Goal: Task Accomplishment & Management: Use online tool/utility

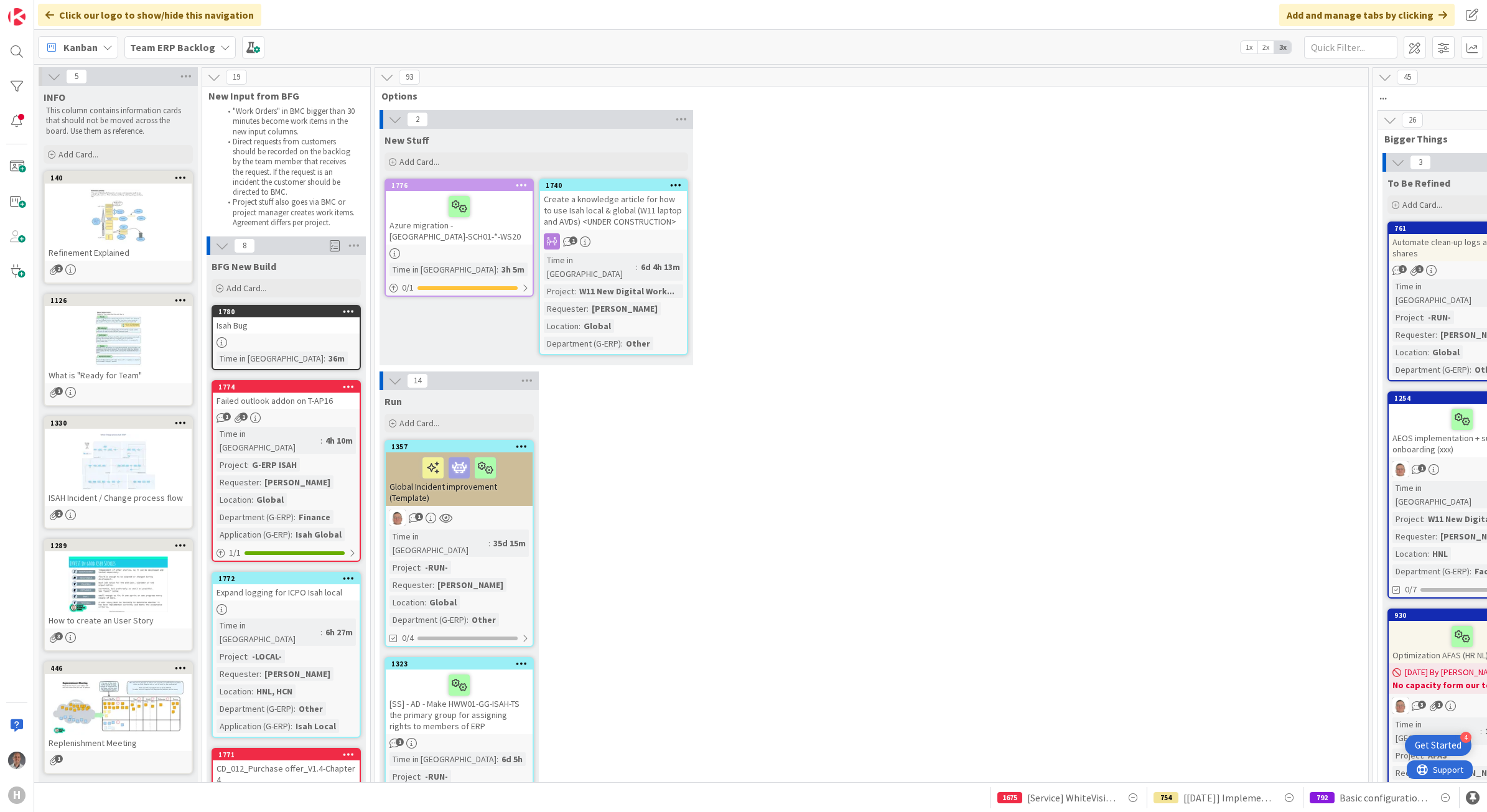
click at [188, 56] on div "Team ERP Backlog" at bounding box center [180, 47] width 111 height 22
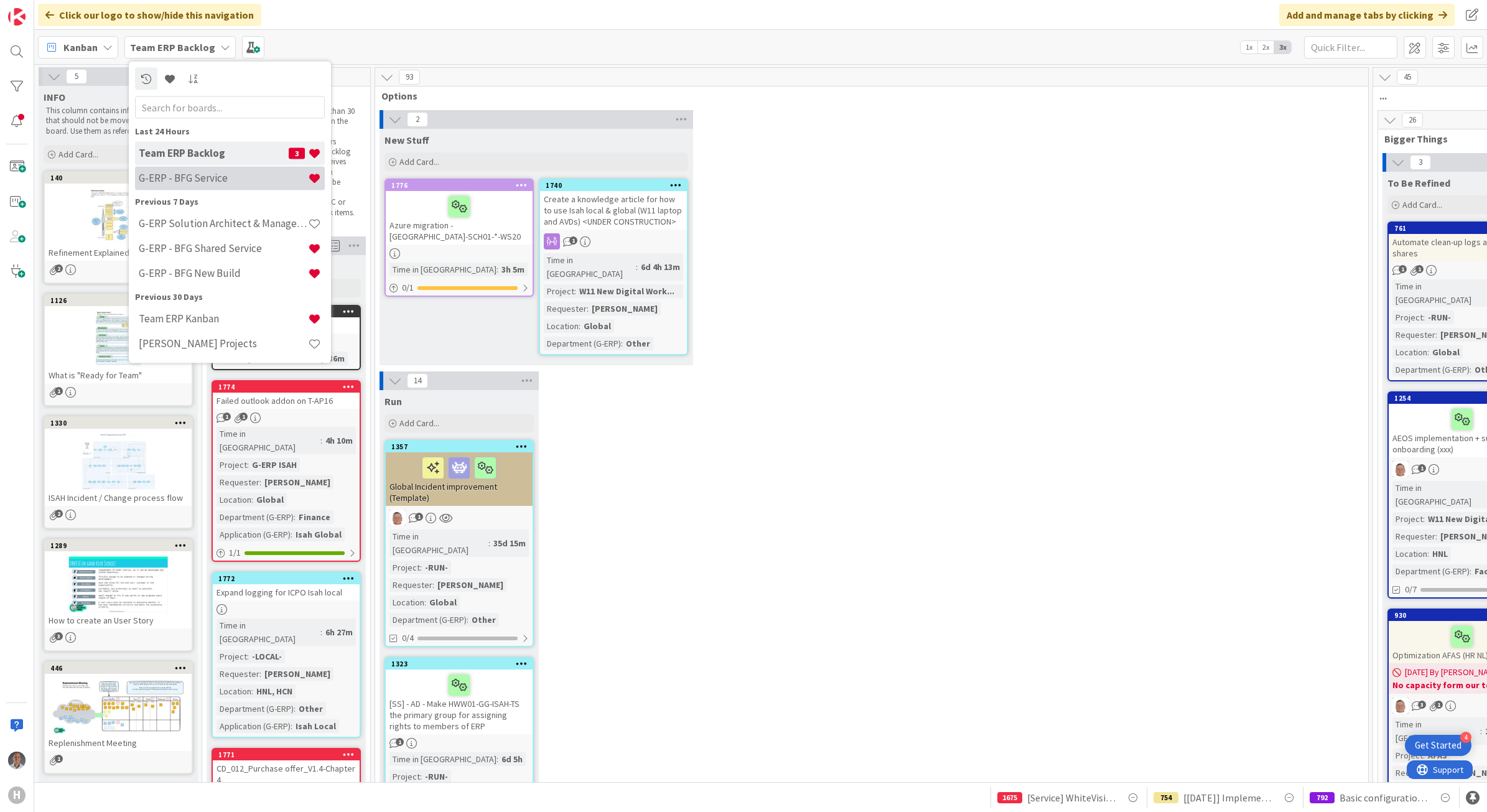
click at [216, 185] on div "G-ERP - BFG Service" at bounding box center [229, 178] width 189 height 24
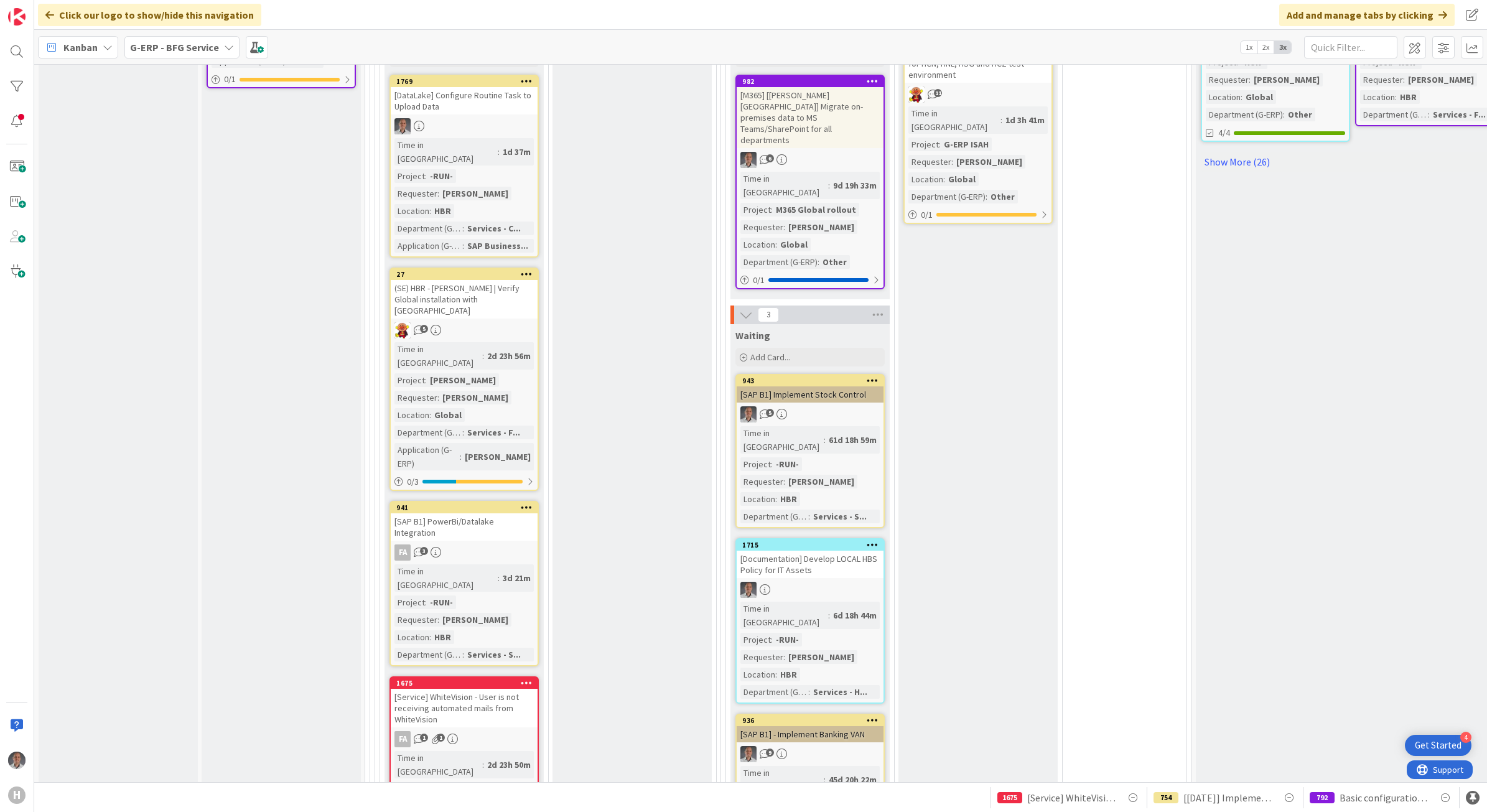
scroll to position [855, 0]
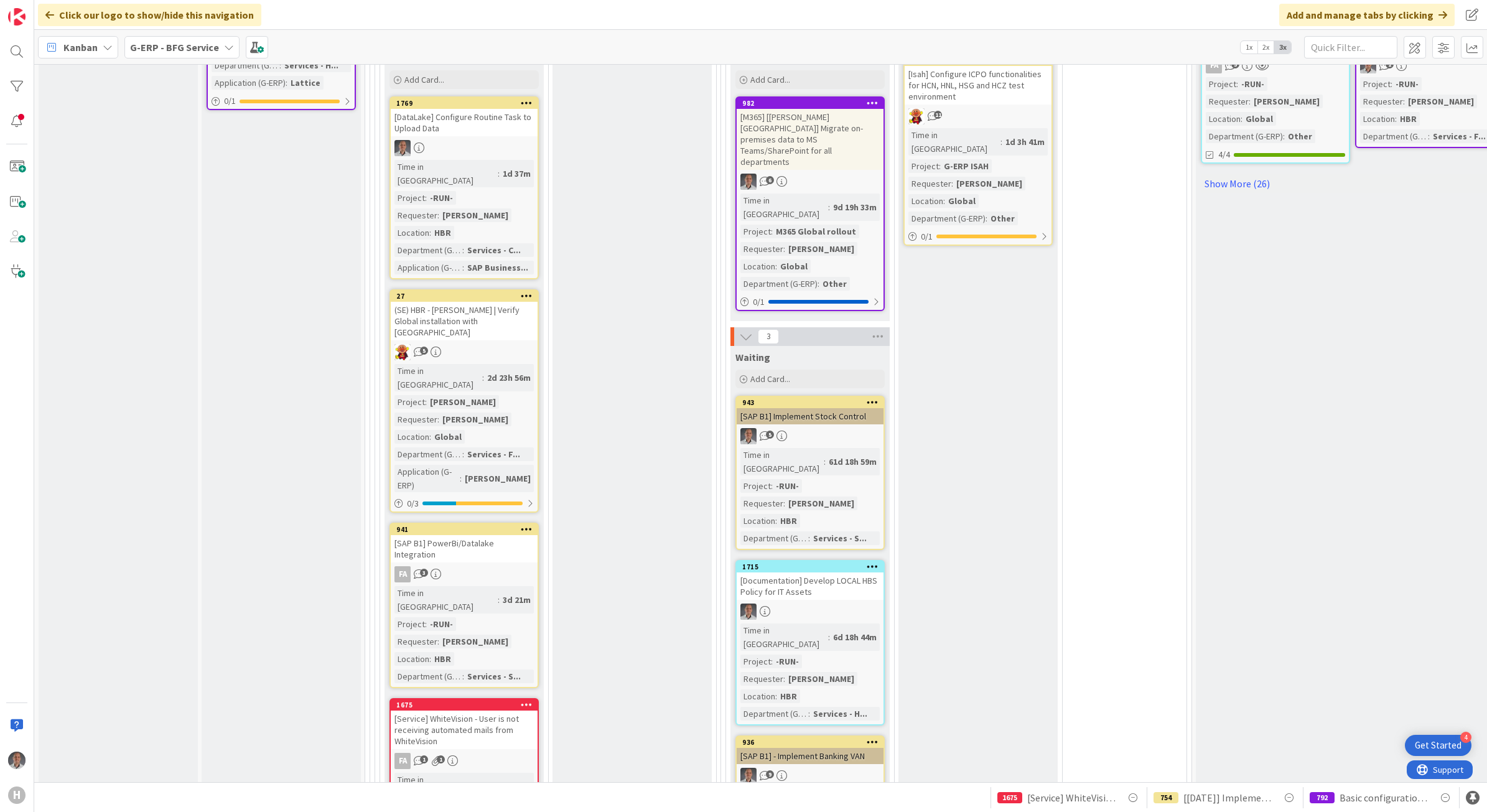
click at [473, 711] on div "[Service] WhiteVision - User is not receiving automated mails from WhiteVision" at bounding box center [464, 730] width 147 height 39
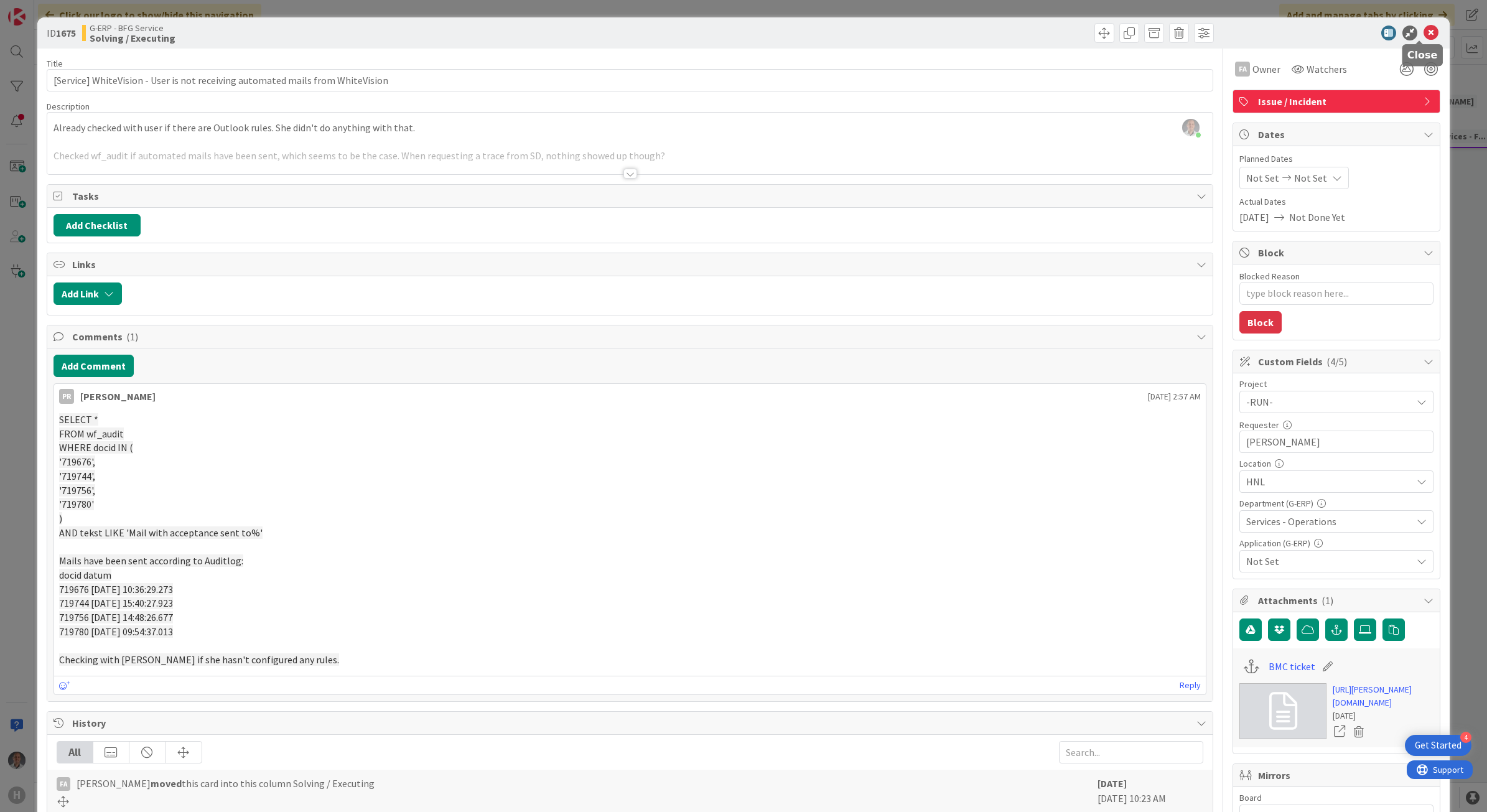
click at [1424, 37] on icon at bounding box center [1431, 33] width 15 height 15
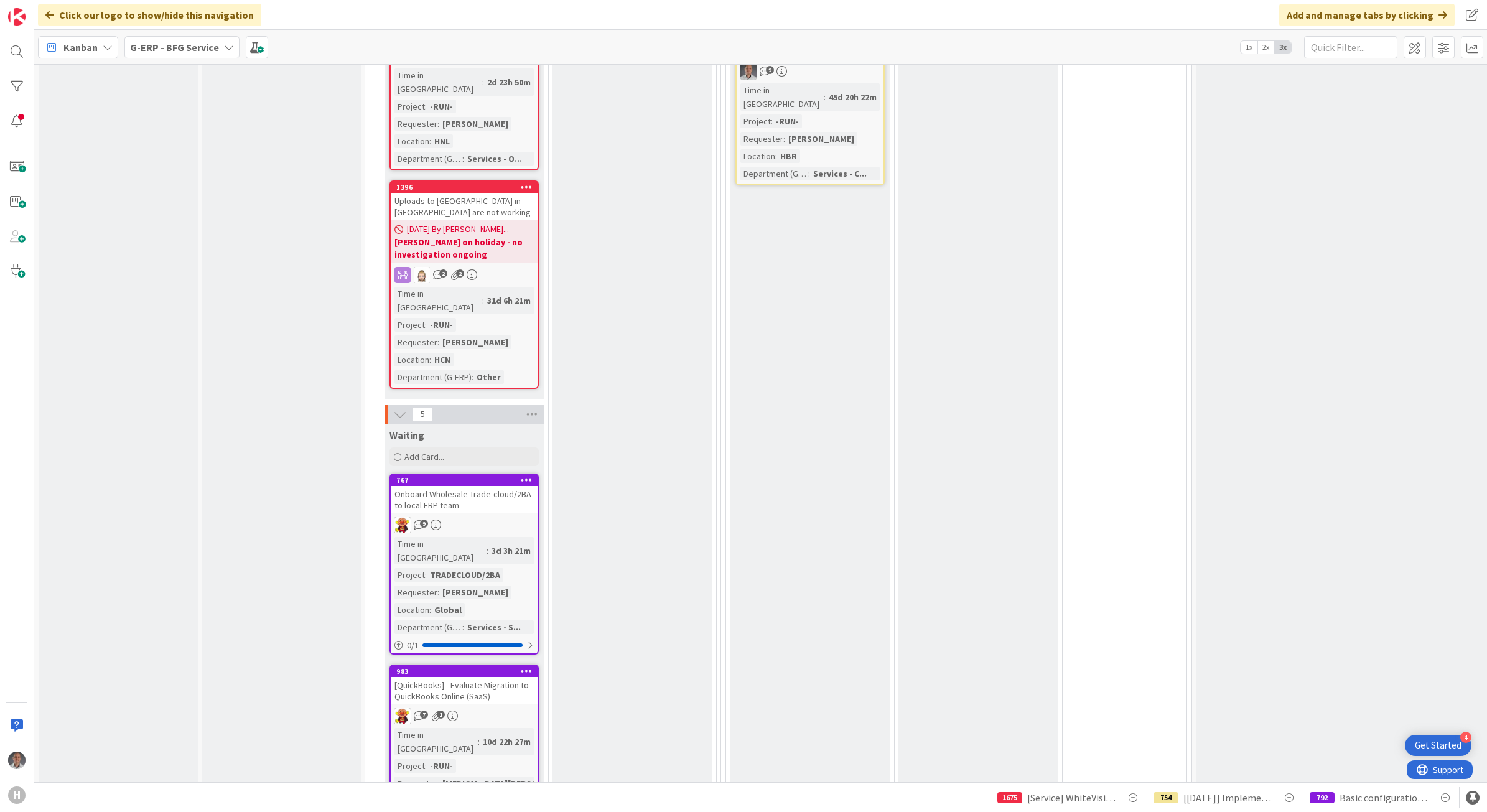
scroll to position [1633, 0]
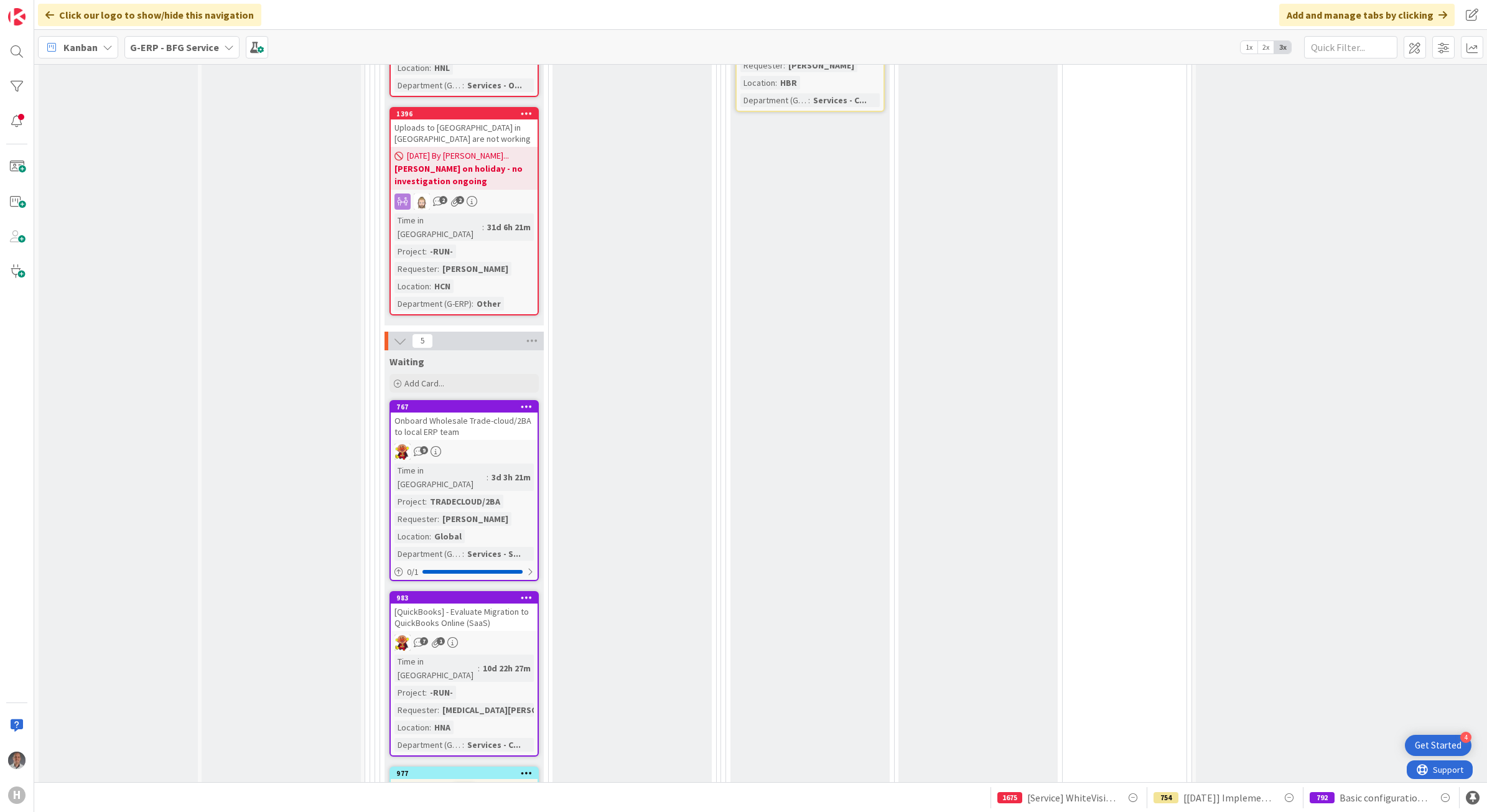
click at [507, 412] on div "Onboard Wholesale Trade-cloud/2BA to local ERP team" at bounding box center [464, 425] width 147 height 27
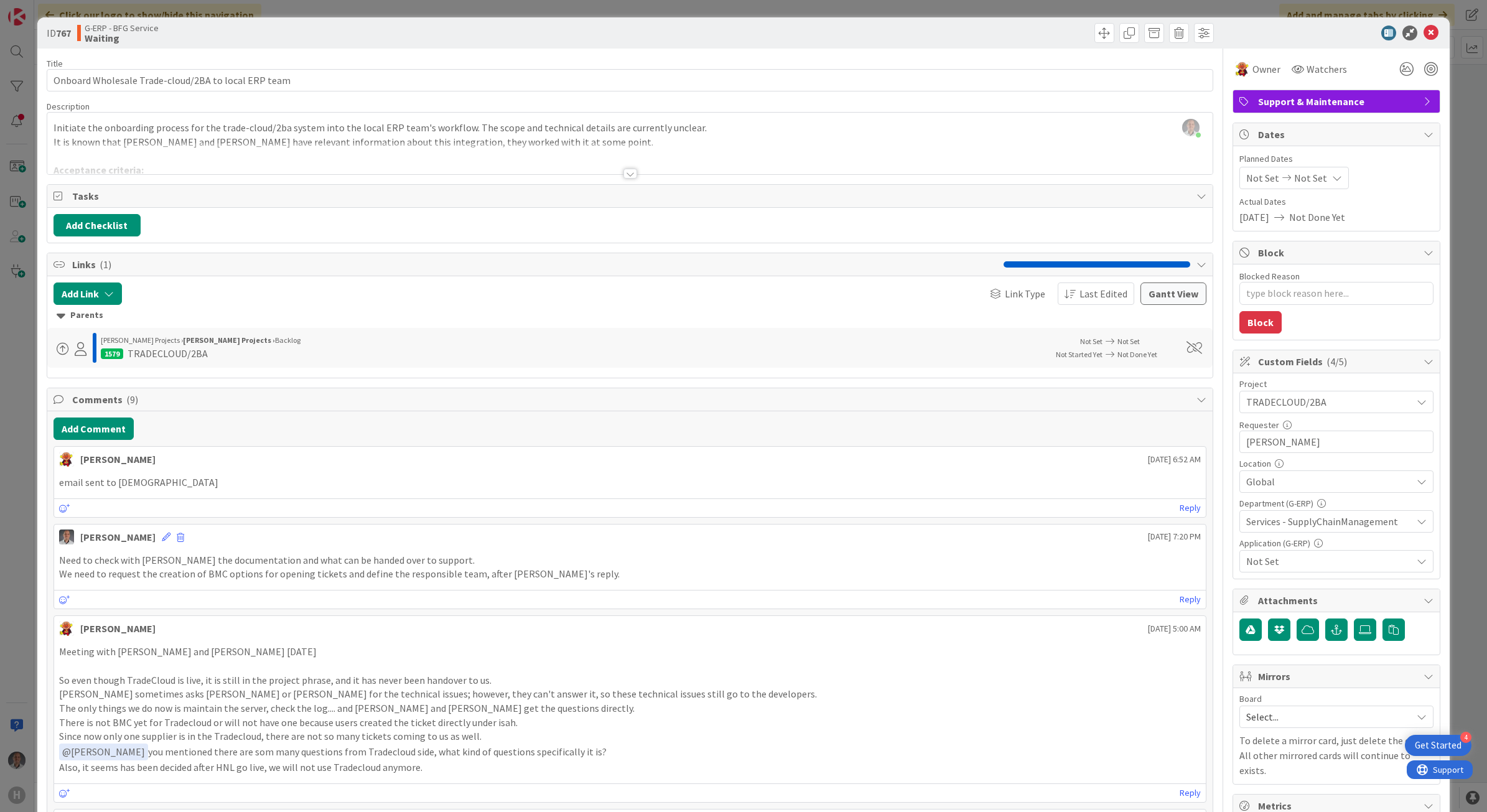
click at [617, 172] on div at bounding box center [631, 159] width 1166 height 32
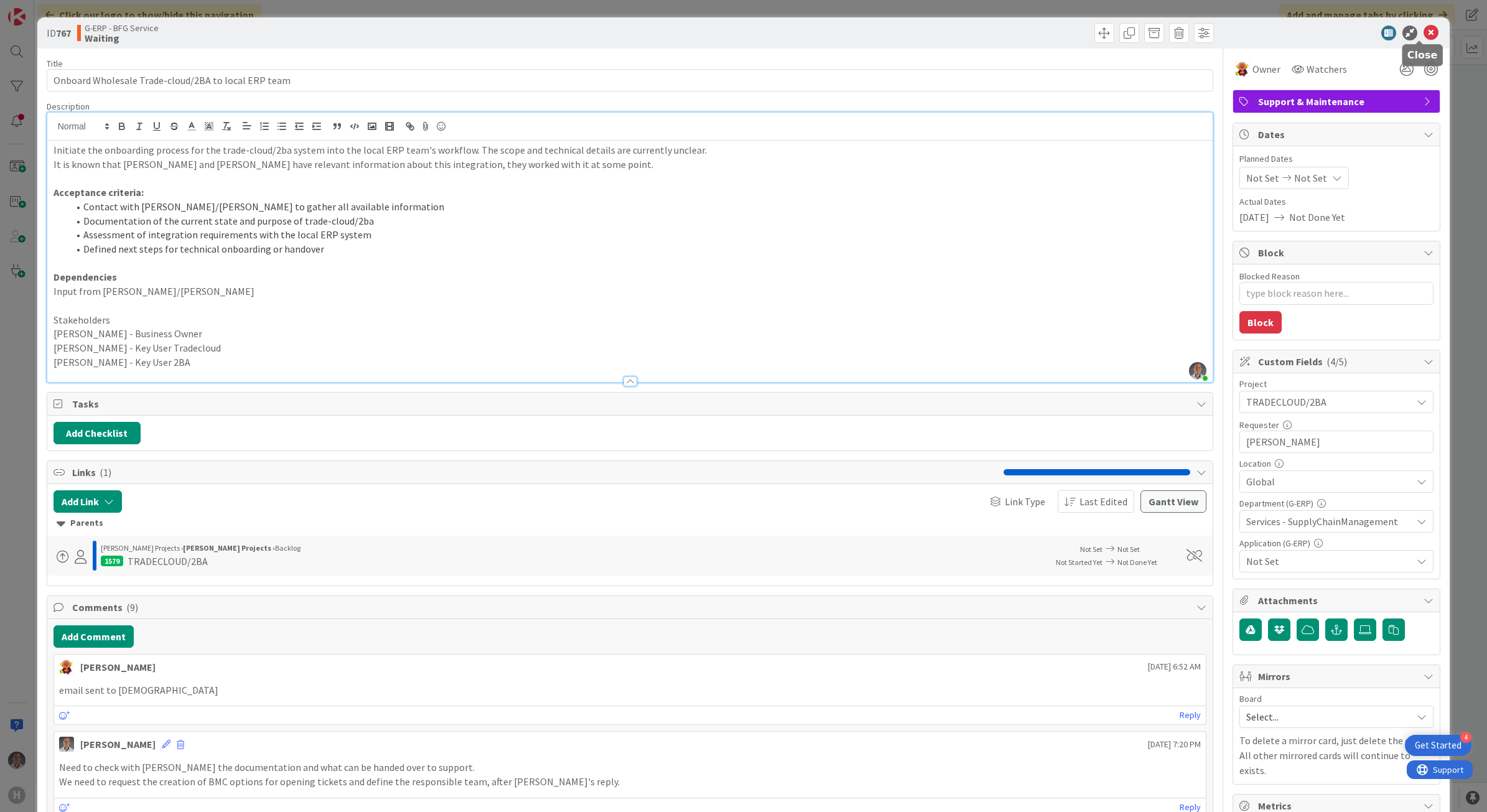
click at [1424, 33] on icon at bounding box center [1431, 33] width 15 height 15
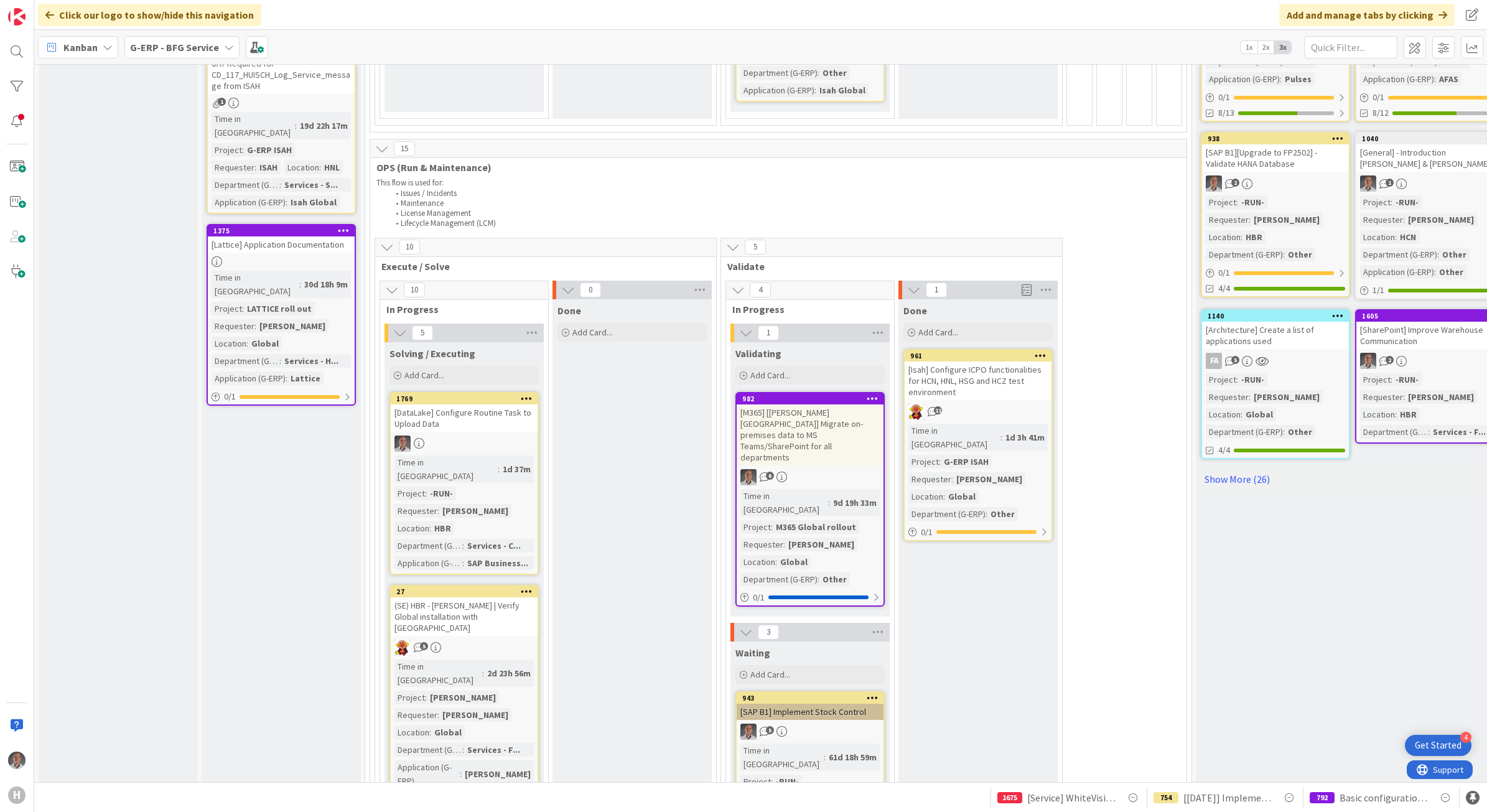
scroll to position [554, 0]
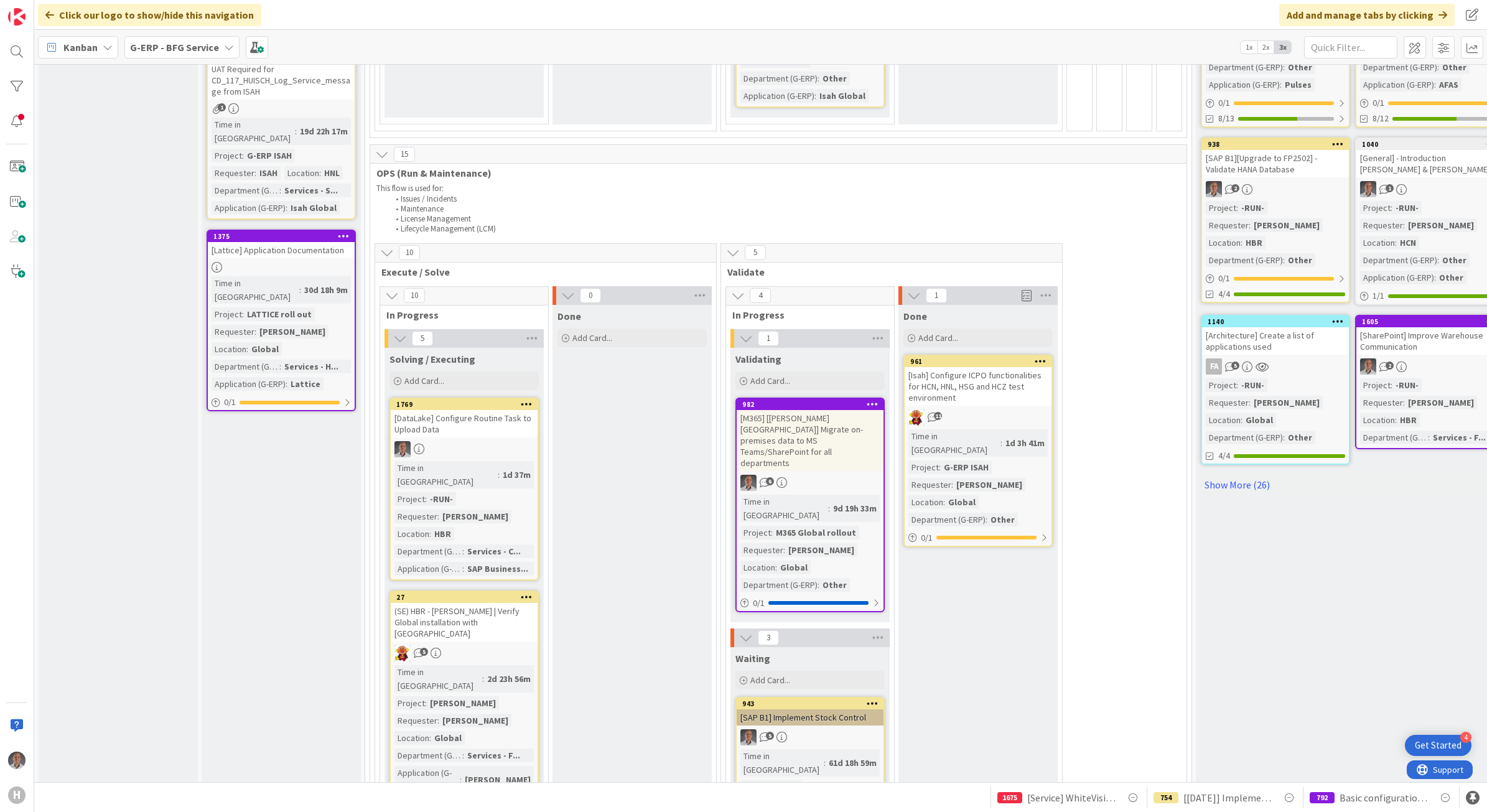
click at [1011, 372] on div "[Isah] Configure ICPO functionalities for HCN, HNL, HSG and HCZ test environment" at bounding box center [978, 387] width 147 height 39
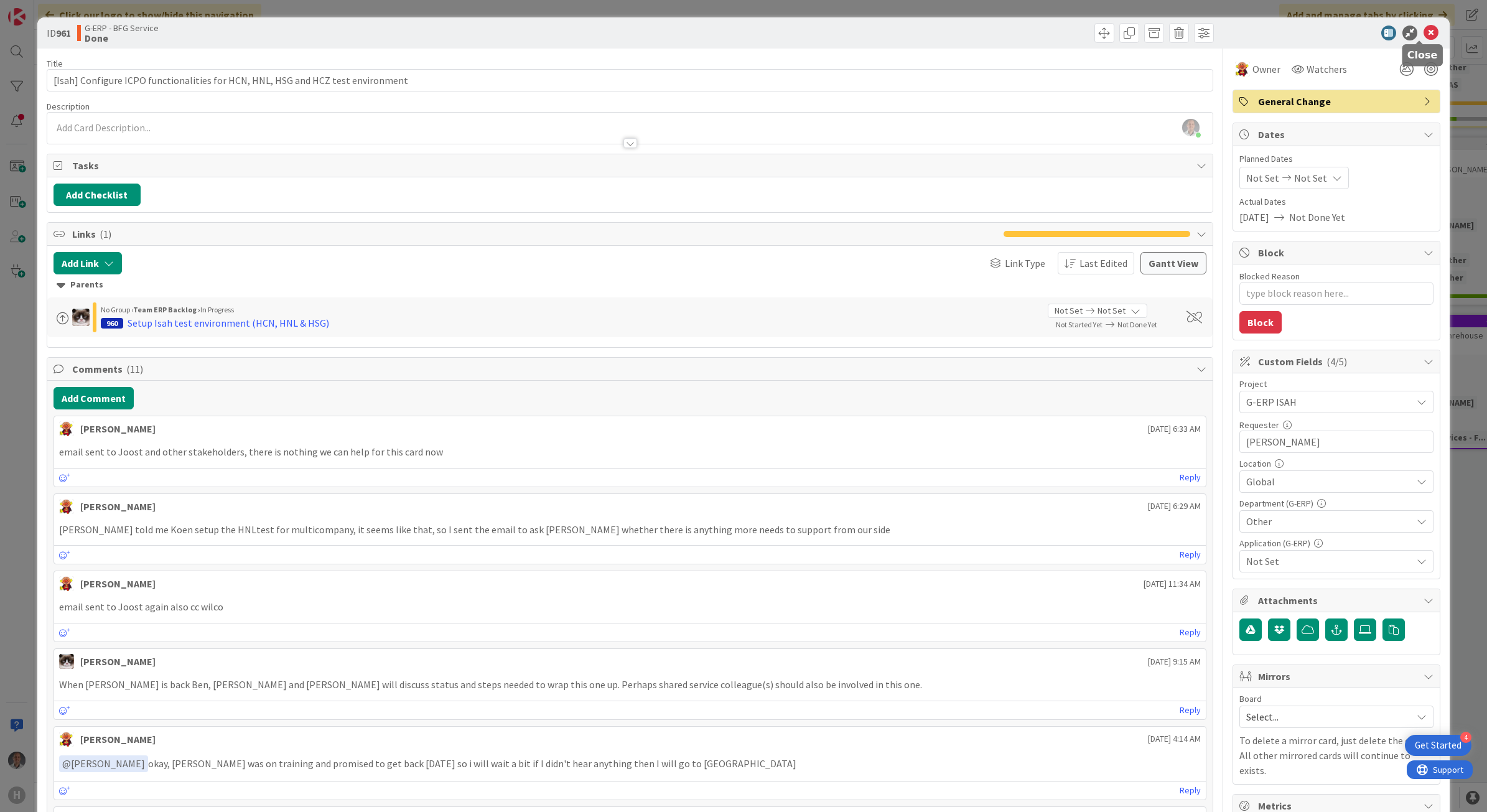
click at [1420, 39] on body "4 Get Started H Click our logo to show/hide this navigation Add and manage tabs…" at bounding box center [744, 406] width 1487 height 812
click at [632, 144] on div at bounding box center [631, 137] width 1166 height 13
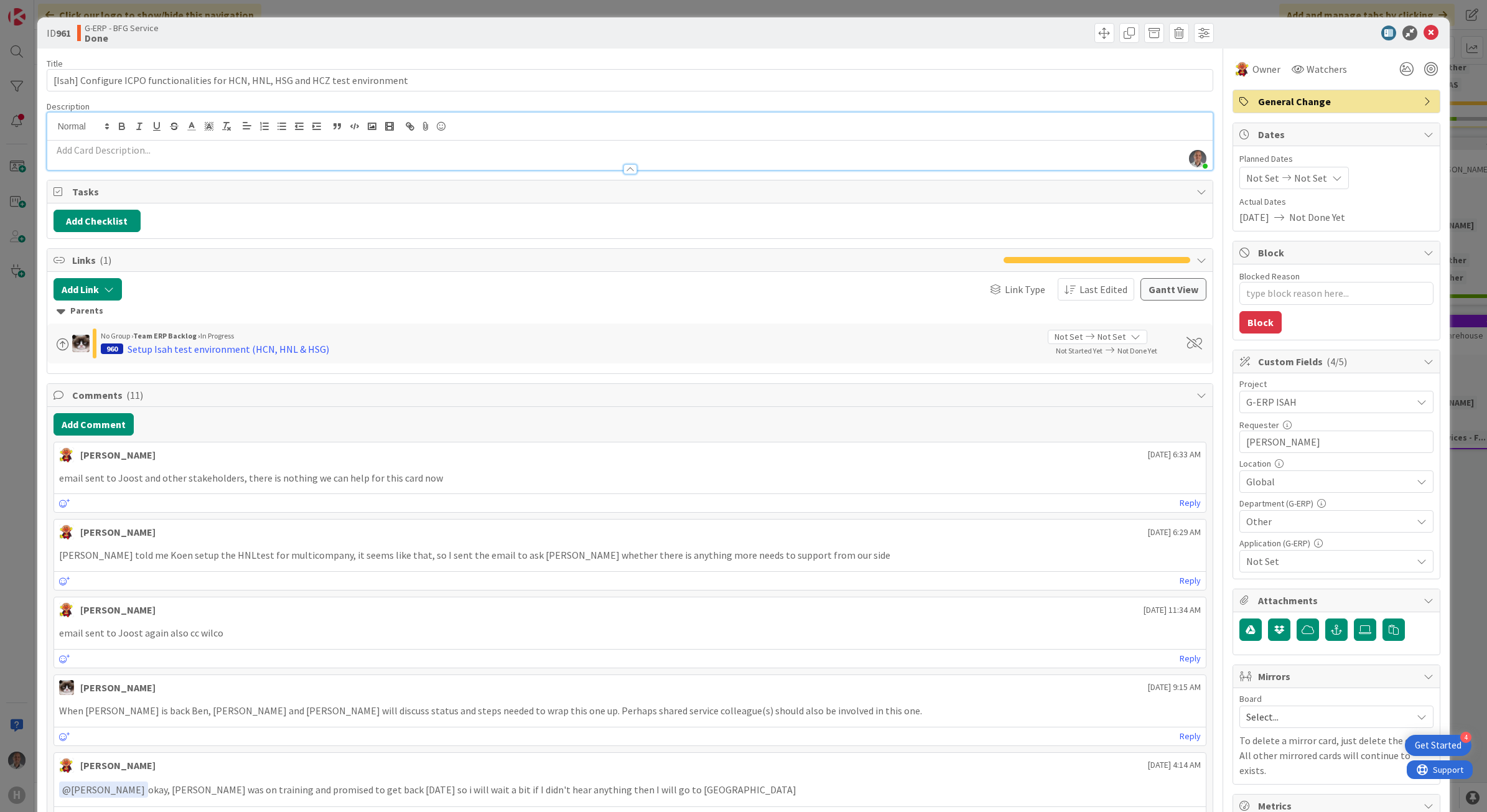
click at [455, 156] on p at bounding box center [630, 150] width 1153 height 14
click at [152, 153] on p at bounding box center [630, 150] width 1153 height 14
click at [1270, 527] on span "Other" at bounding box center [1329, 520] width 166 height 15
click at [1268, 569] on span "Not Set" at bounding box center [1329, 561] width 166 height 15
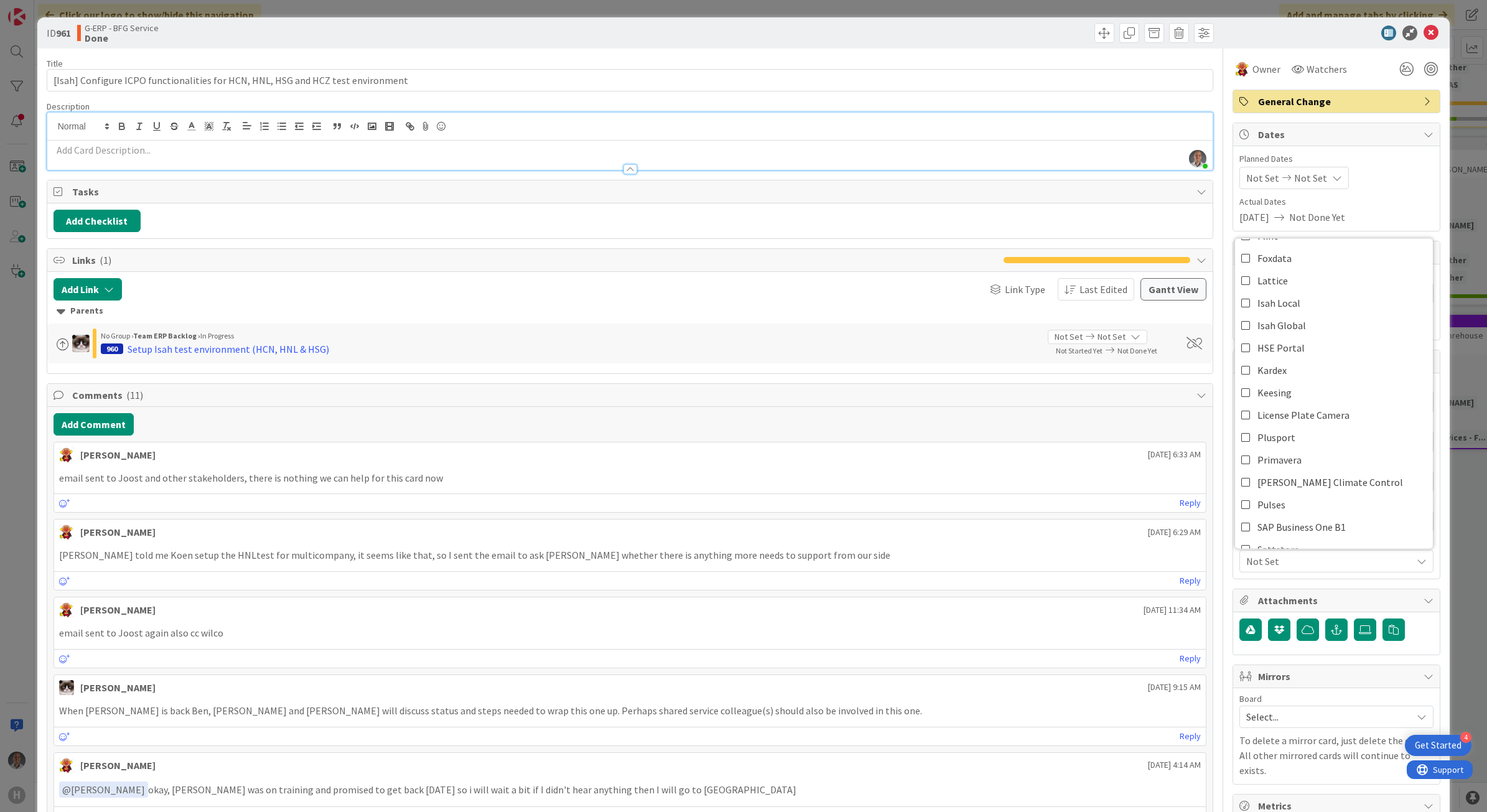
scroll to position [222, 0]
click at [1321, 325] on link "Isah Global" at bounding box center [1334, 323] width 198 height 22
click at [1173, 426] on div "Add Comment" at bounding box center [630, 424] width 1153 height 22
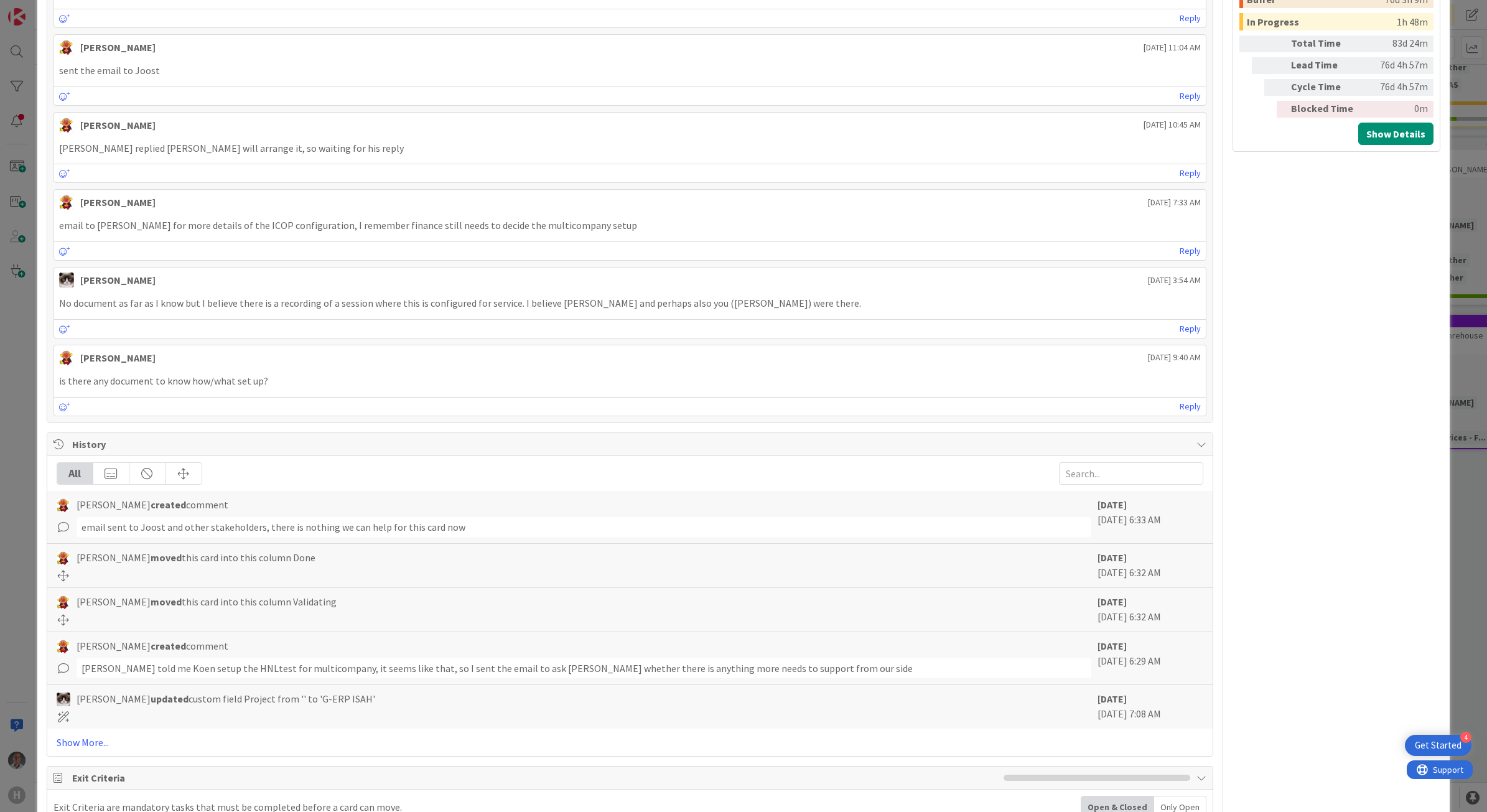
scroll to position [1015, 0]
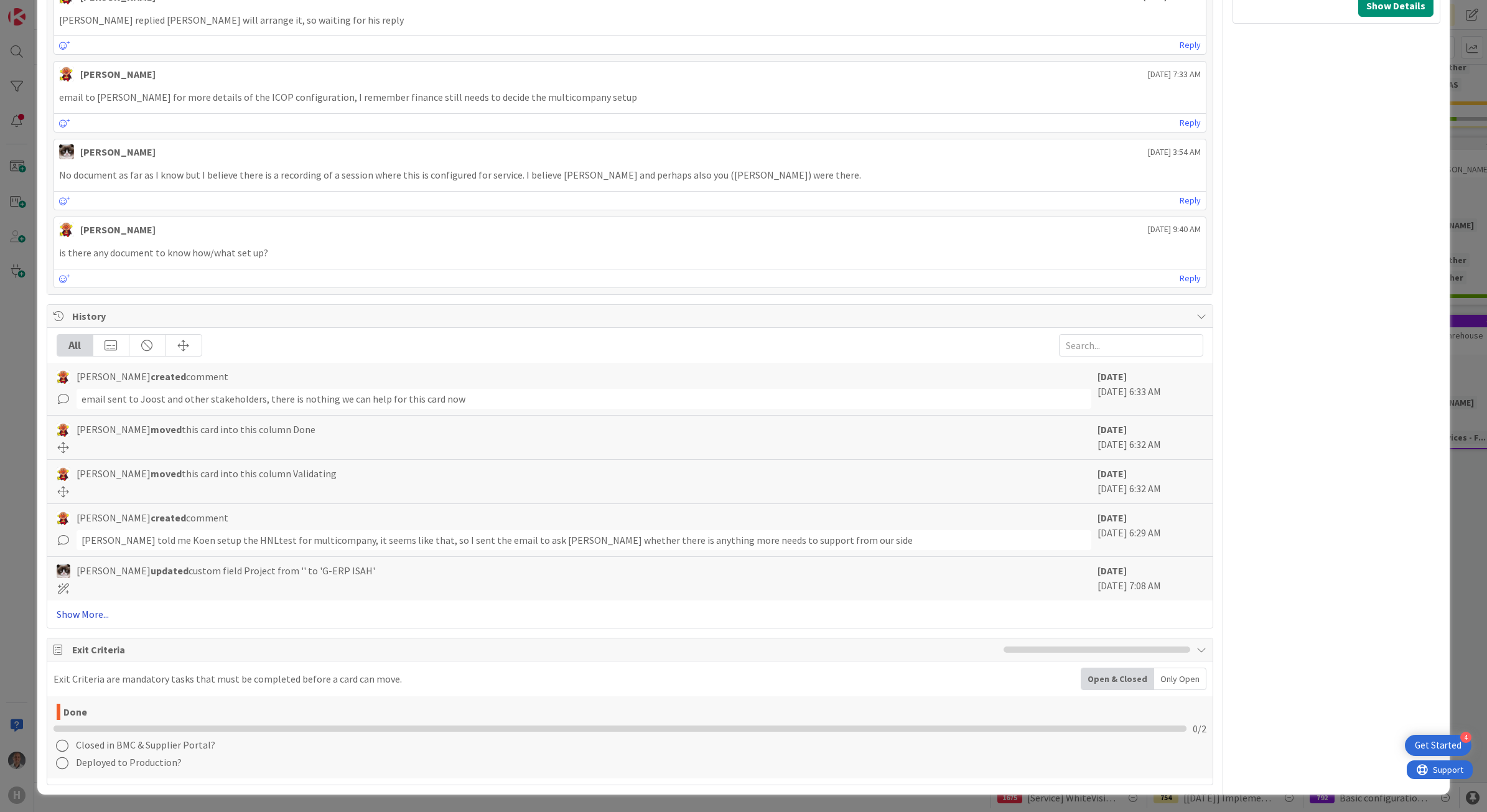
click at [94, 614] on link "Show More..." at bounding box center [630, 614] width 1147 height 15
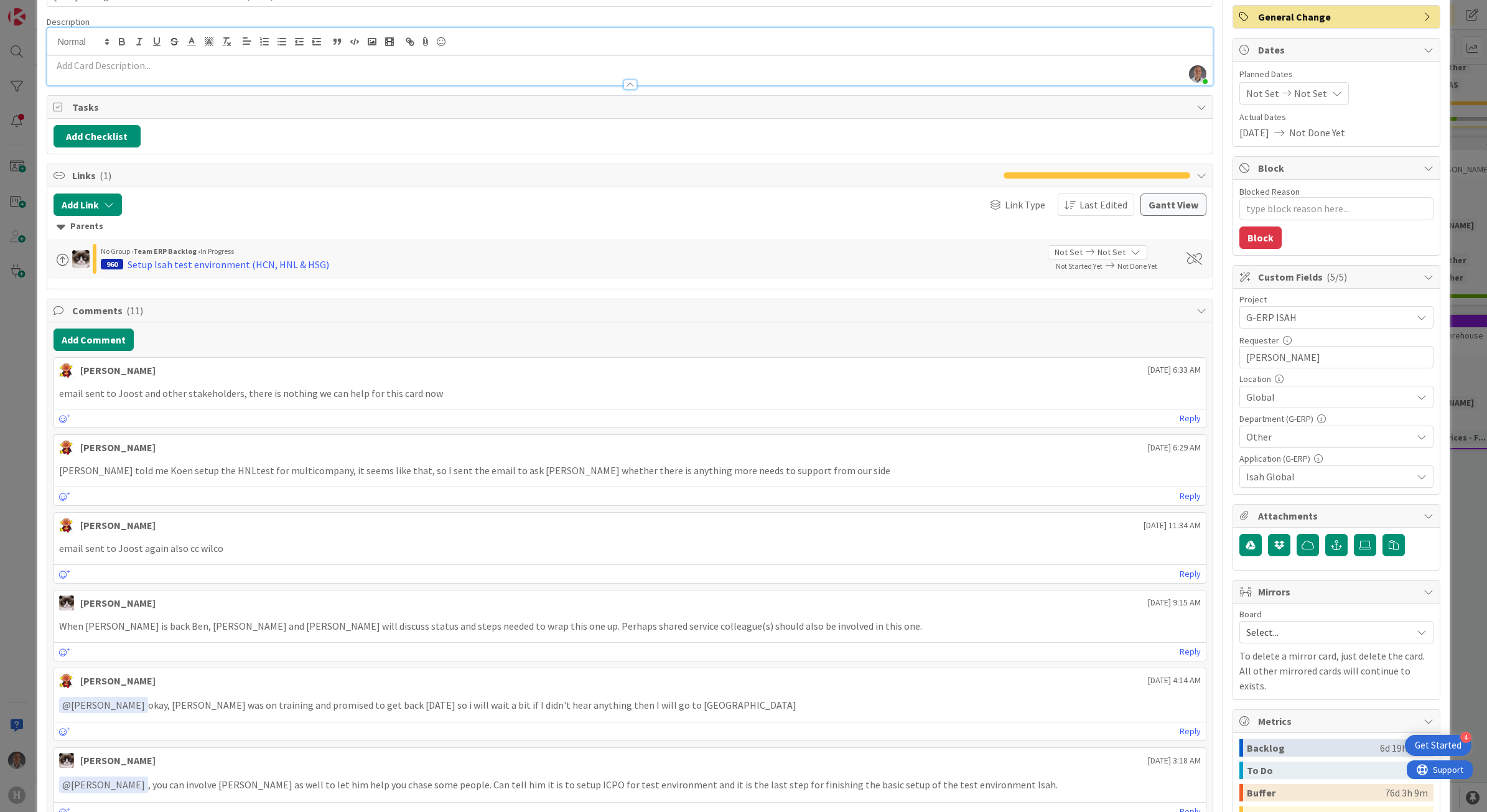
scroll to position [0, 0]
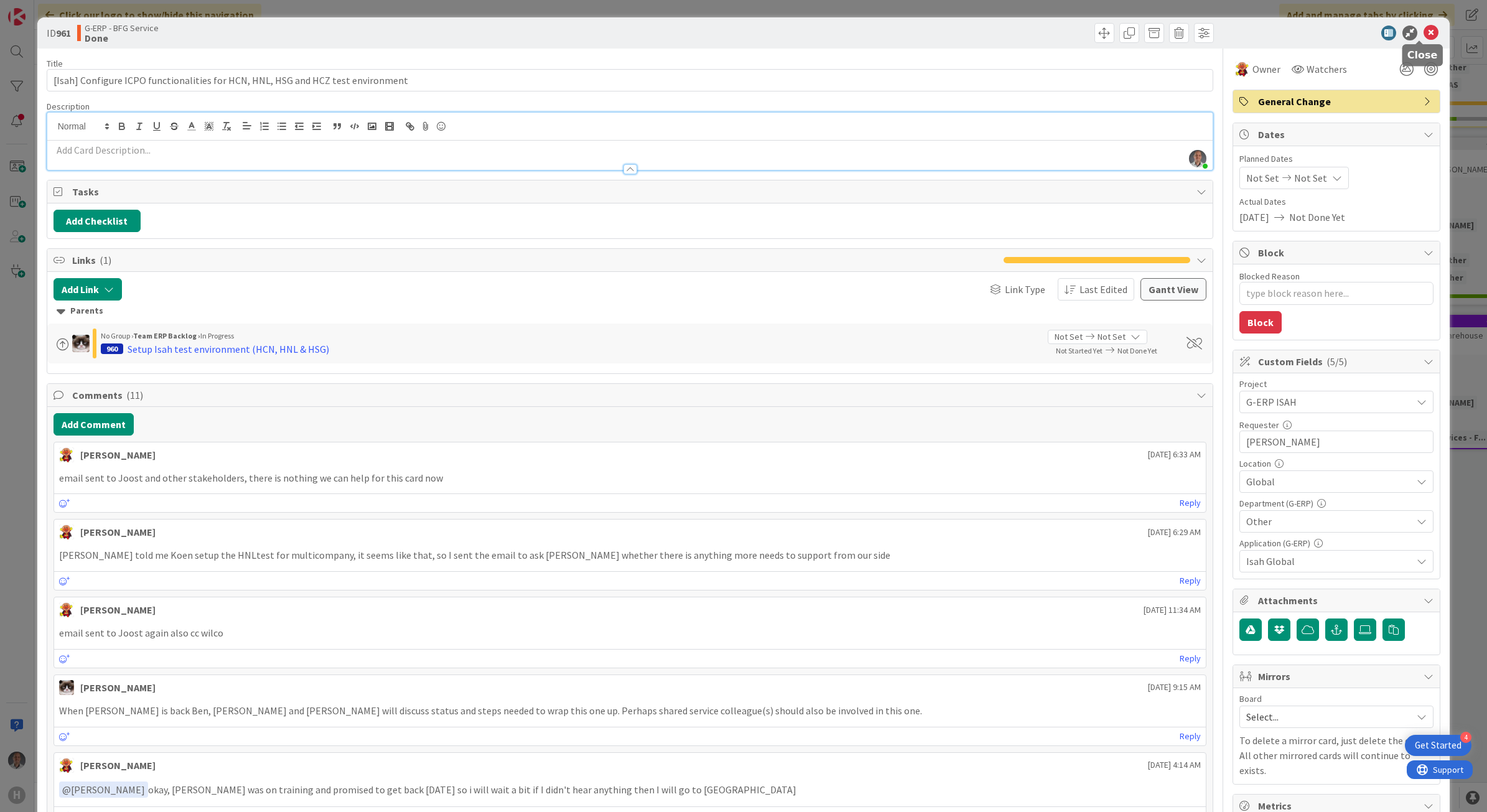
click at [1424, 37] on icon at bounding box center [1431, 33] width 15 height 15
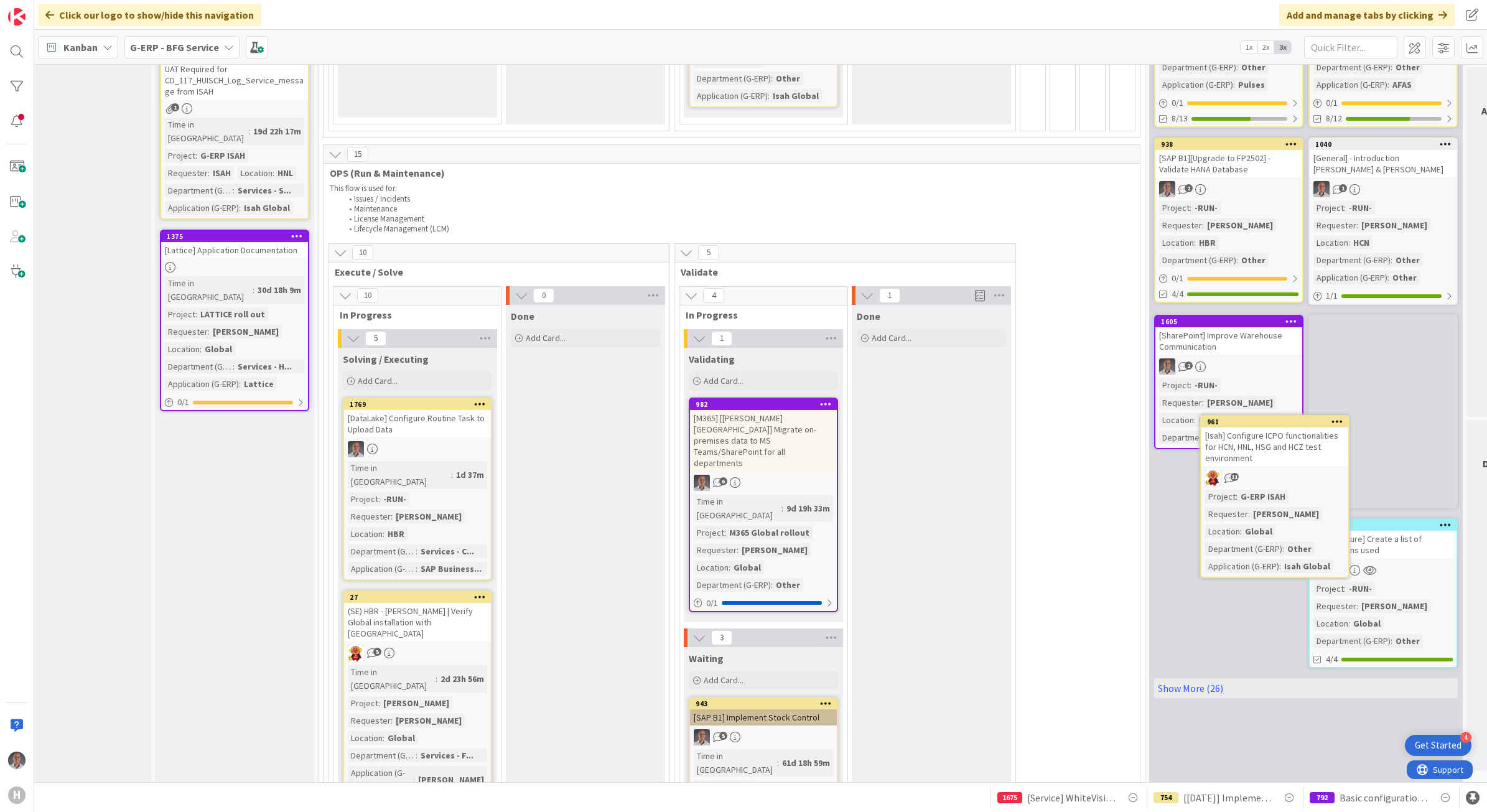
scroll to position [554, 48]
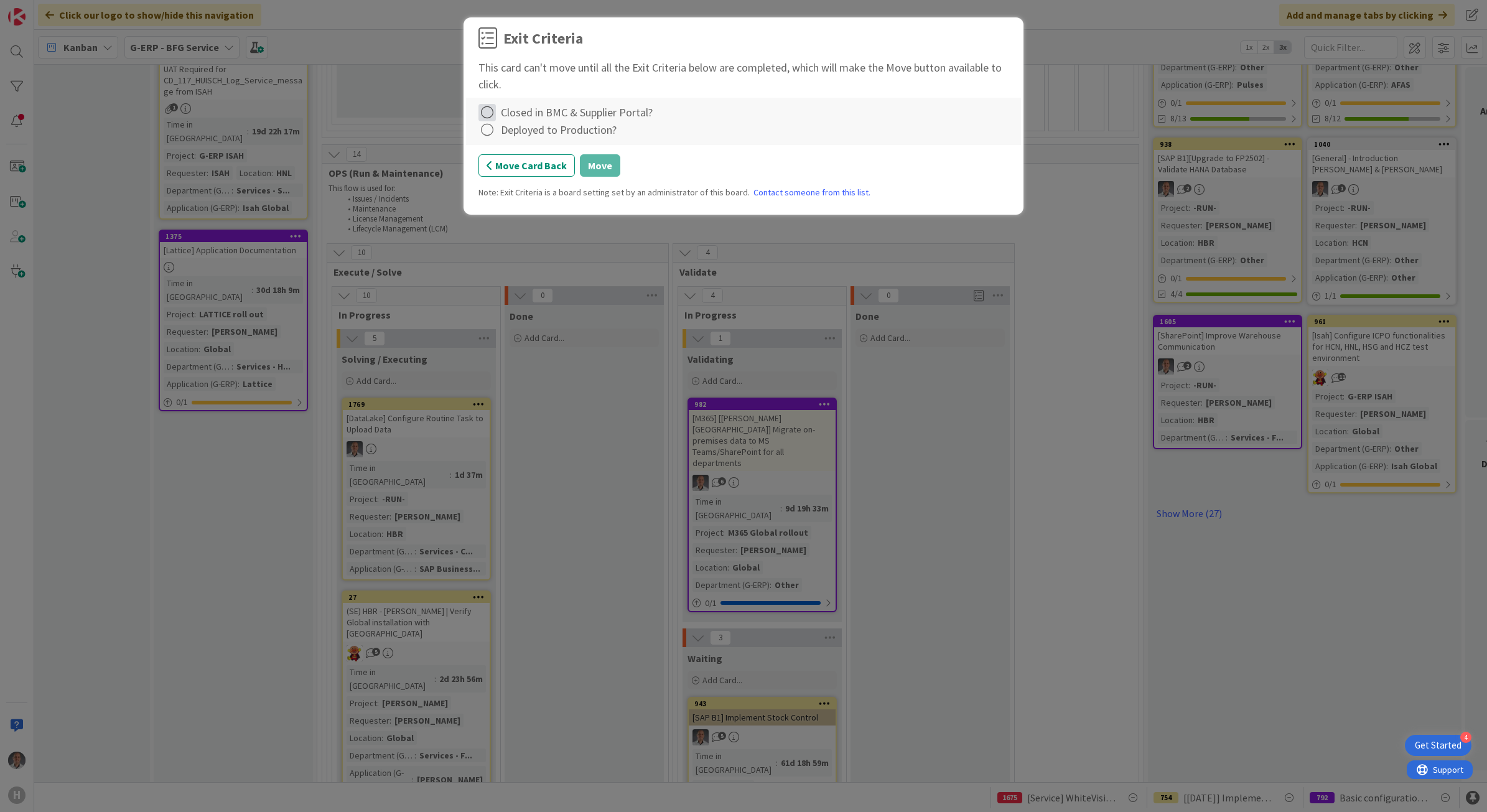
click at [483, 114] on icon at bounding box center [487, 113] width 18 height 18
click at [543, 157] on link "Not Applicable" at bounding box center [556, 156] width 156 height 18
click at [492, 132] on icon at bounding box center [487, 130] width 18 height 18
click at [522, 173] on link "Not Applicable" at bounding box center [556, 173] width 156 height 18
click at [609, 174] on button "Move" at bounding box center [600, 165] width 41 height 22
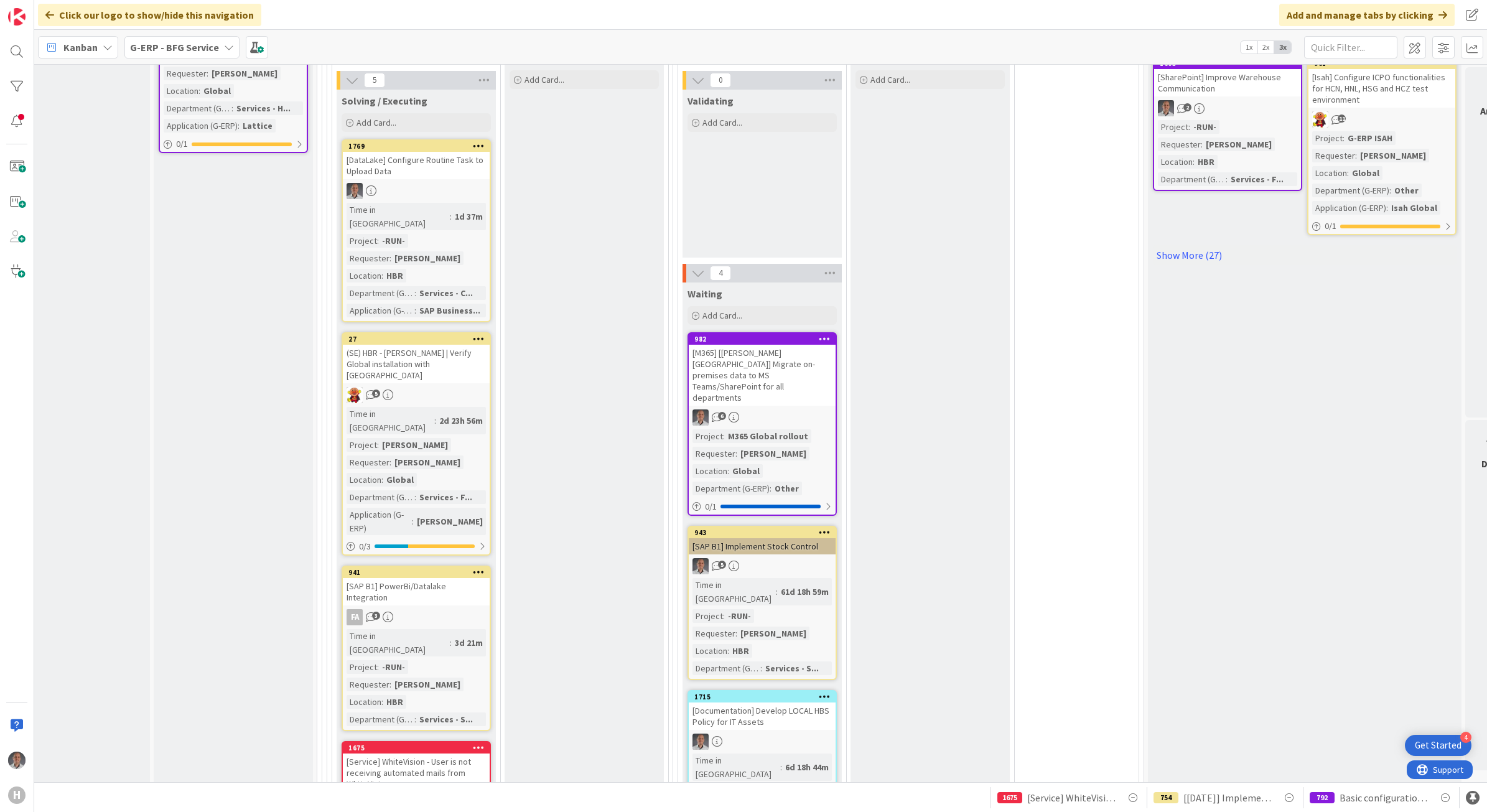
scroll to position [787, 48]
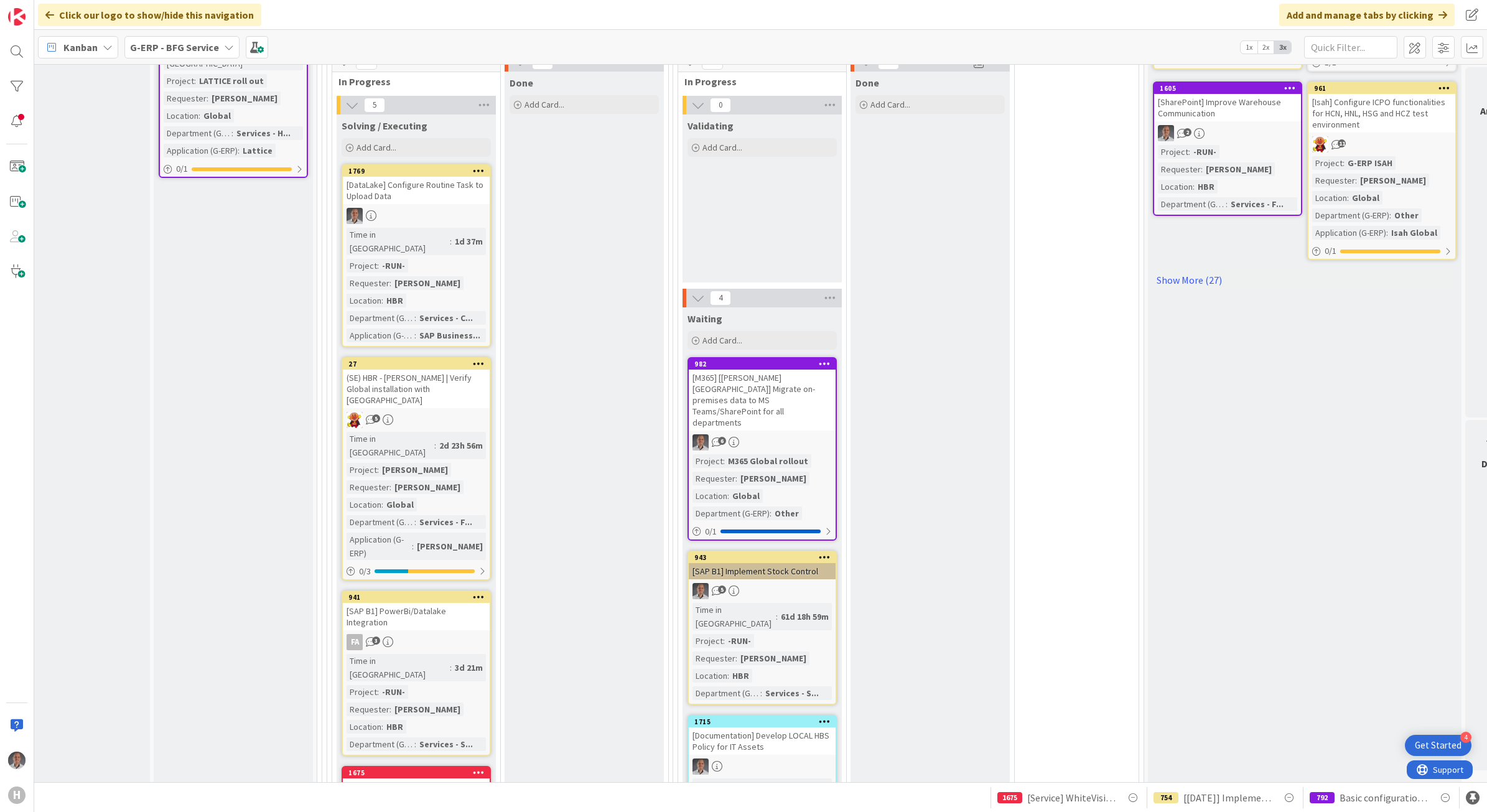
click at [825, 359] on icon at bounding box center [824, 364] width 11 height 9
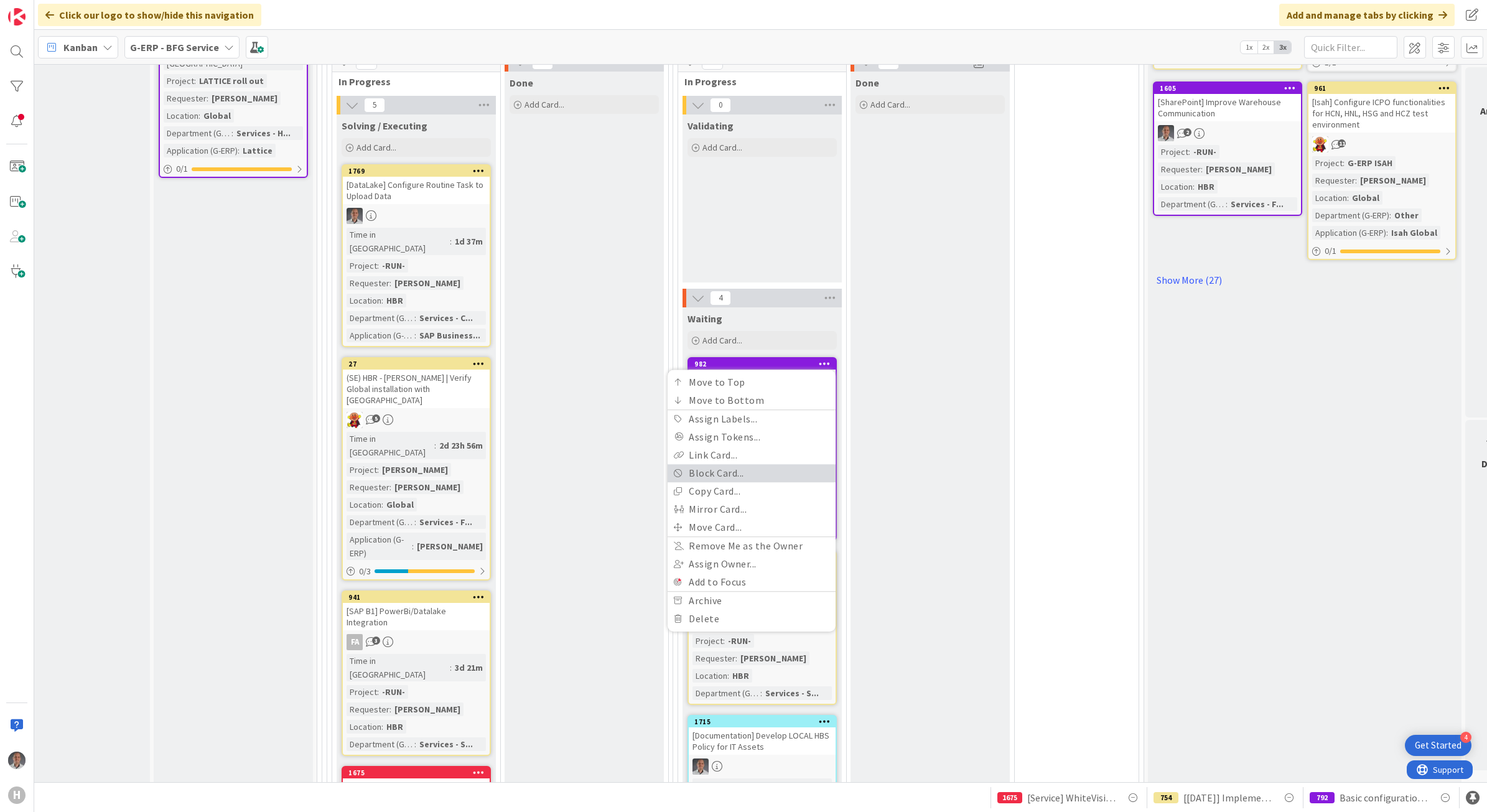
click at [751, 464] on link "Block Card..." at bounding box center [751, 473] width 168 height 18
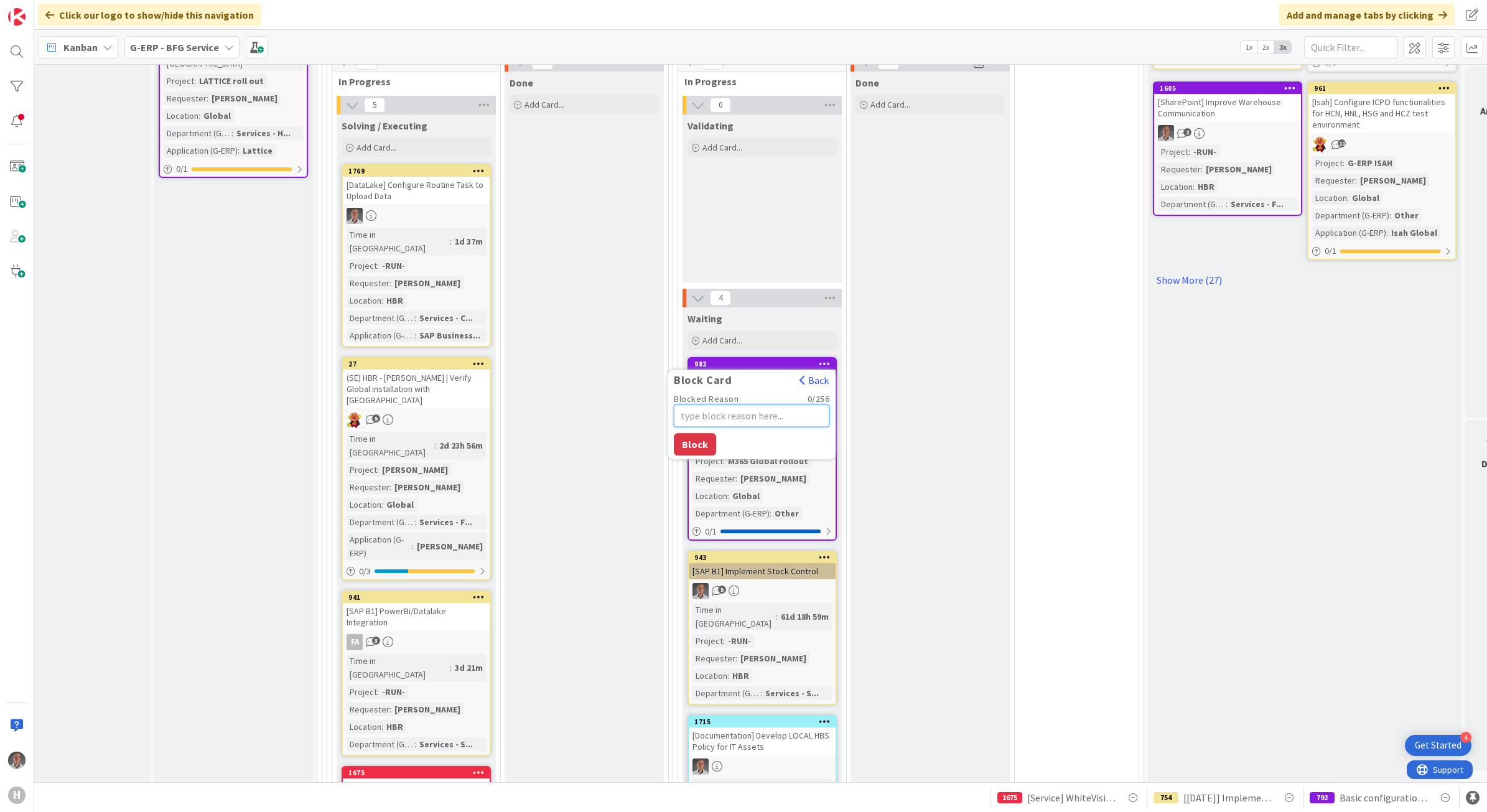
click at [753, 404] on textarea "Blocked Reason" at bounding box center [751, 416] width 156 height 23
type textarea "x"
type textarea "R"
type textarea "x"
type textarea "Ro"
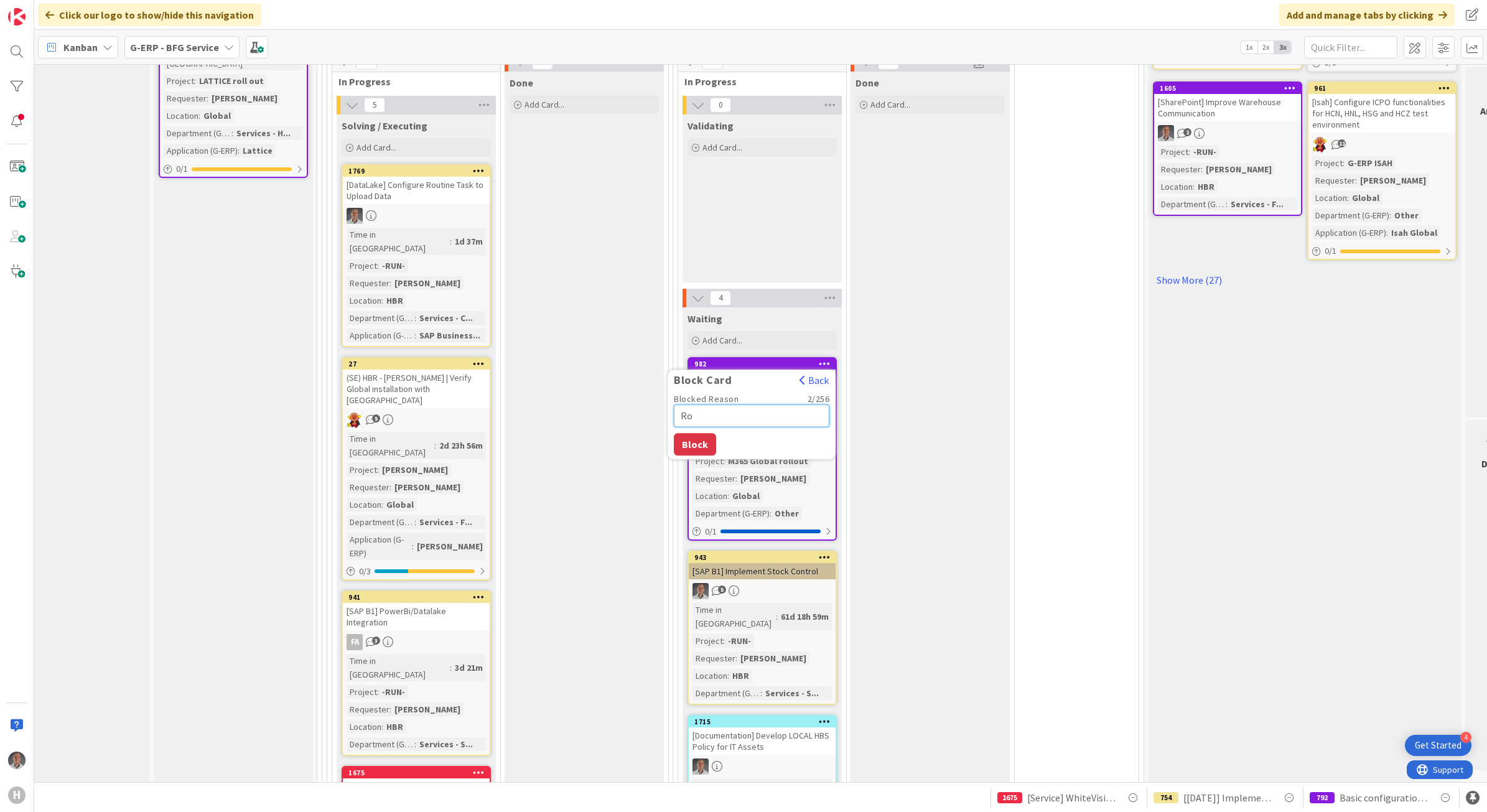
type textarea "x"
type textarea "[PERSON_NAME]"
type textarea "x"
type textarea "[PERSON_NAME]"
type textarea "x"
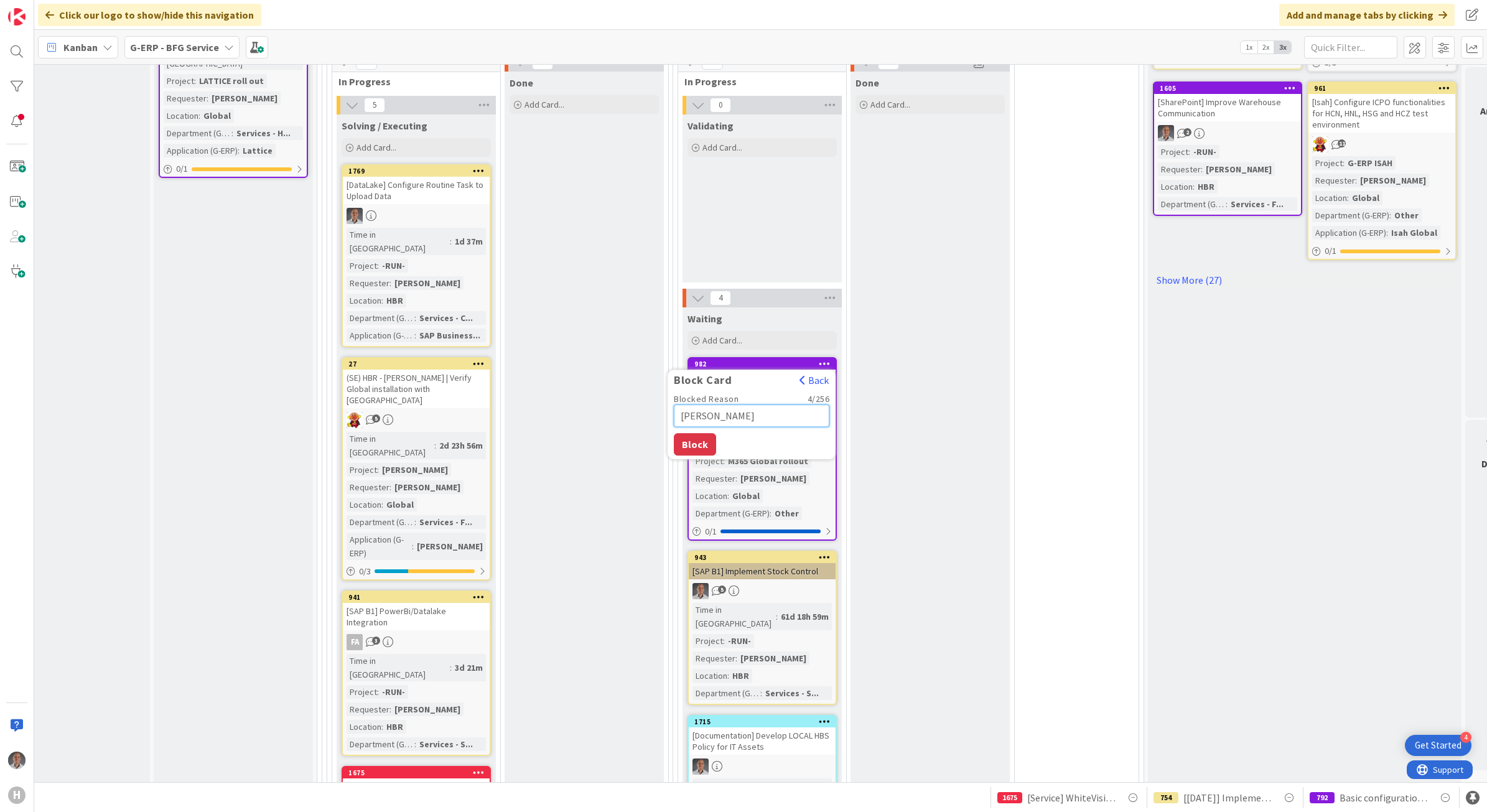
type textarea "[PERSON_NAME]"
type textarea "x"
type textarea "[PERSON_NAME]"
type textarea "x"
type textarea "[PERSON_NAME]"
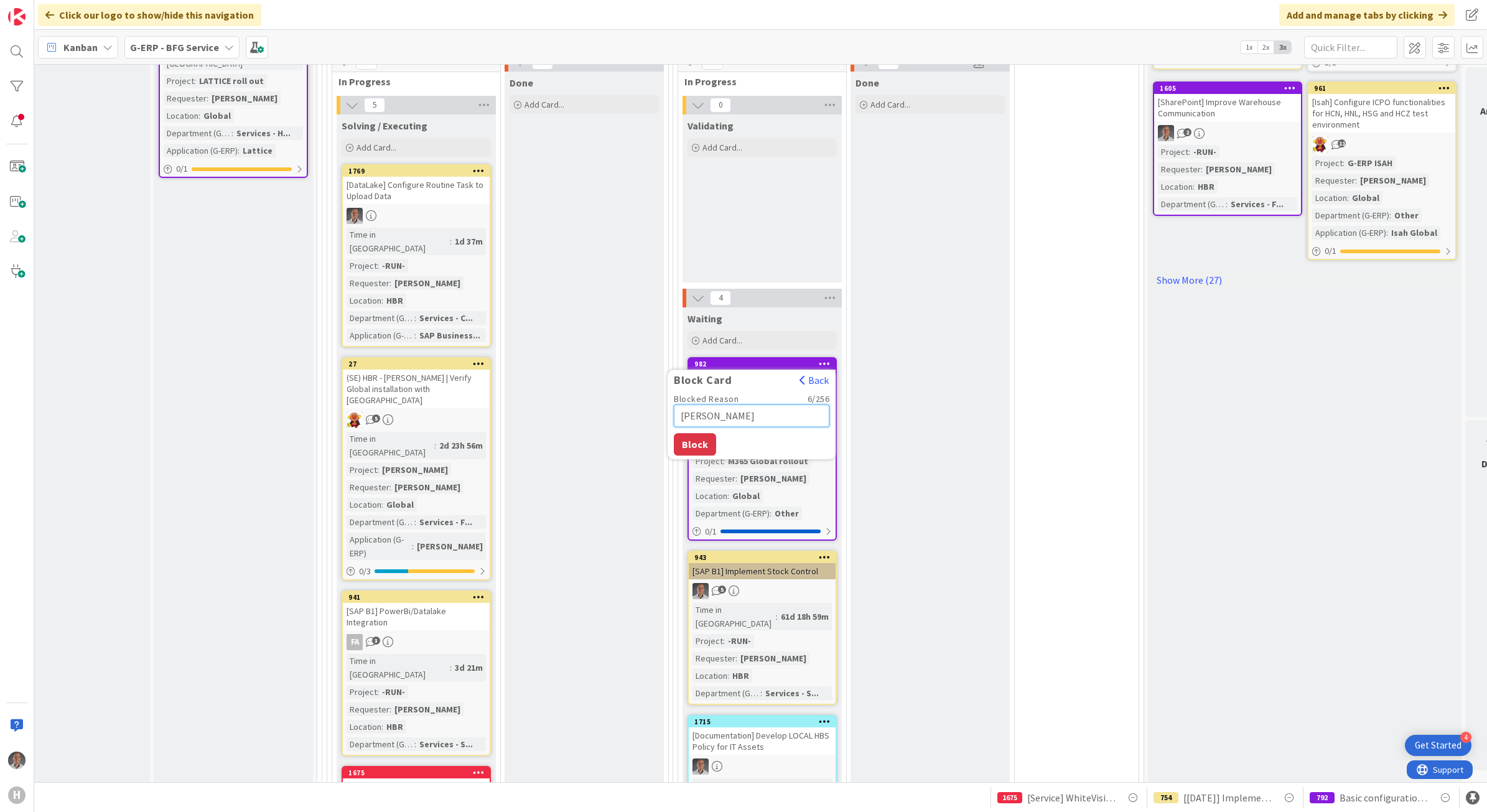
type textarea "x"
type textarea "[PERSON_NAME]"
type textarea "x"
type textarea "[PERSON_NAME] is"
type textarea "x"
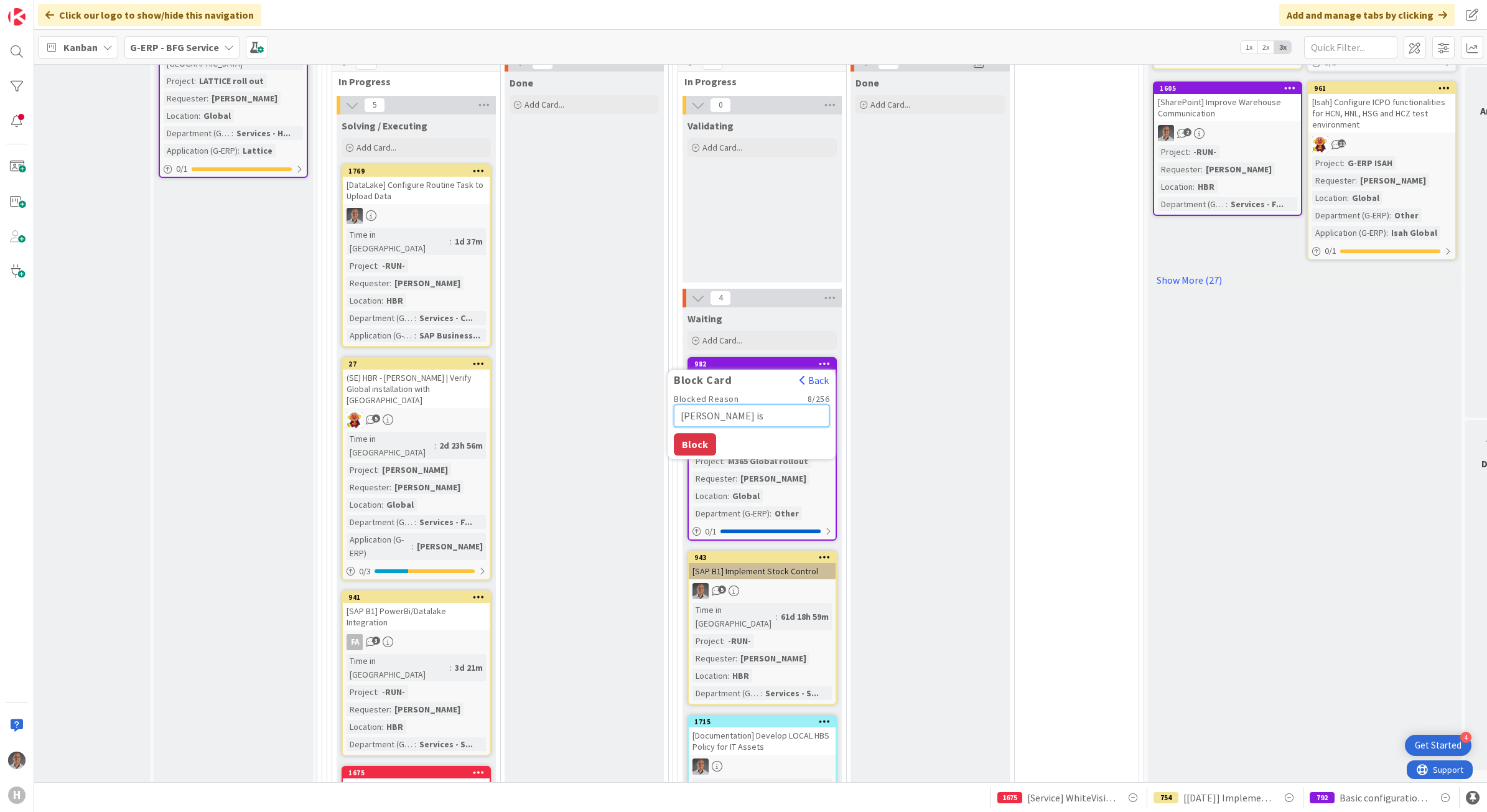
type textarea "[PERSON_NAME] is"
type textarea "x"
type textarea "[PERSON_NAME] is o"
type textarea "x"
type textarea "[PERSON_NAME] is on"
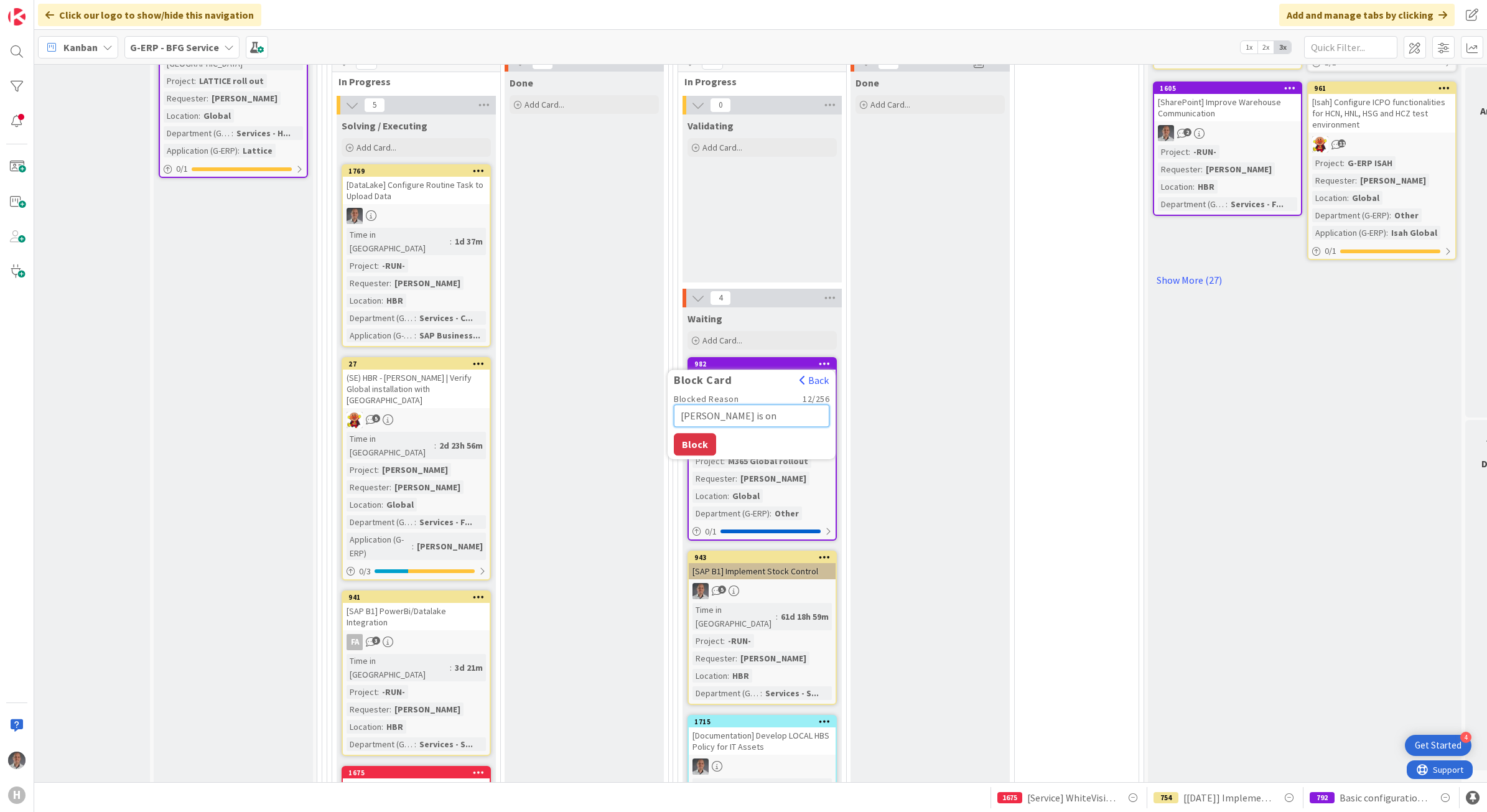
type textarea "x"
type textarea "[PERSON_NAME] is on"
type textarea "x"
type textarea "[PERSON_NAME] is on h"
type textarea "x"
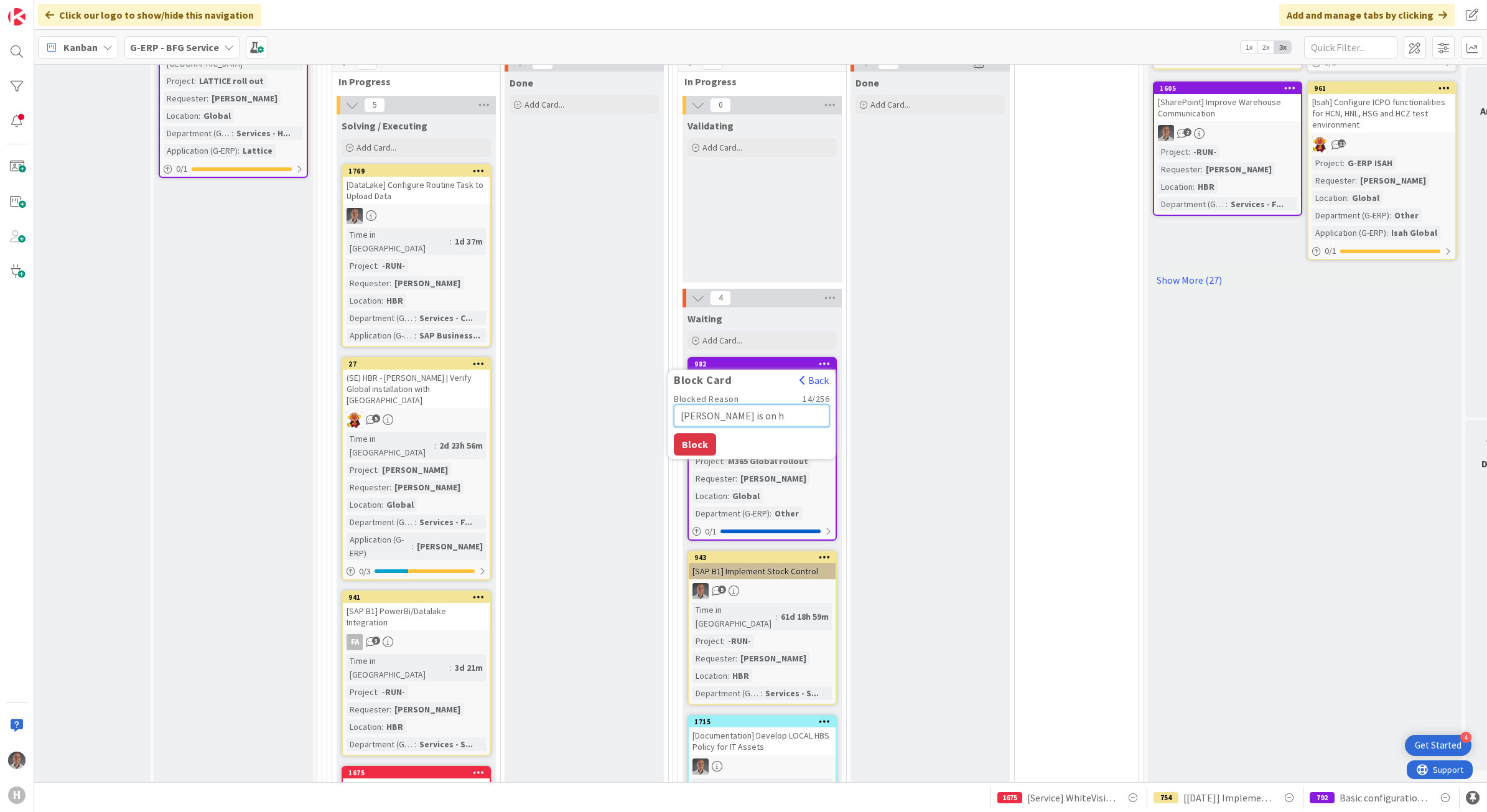
type textarea "[PERSON_NAME] is on hi"
type textarea "x"
type textarea "[PERSON_NAME] is on his"
type textarea "x"
type textarea "[PERSON_NAME] is on his"
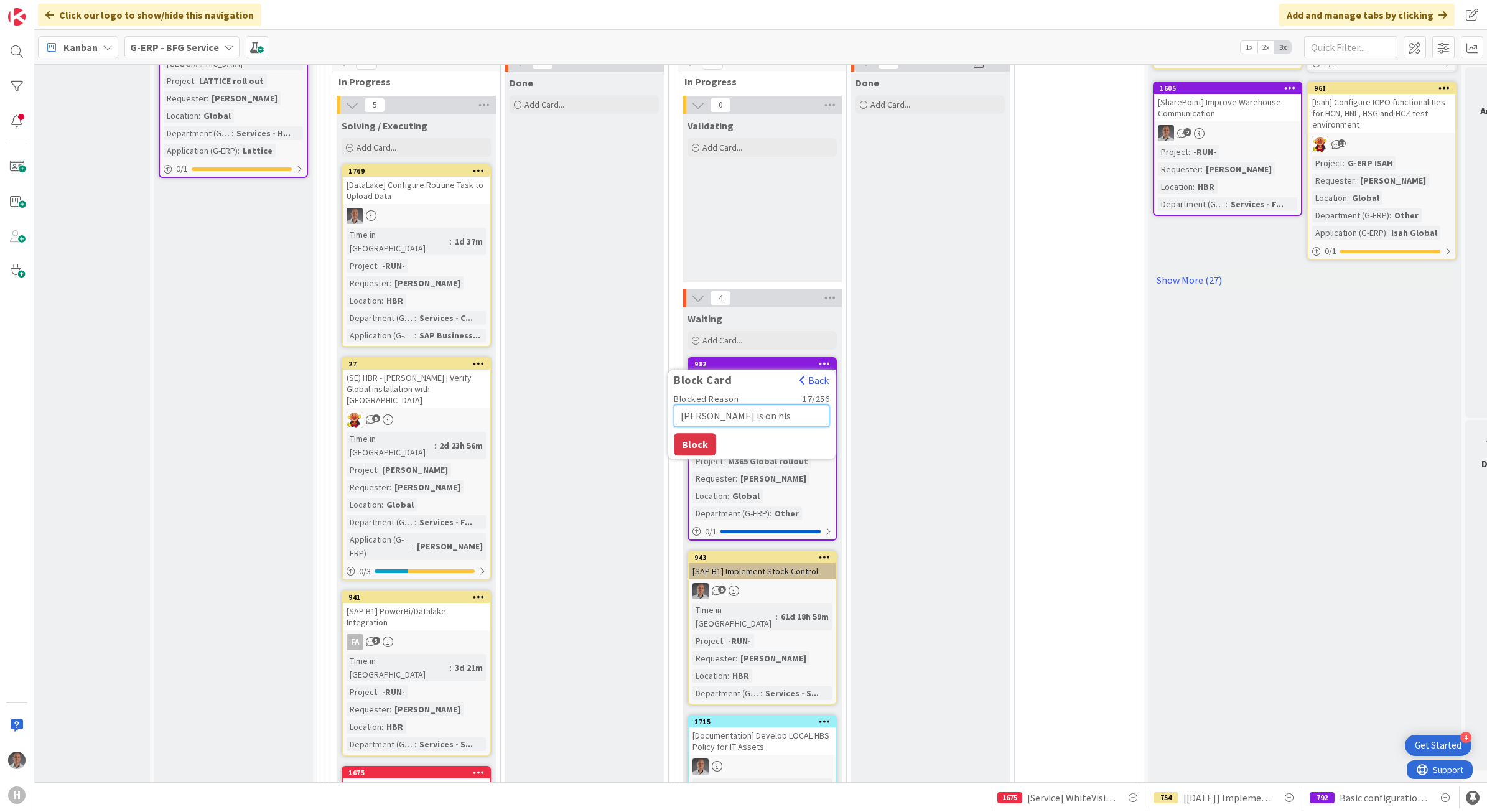
type textarea "x"
type textarea "[PERSON_NAME] is on his H"
type textarea "x"
type textarea "[PERSON_NAME] is on his Ho"
type textarea "x"
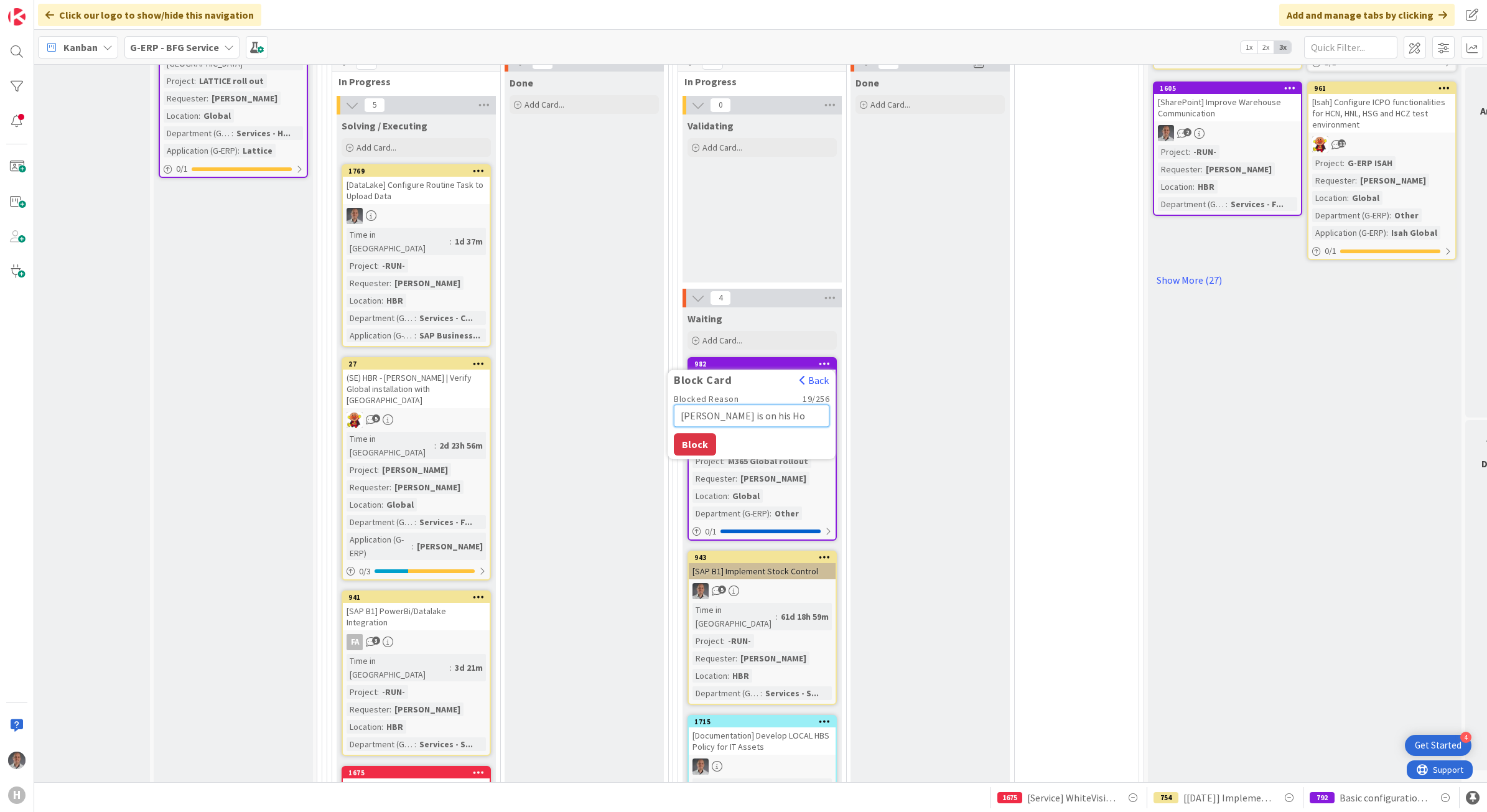
type textarea "[PERSON_NAME] is on his Hol"
type textarea "x"
type textarea "[PERSON_NAME] is on his [DATE]"
type textarea "x"
type textarea "[PERSON_NAME] is on his Holida"
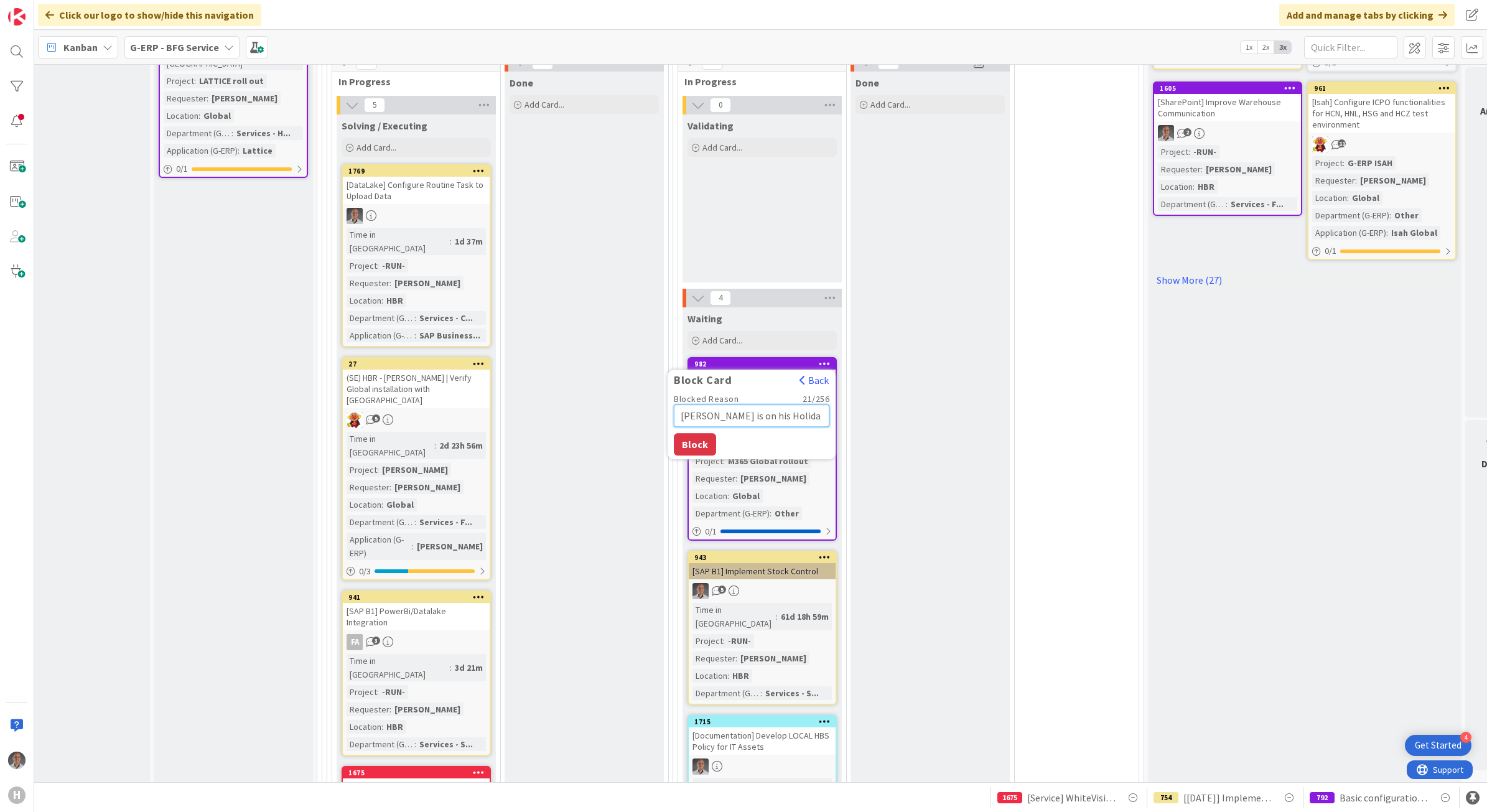
type textarea "x"
type textarea "[PERSON_NAME] is on his Holiday"
type textarea "x"
type textarea "[PERSON_NAME] is on his Holidays"
click at [685, 437] on button "Block" at bounding box center [695, 444] width 42 height 22
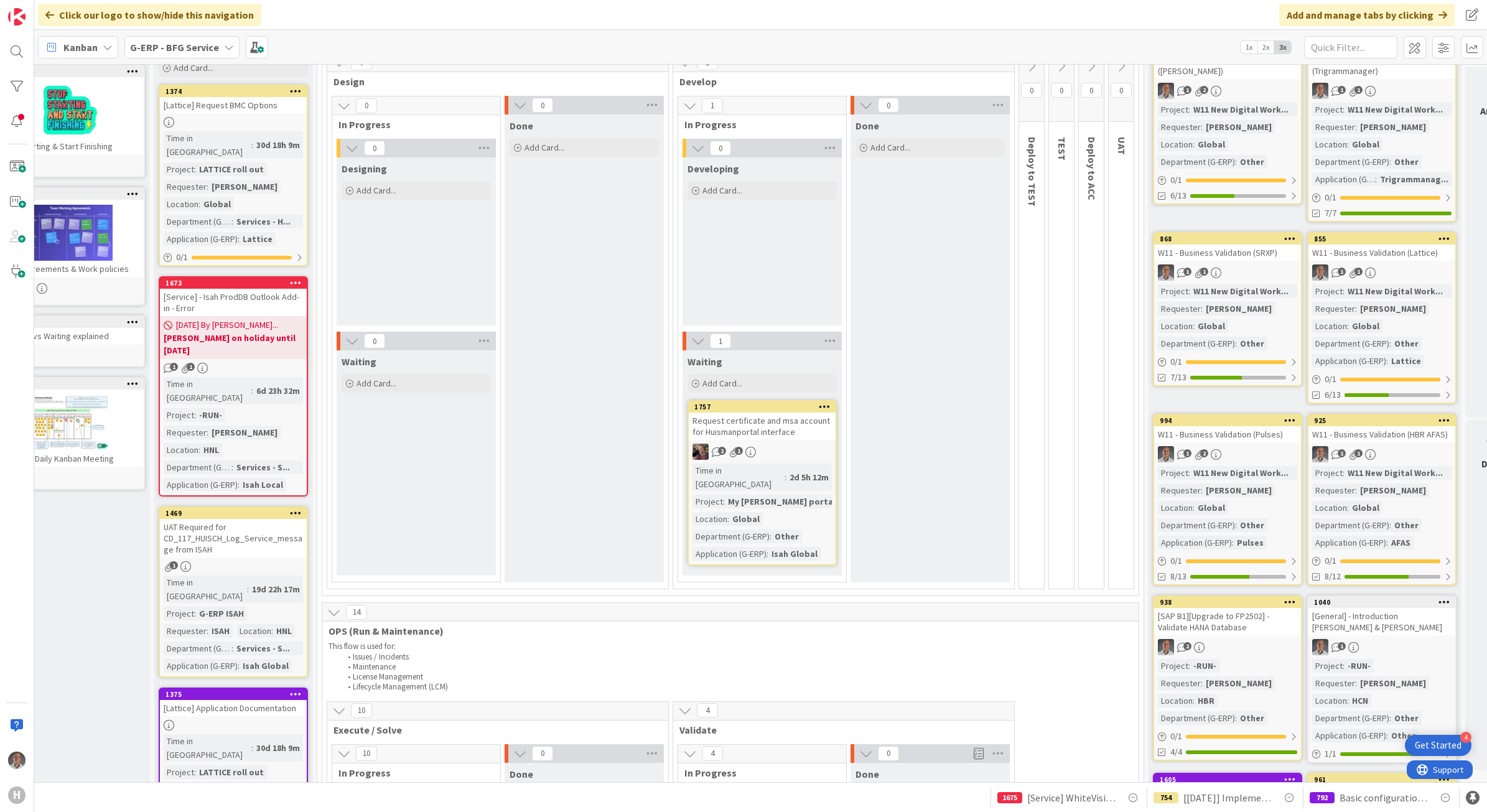
scroll to position [88, 48]
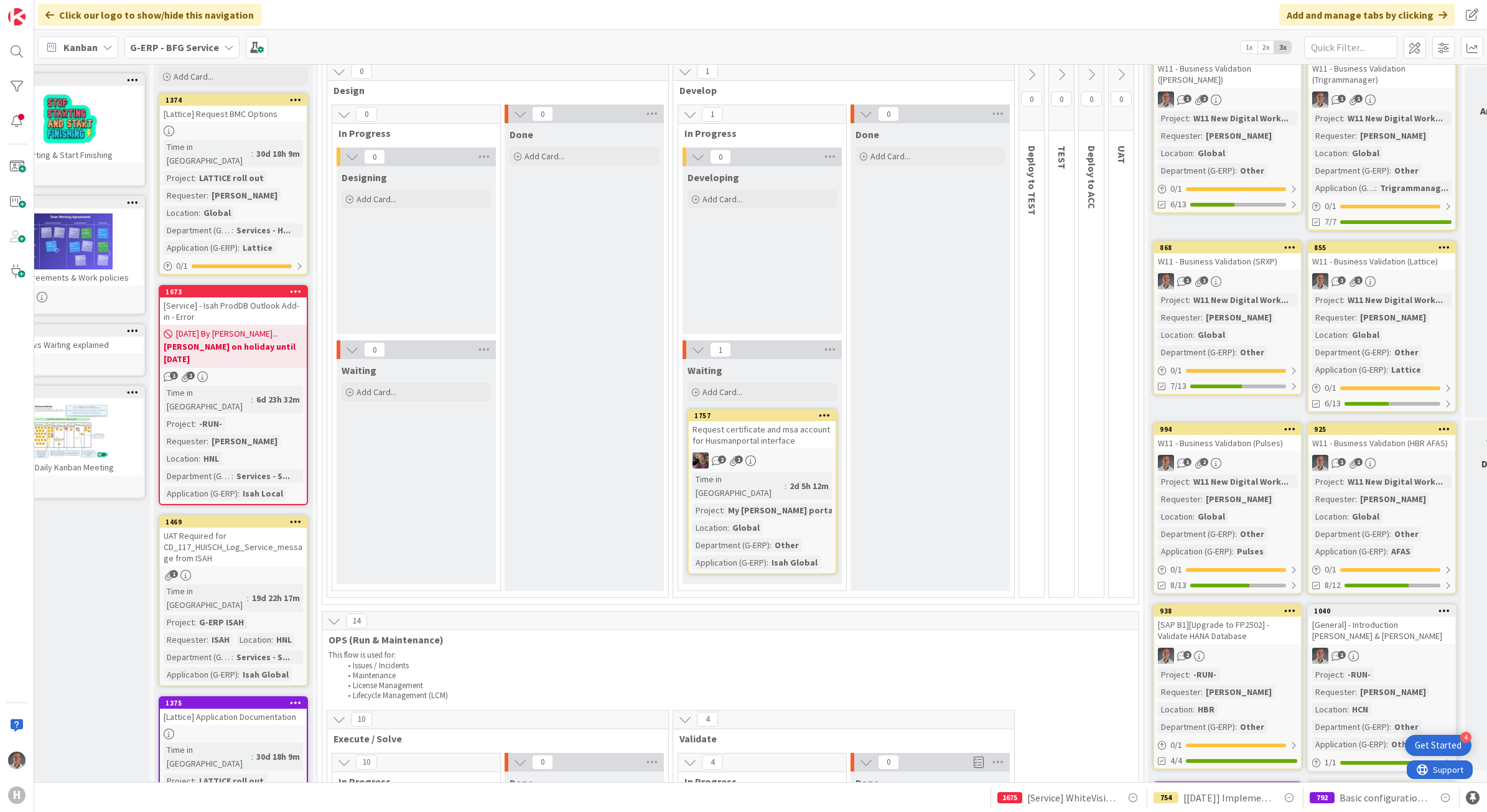
click at [781, 434] on div "Request certificate and msa account for Huismanportal interface" at bounding box center [762, 434] width 147 height 27
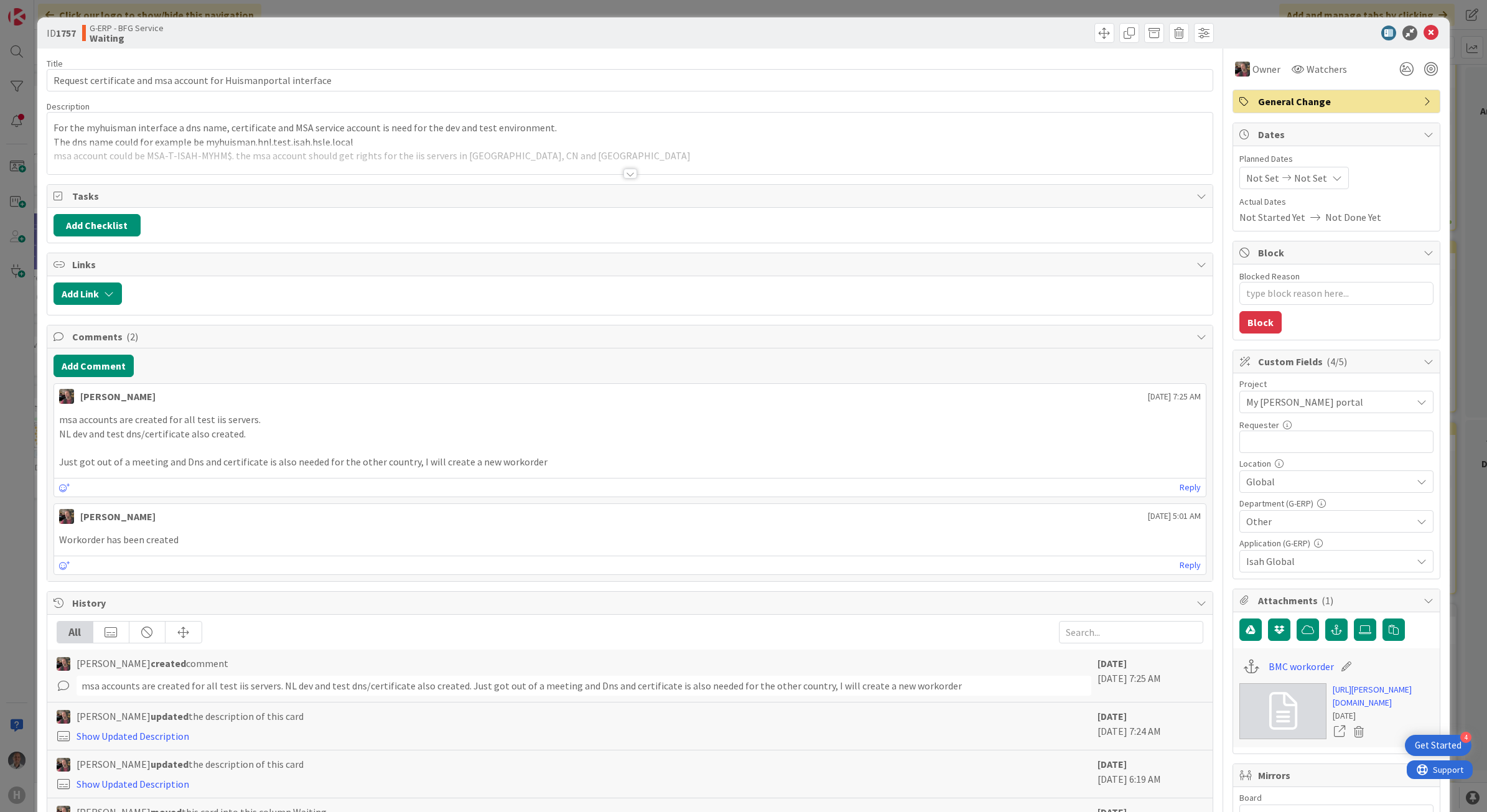
click at [624, 174] on div at bounding box center [631, 173] width 14 height 10
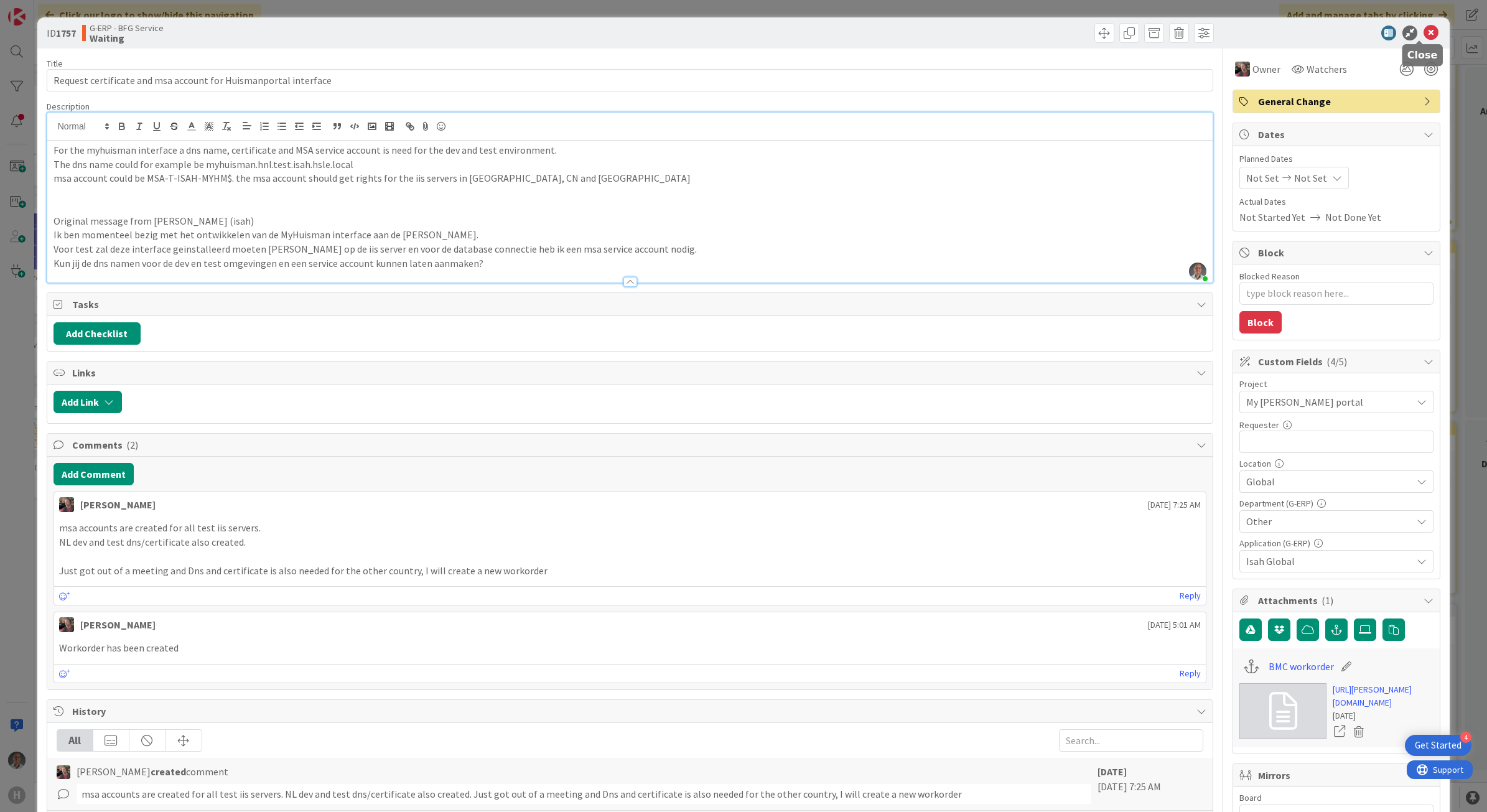
click at [1424, 38] on icon at bounding box center [1431, 33] width 15 height 15
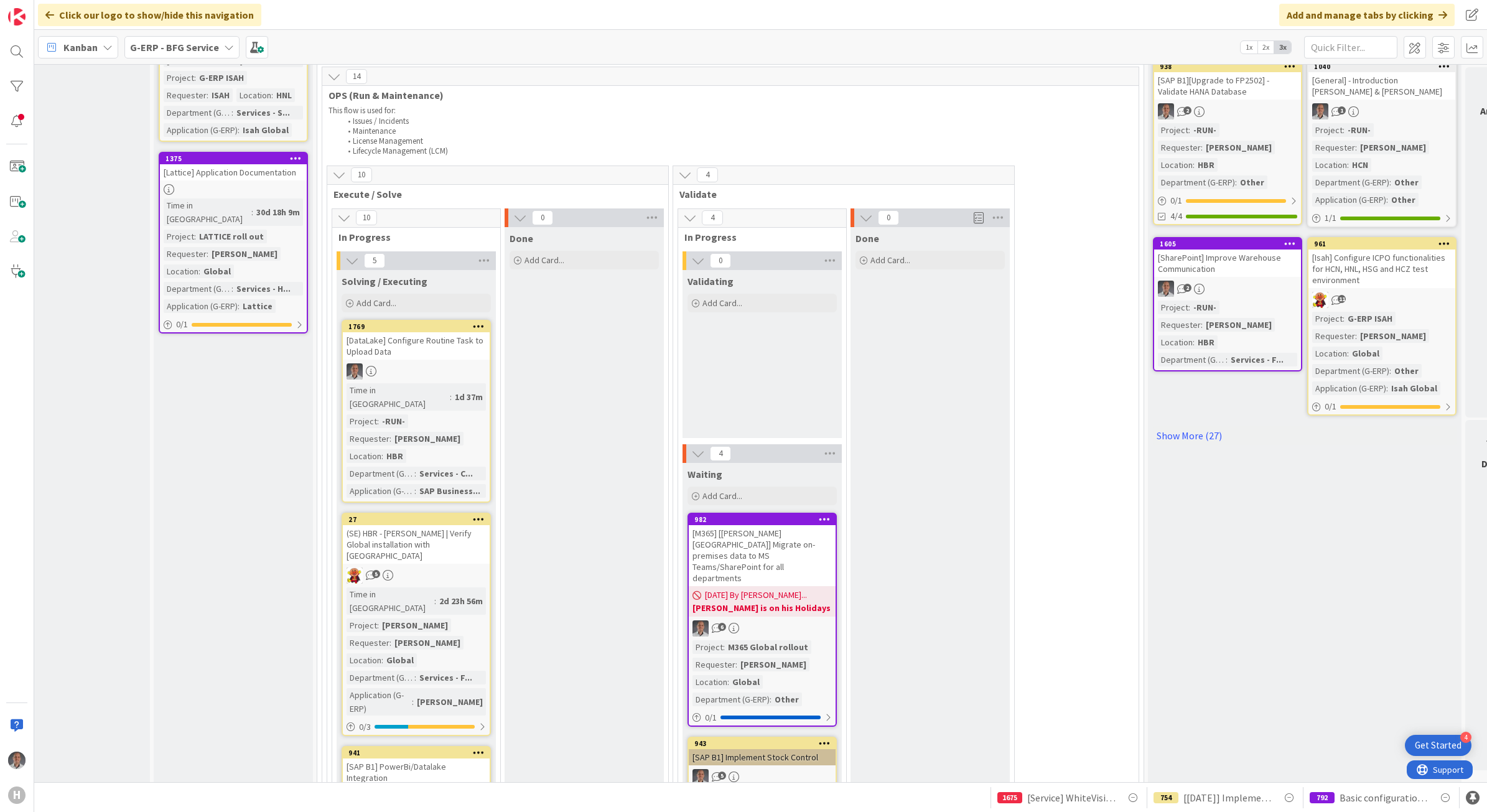
scroll to position [88, 48]
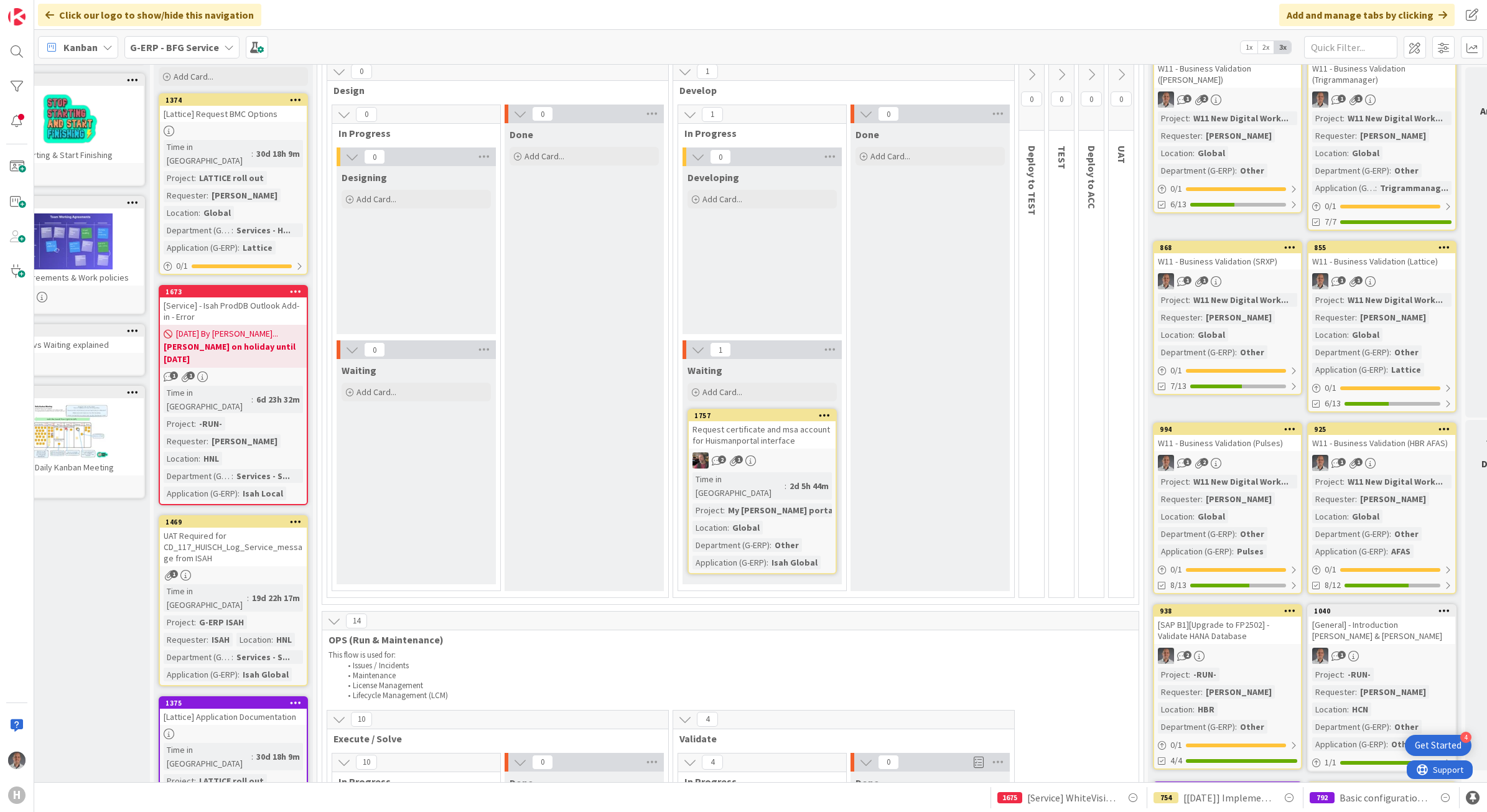
click at [217, 54] on div "G-ERP - BFG Service" at bounding box center [181, 47] width 115 height 22
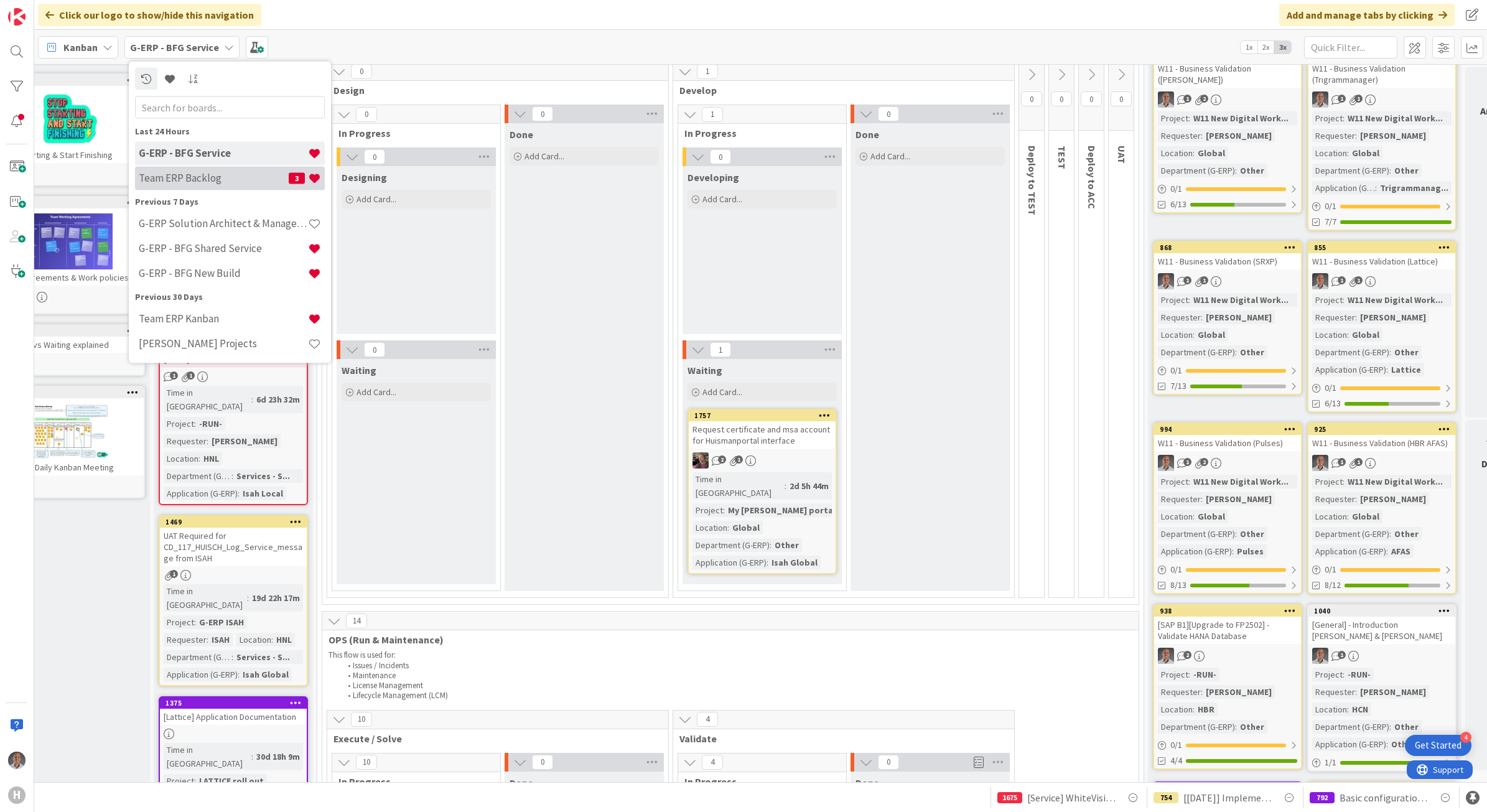
click at [211, 181] on h4 "Team ERP Backlog" at bounding box center [213, 178] width 150 height 12
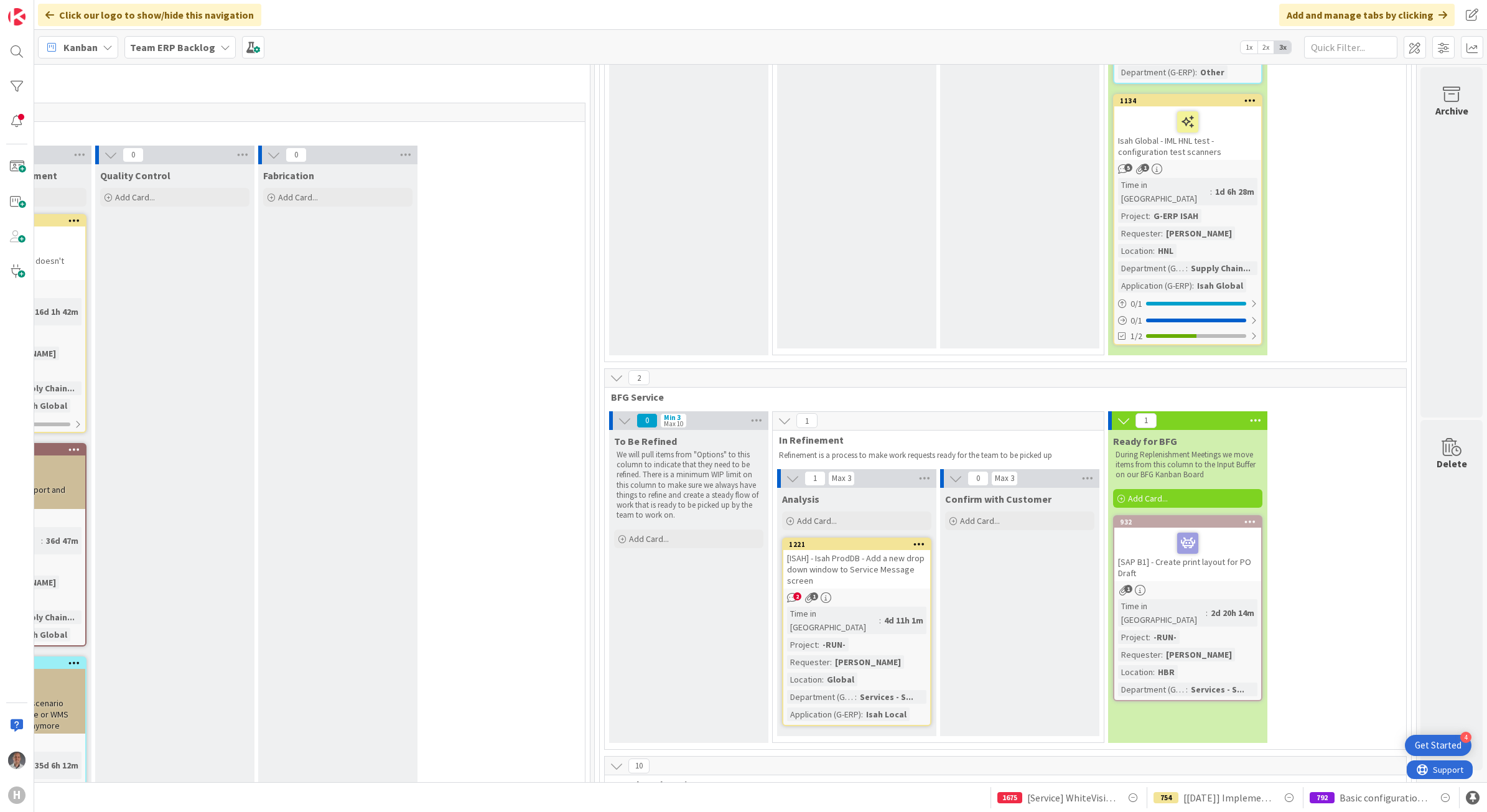
scroll to position [3421, 791]
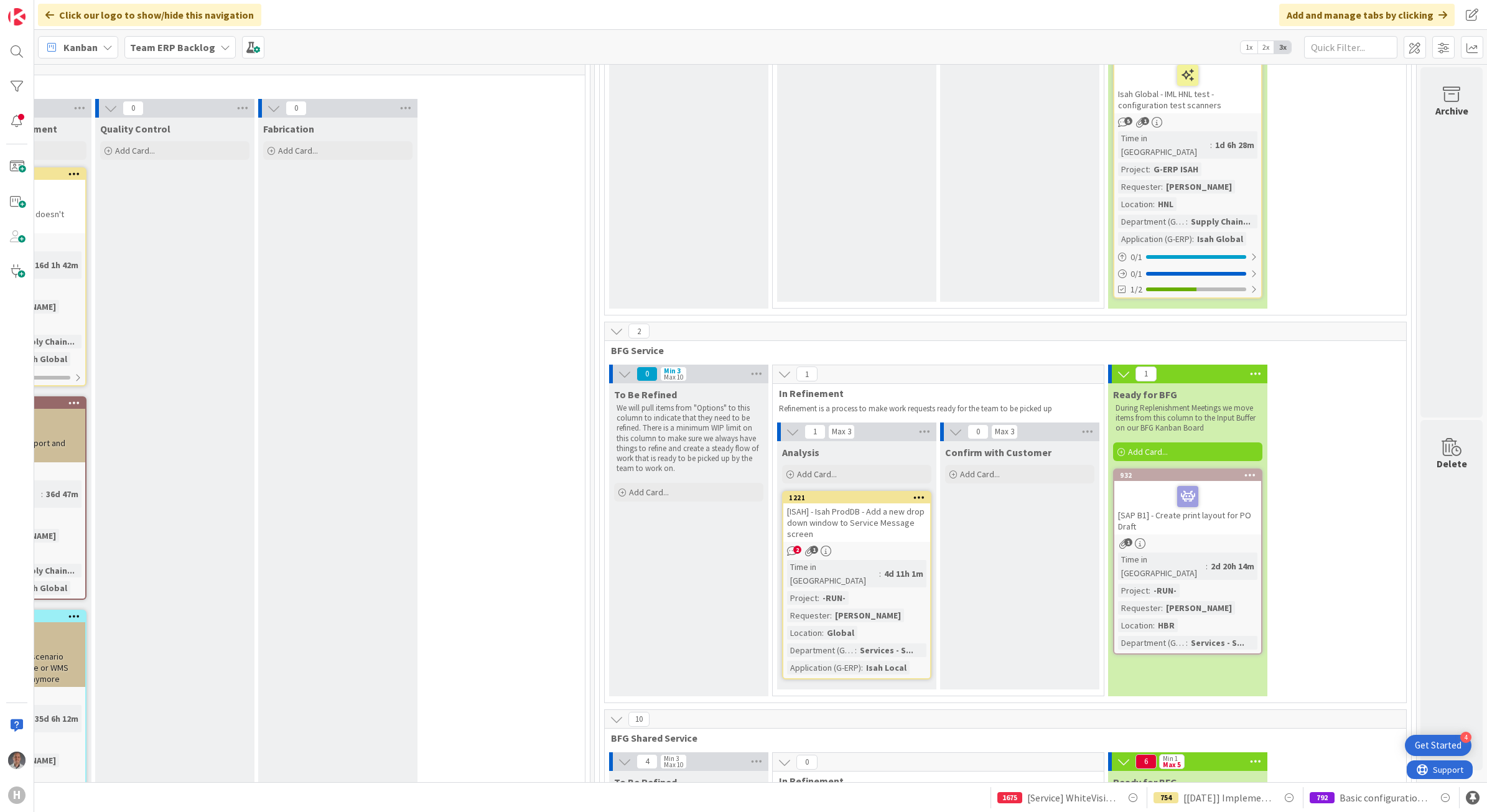
click at [869, 503] on div "[ISAH] - Isah ProdDB - Add a new drop down window to Service Message screen" at bounding box center [856, 522] width 147 height 39
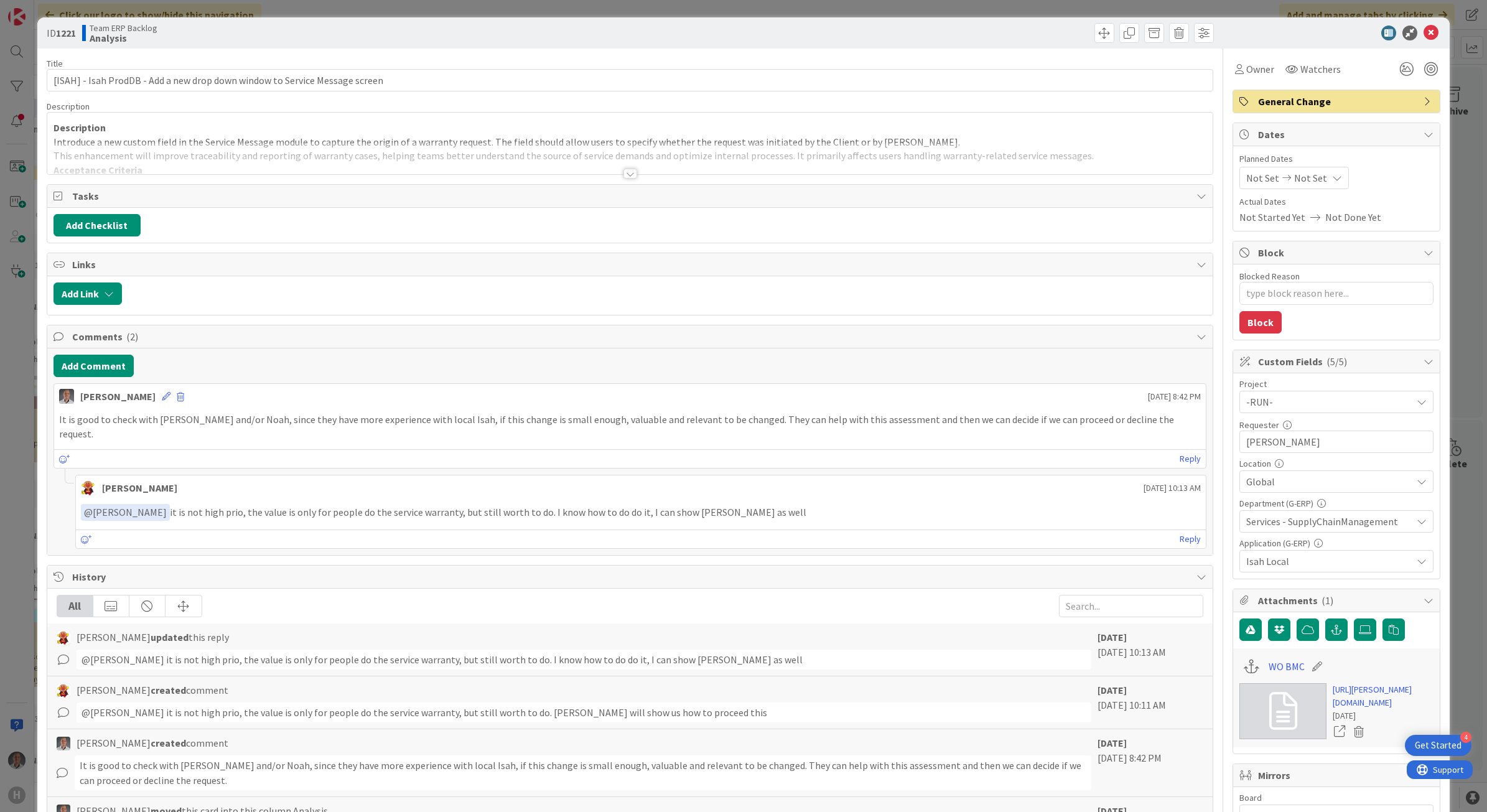
click at [624, 174] on div at bounding box center [631, 173] width 14 height 10
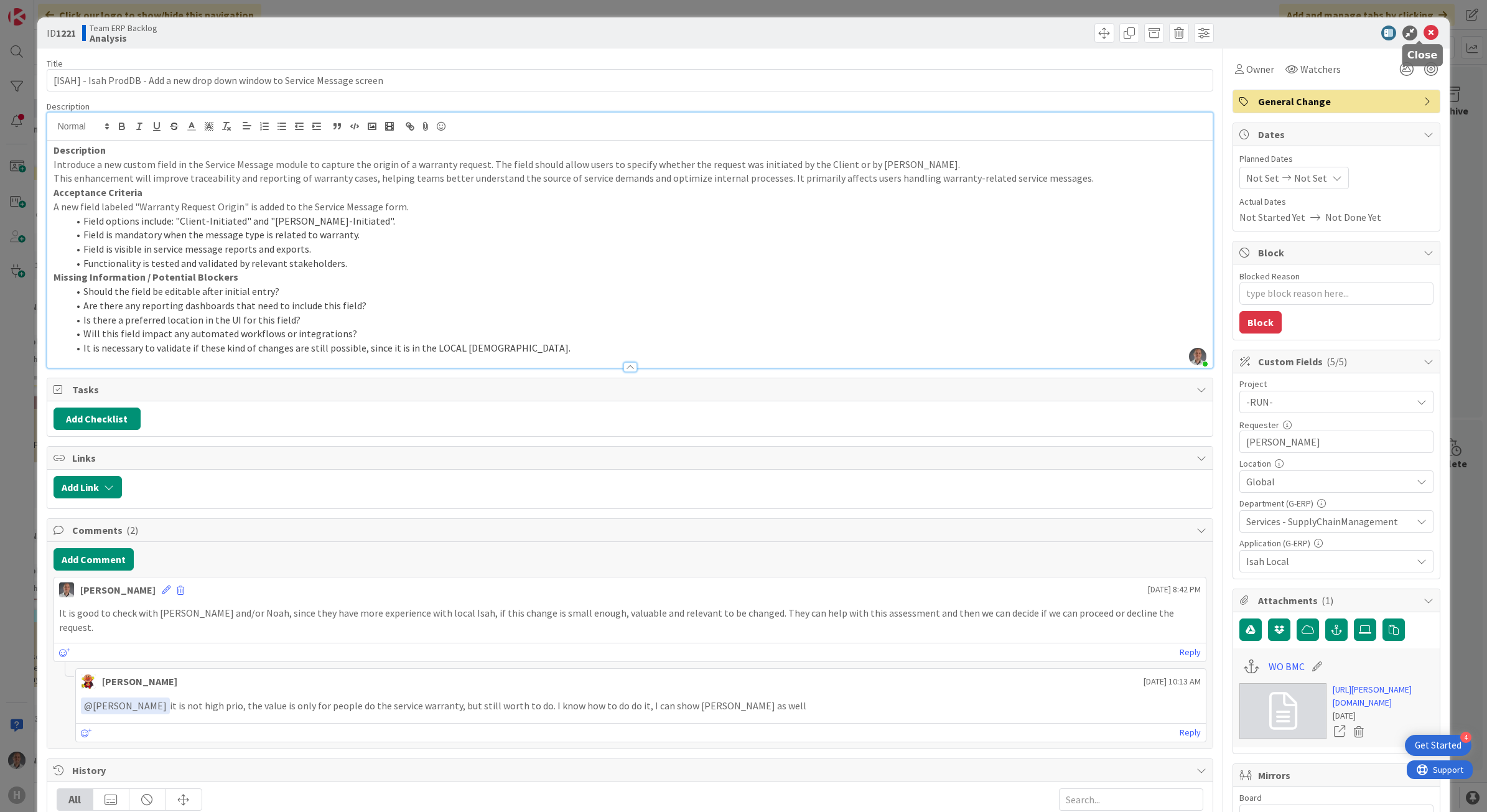
click at [1424, 31] on icon at bounding box center [1431, 33] width 15 height 15
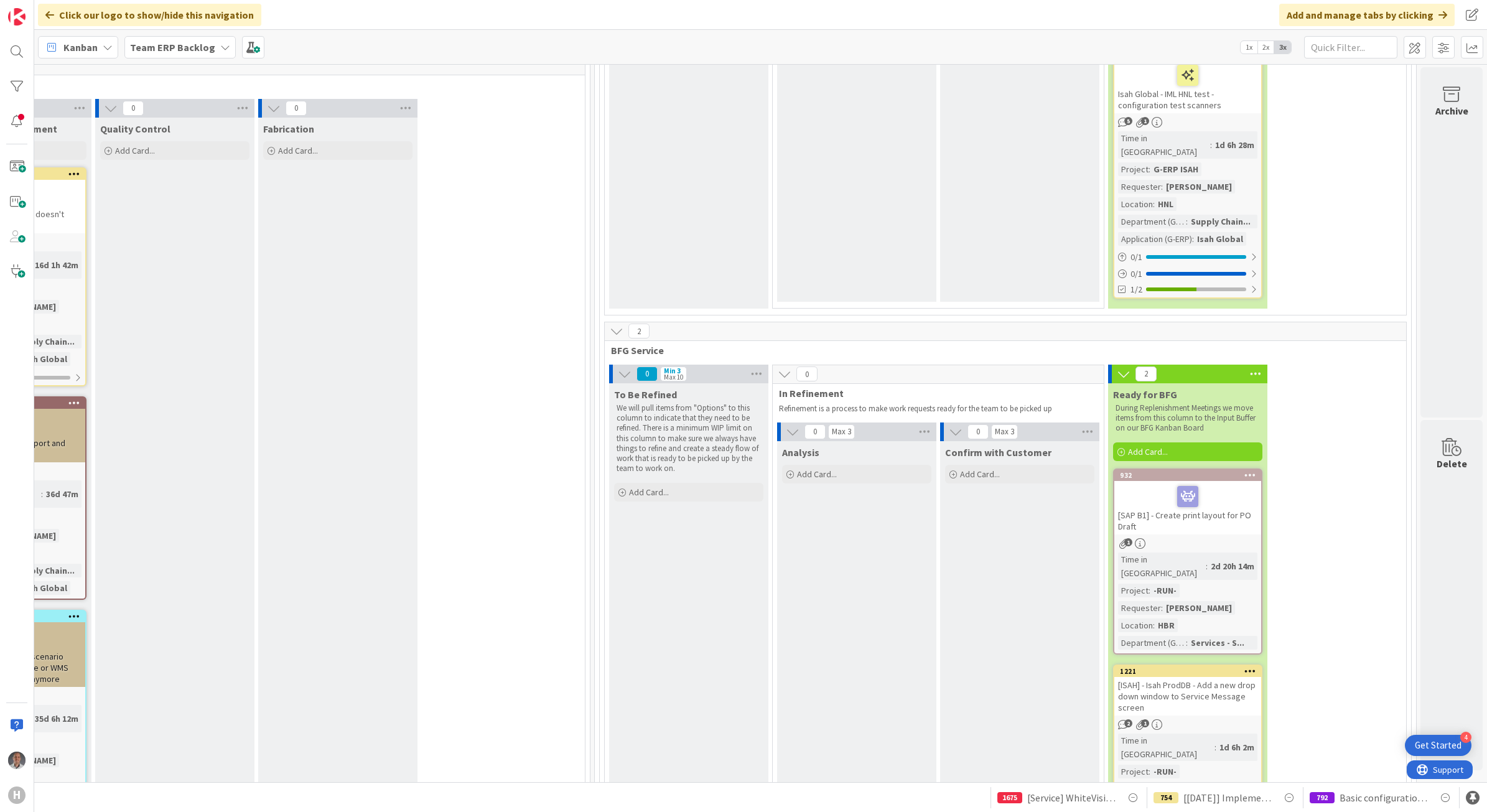
click at [1244, 666] on icon at bounding box center [1249, 670] width 11 height 9
click at [1136, 755] on span "Ready for BFG" at bounding box center [1138, 763] width 93 height 16
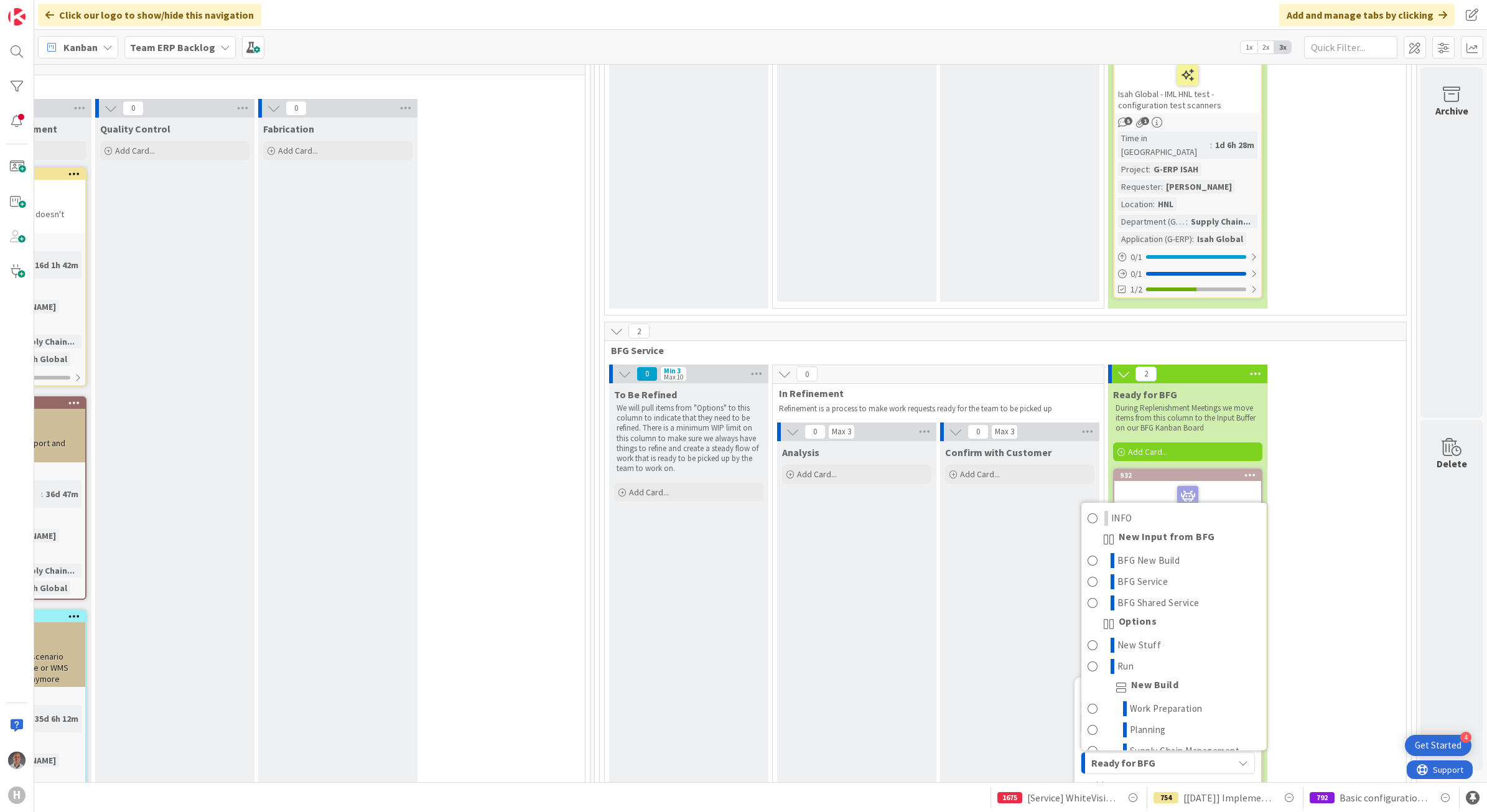
click at [996, 498] on div "Confirm with Customer Add Card..." at bounding box center [1019, 648] width 159 height 415
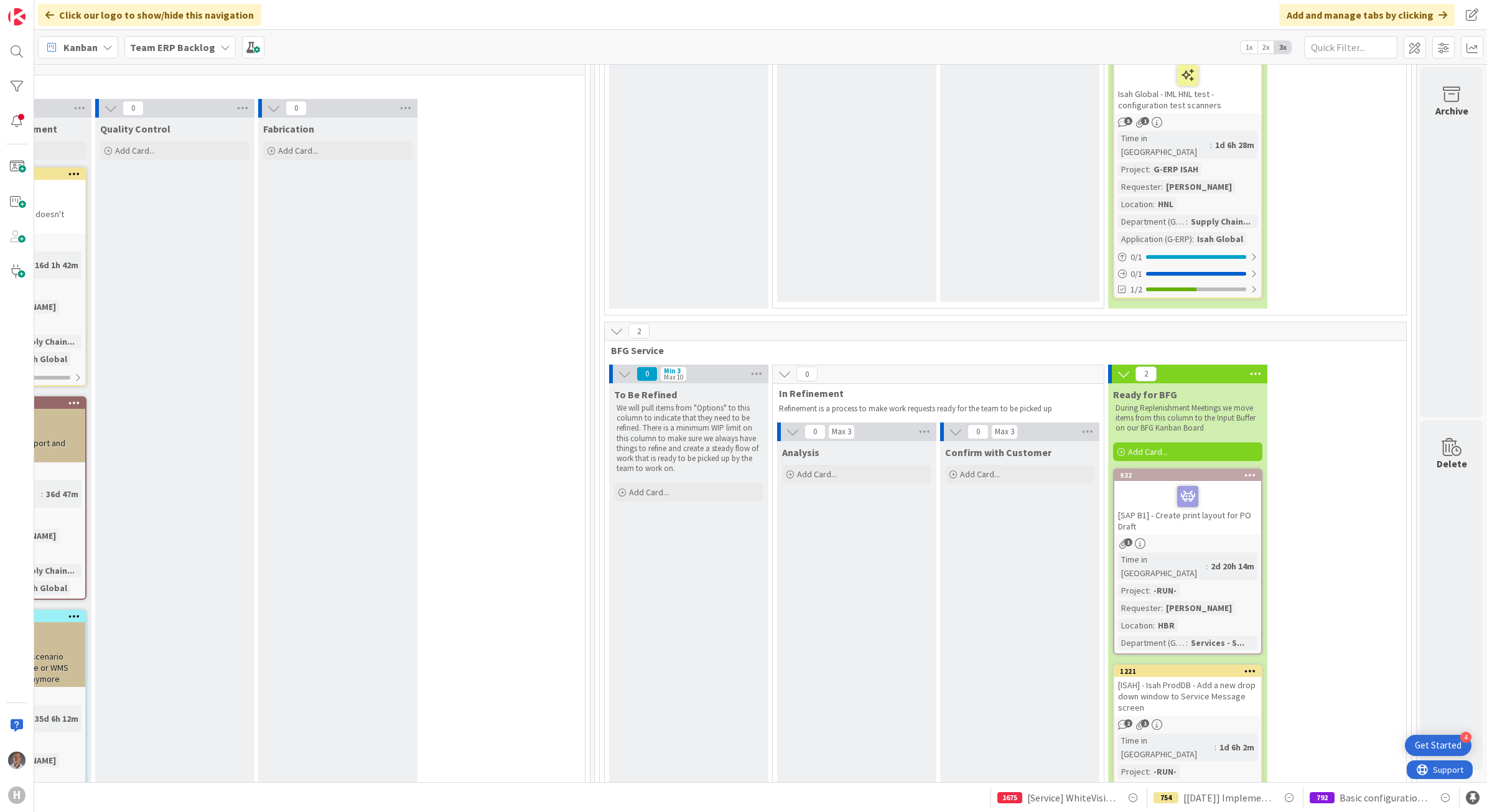
click at [1244, 666] on icon at bounding box center [1249, 670] width 11 height 9
click at [1133, 717] on span "Team ERP Backlog" at bounding box center [1130, 723] width 85 height 12
click at [1147, 794] on span "G-ERP - BFG Service" at bounding box center [1176, 802] width 144 height 18
click at [1121, 755] on span "Select a Column..." at bounding box center [1135, 763] width 93 height 16
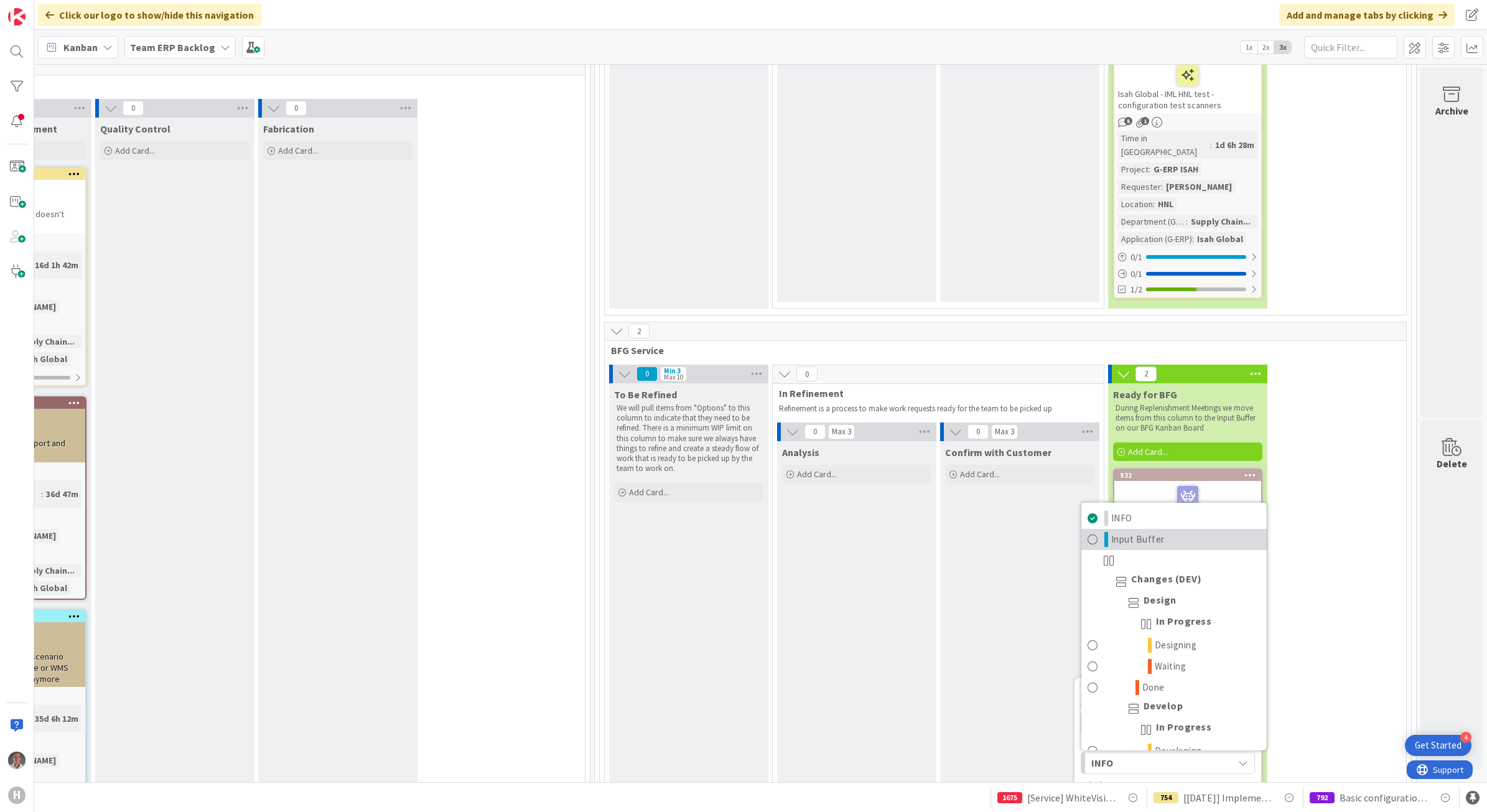
click at [1123, 531] on span "Input Buffer" at bounding box center [1137, 538] width 54 height 15
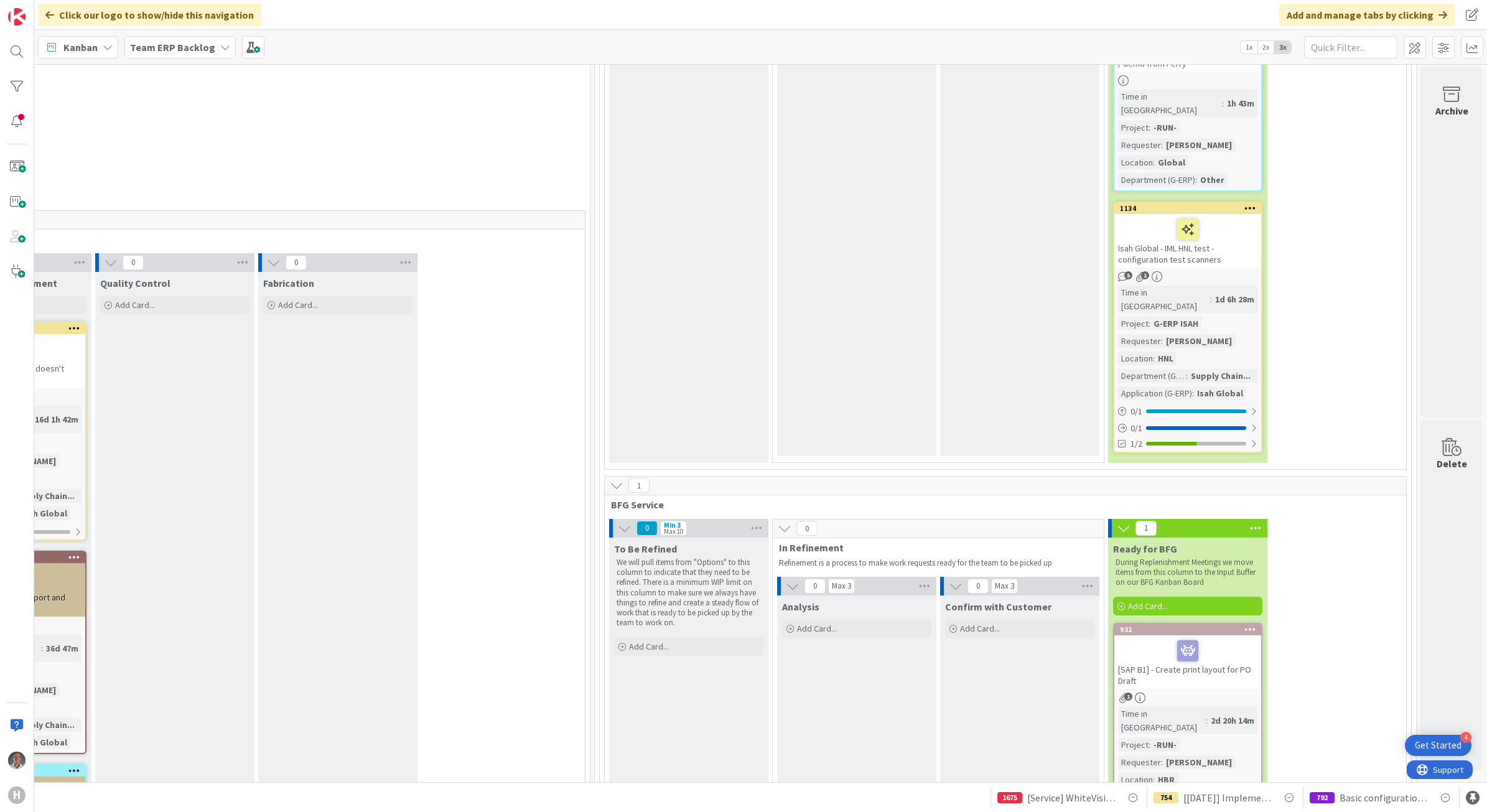
scroll to position [3266, 791]
click at [173, 49] on b "Team ERP Backlog" at bounding box center [173, 48] width 85 height 12
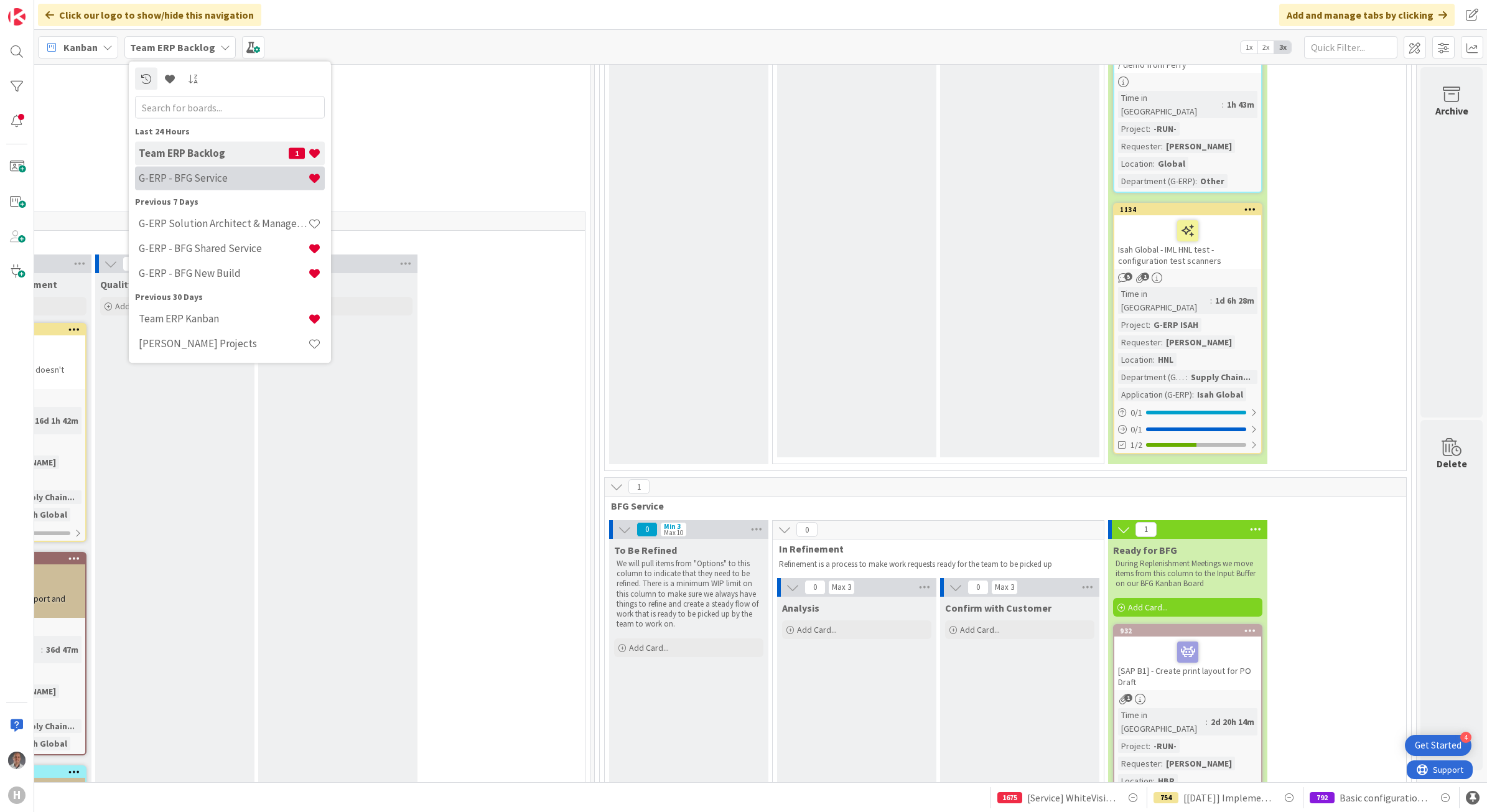
click at [219, 181] on h4 "G-ERP - BFG Service" at bounding box center [223, 178] width 169 height 12
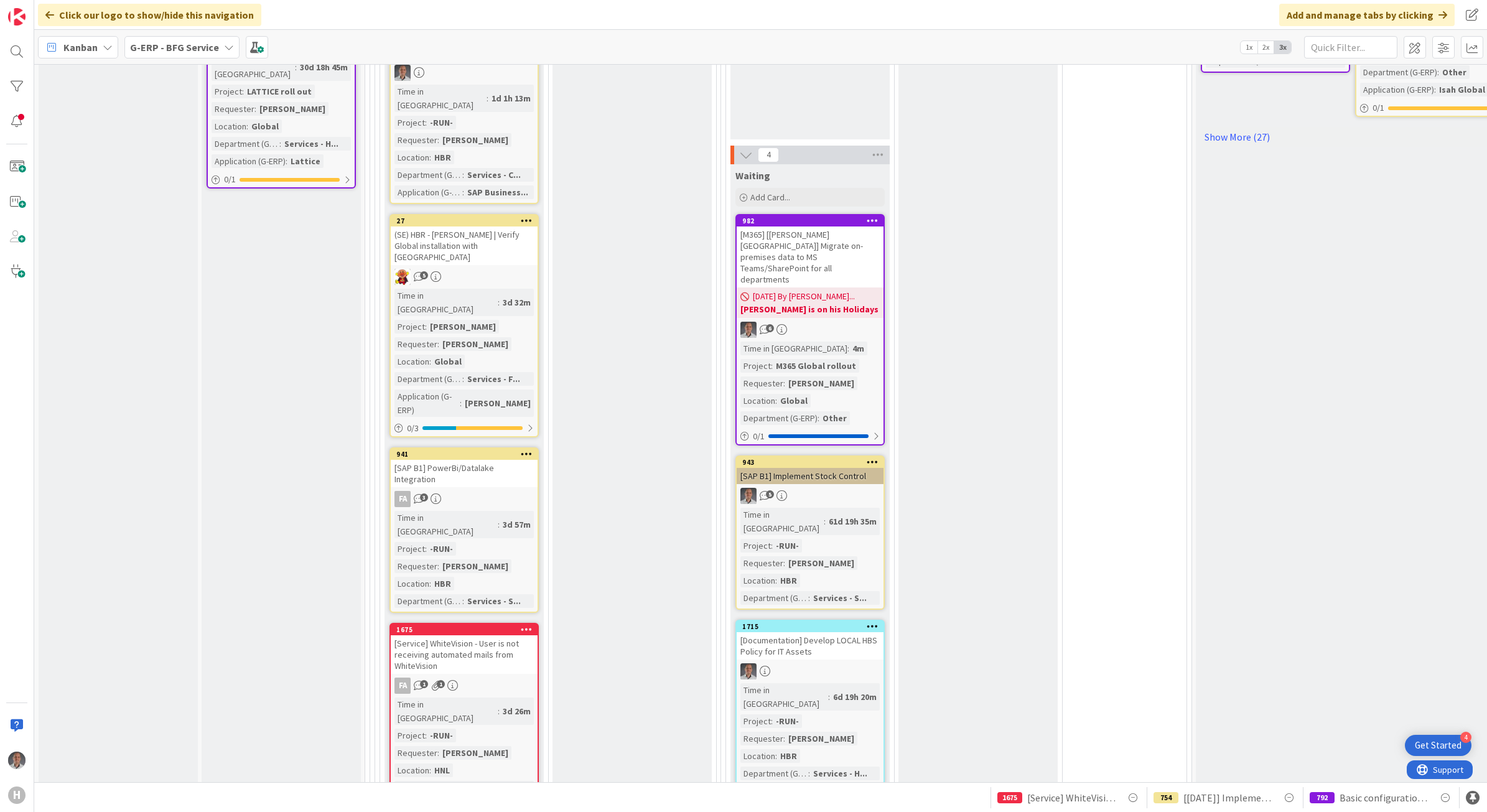
scroll to position [855, 0]
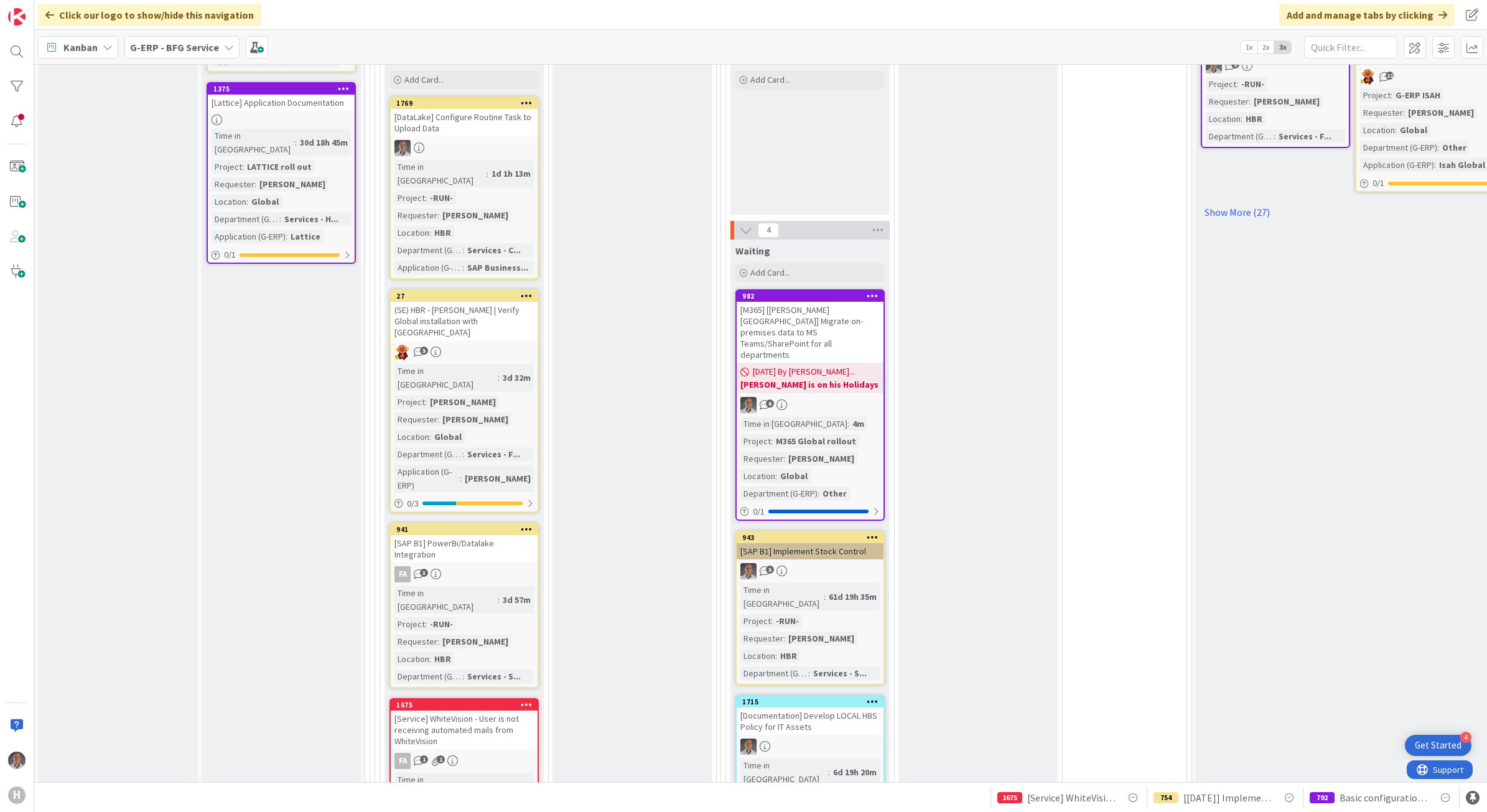
click at [499, 302] on div "(SE) HBR - [PERSON_NAME] | Verify Global installation with [GEOGRAPHIC_DATA]" at bounding box center [464, 321] width 147 height 39
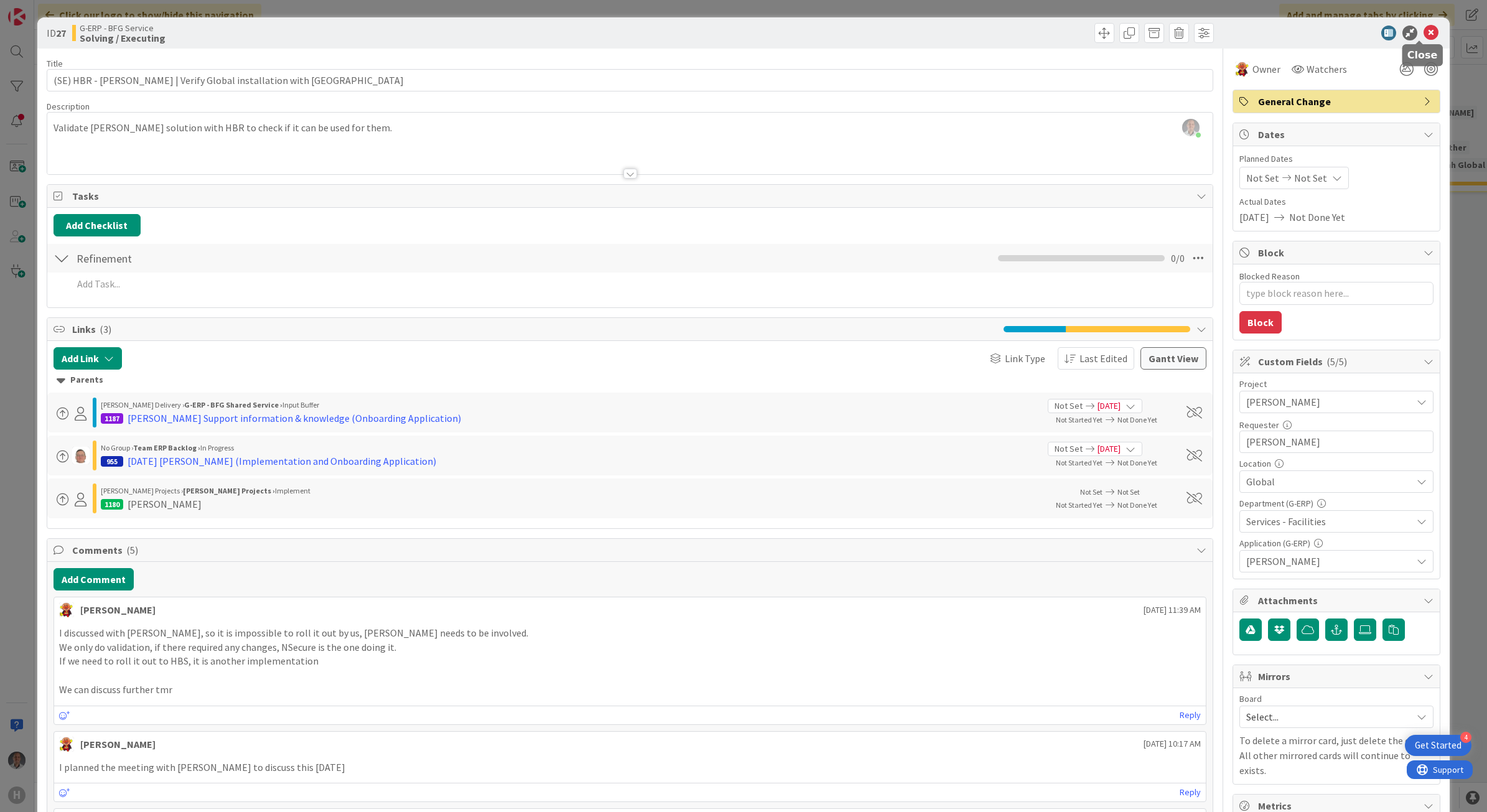
click at [1424, 32] on icon at bounding box center [1431, 33] width 15 height 15
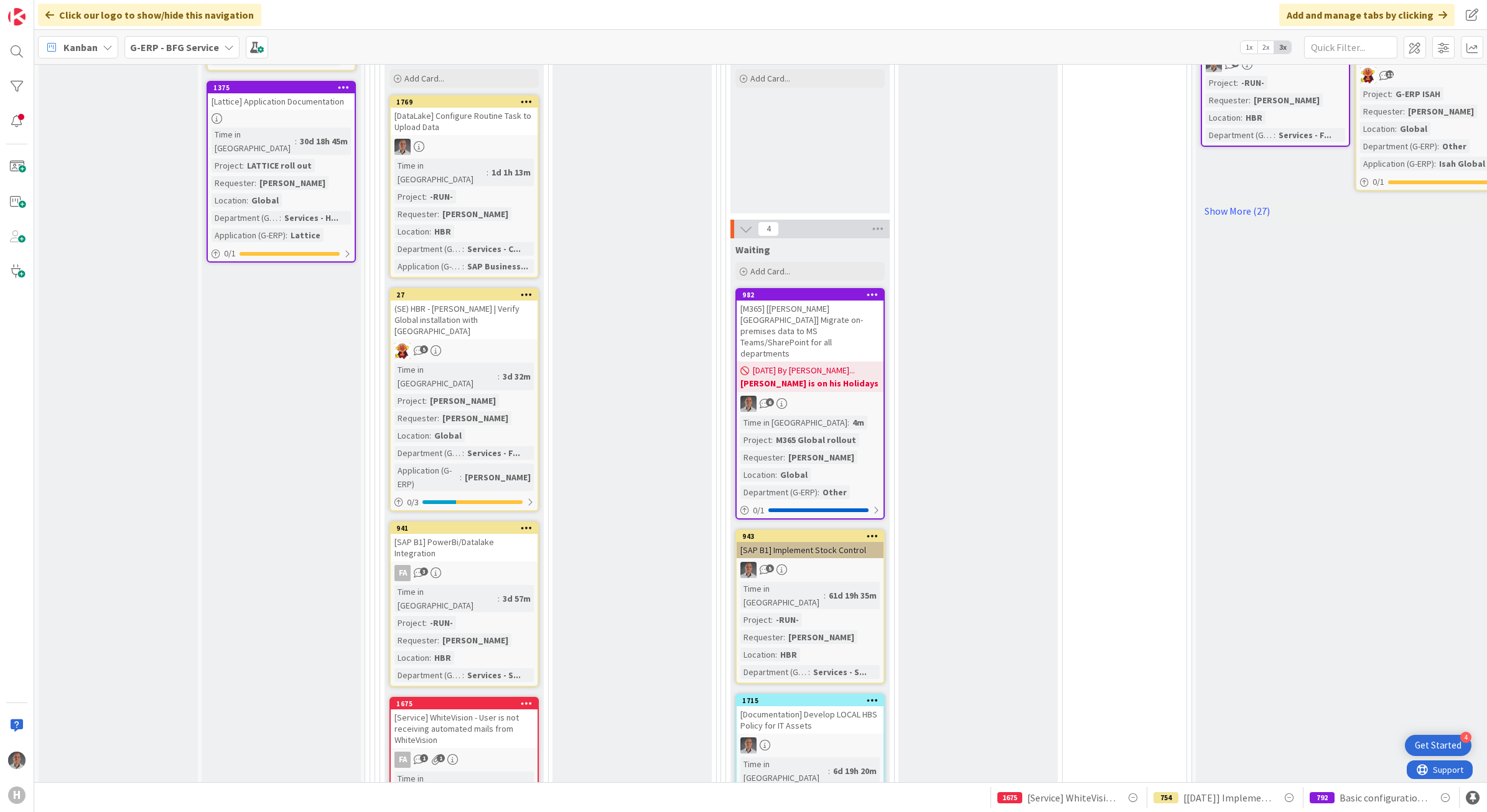
scroll to position [855, 0]
click at [524, 292] on icon at bounding box center [526, 296] width 11 height 9
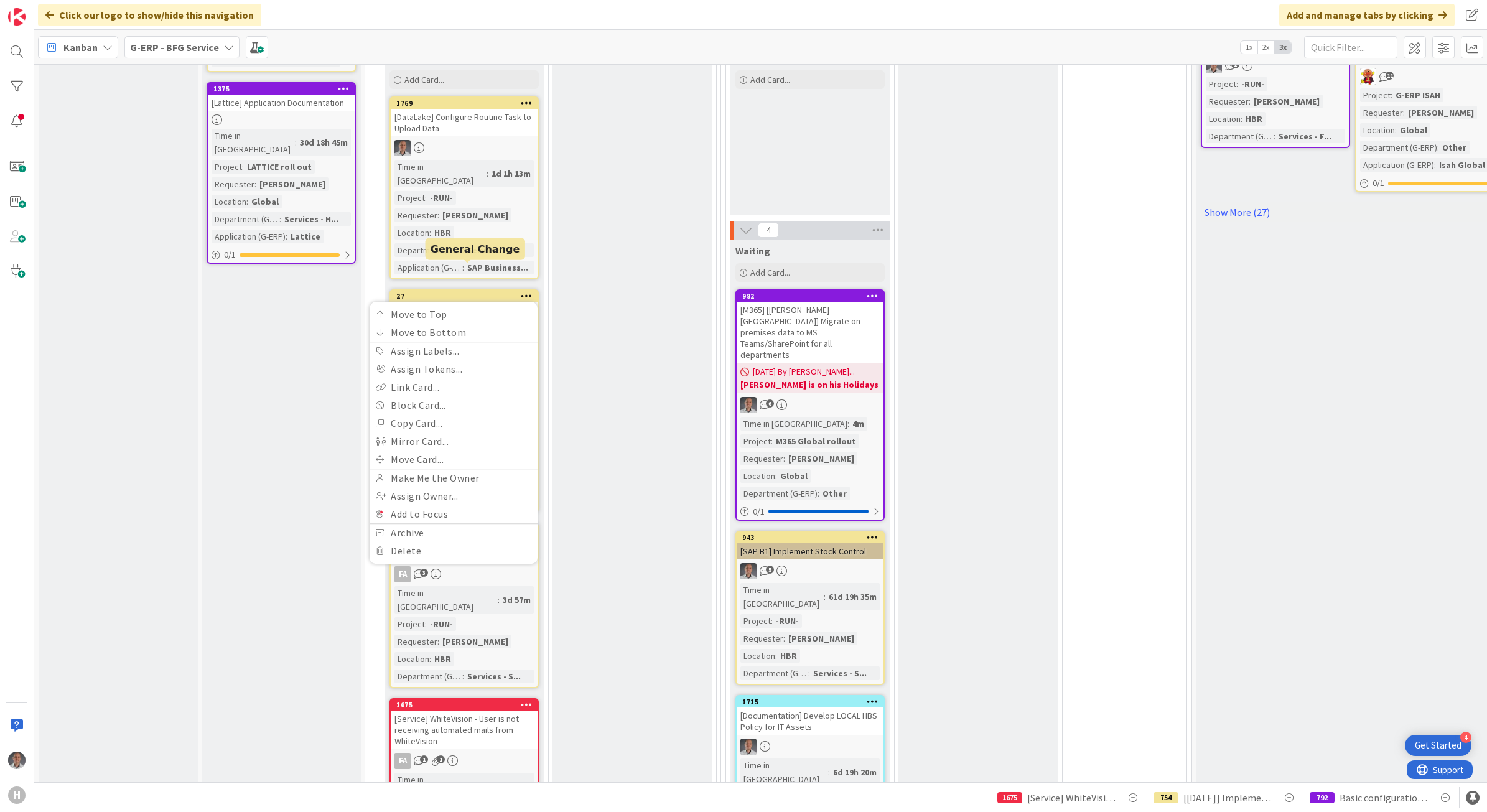
click at [488, 292] on div "27" at bounding box center [467, 296] width 141 height 9
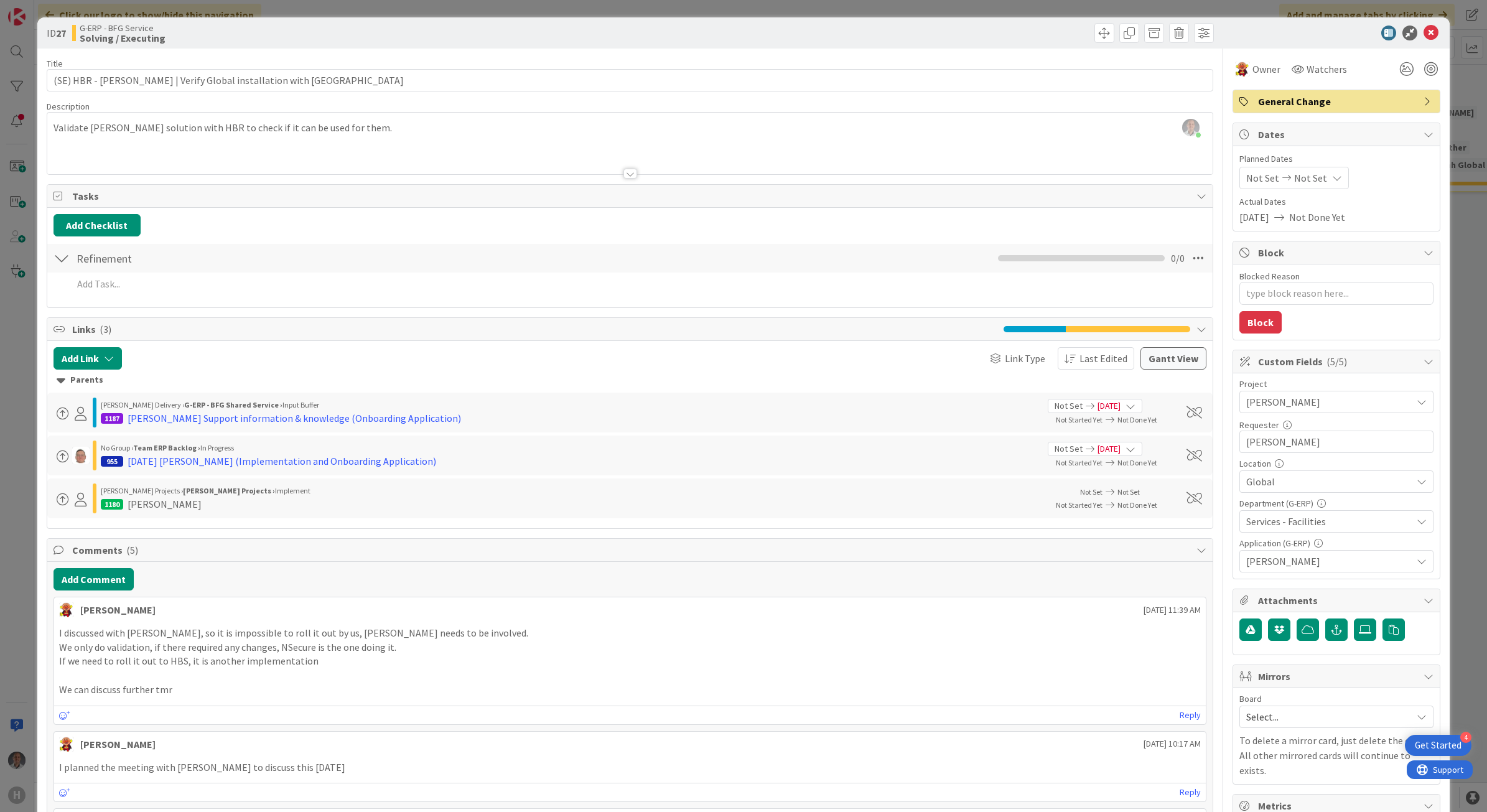
click at [63, 255] on div at bounding box center [62, 257] width 16 height 22
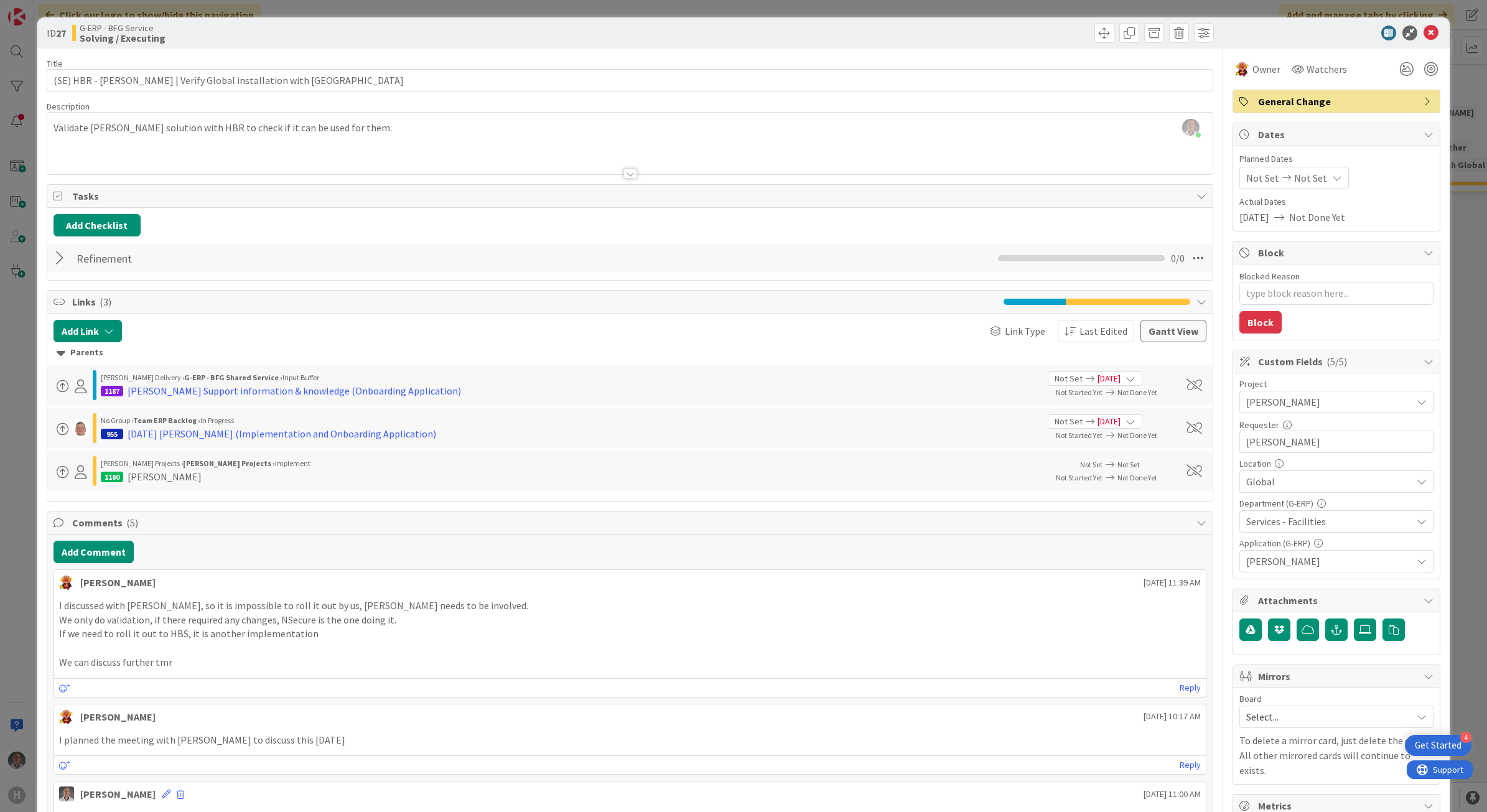
click at [57, 266] on div at bounding box center [62, 257] width 16 height 22
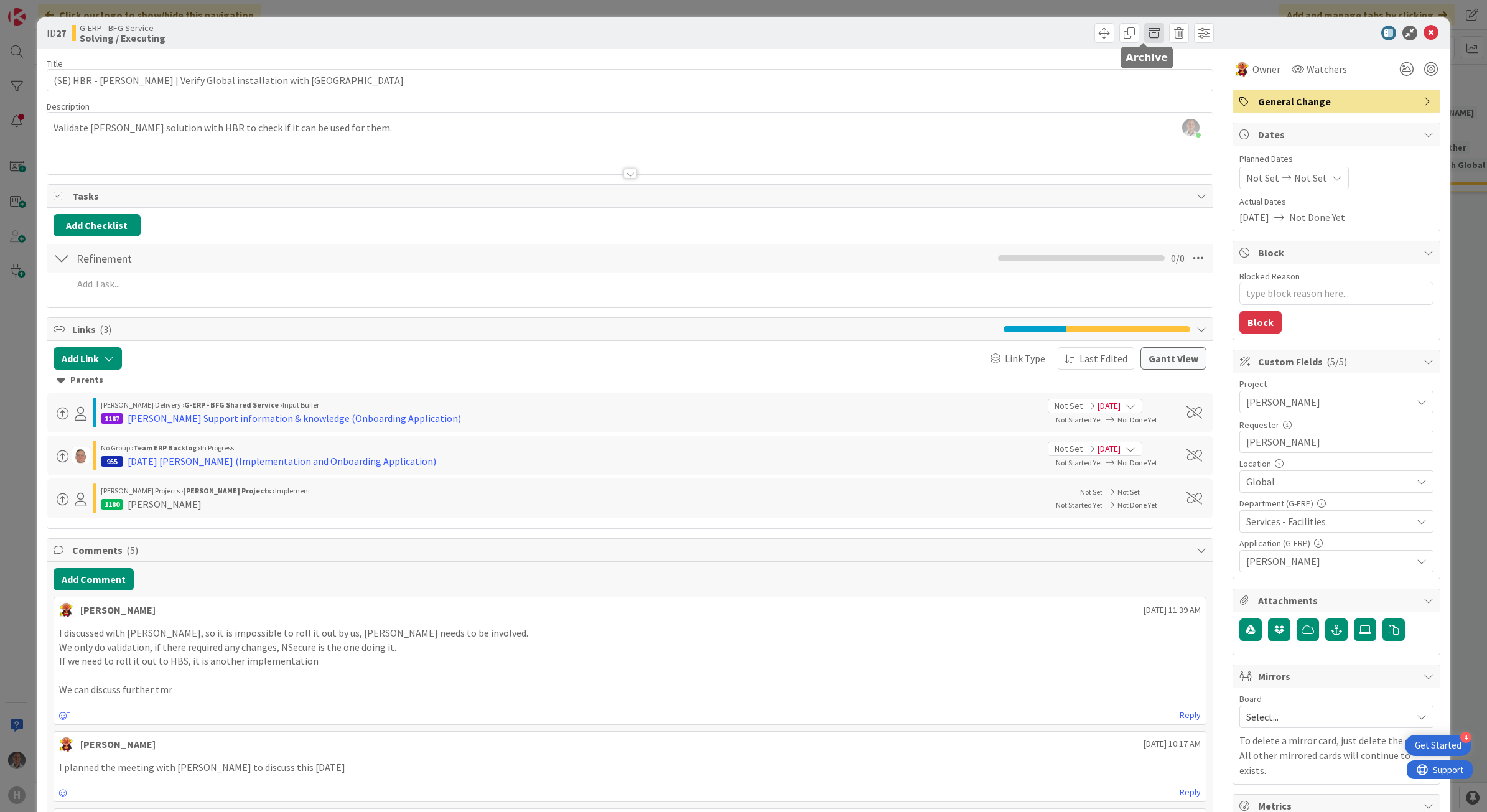
click at [1145, 32] on span at bounding box center [1154, 33] width 20 height 20
click at [1161, 99] on button "Archive" at bounding box center [1175, 91] width 49 height 22
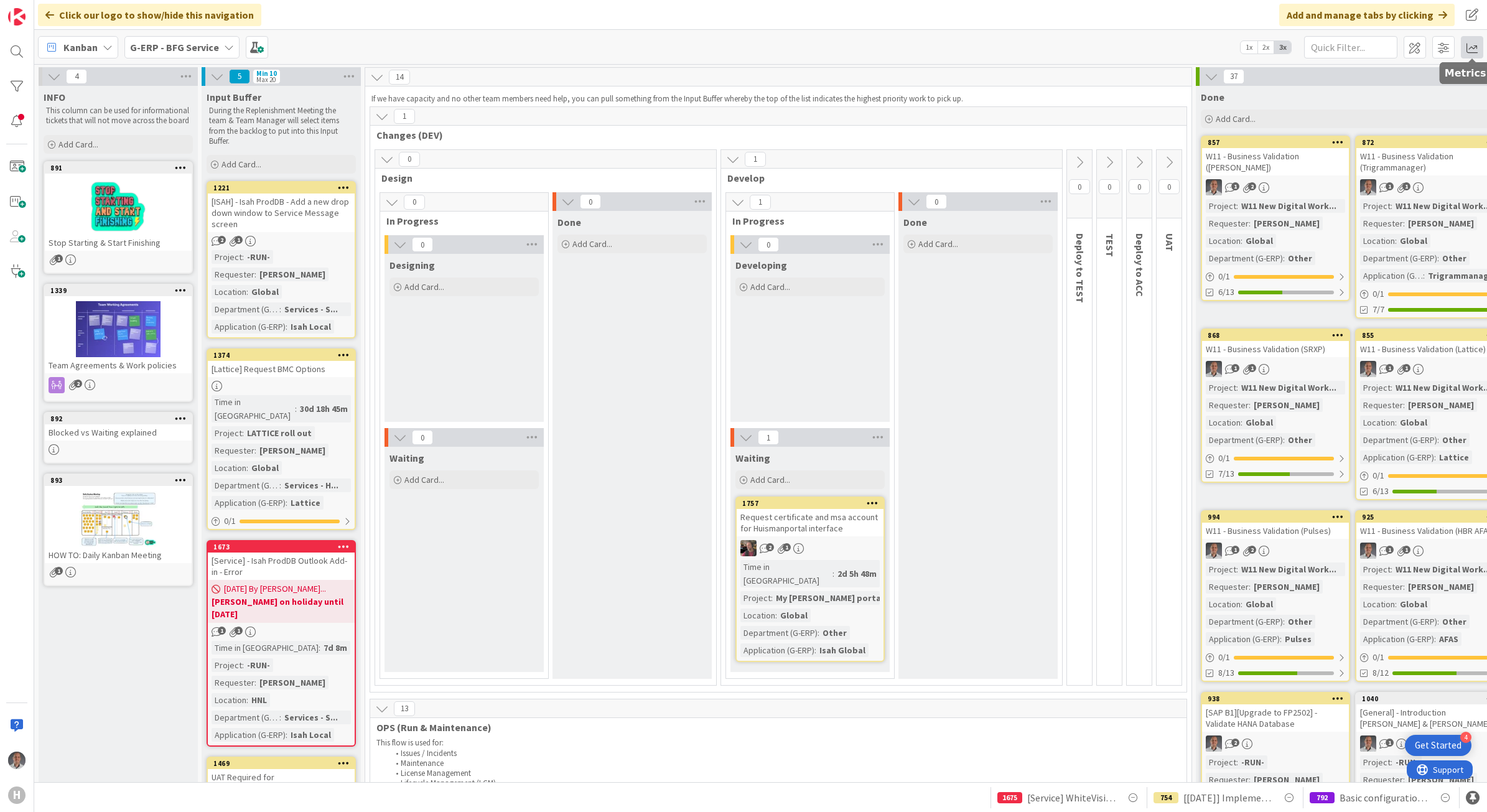
click at [1469, 51] on span at bounding box center [1471, 47] width 22 height 22
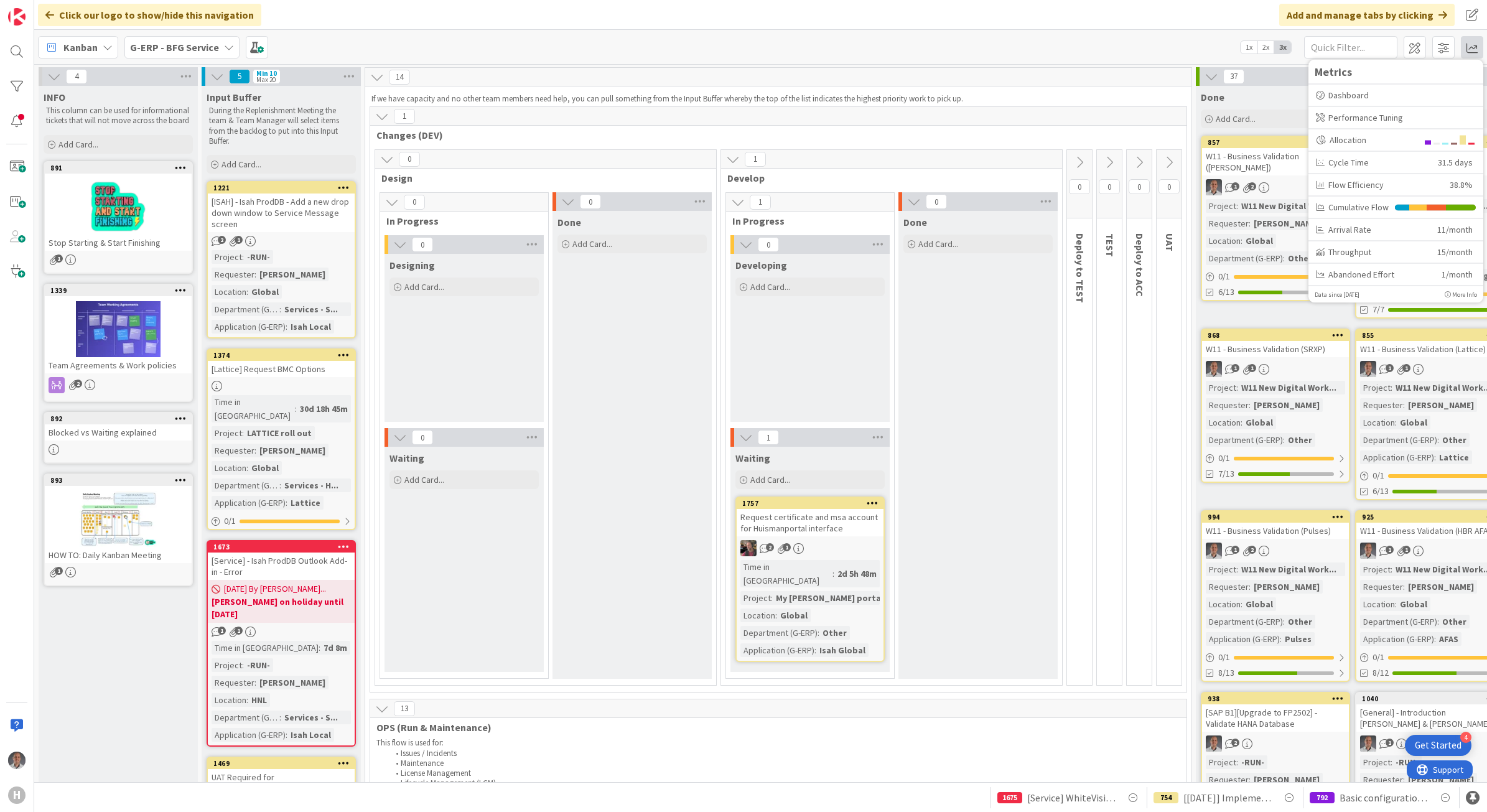
click at [1006, 443] on div "Done Add Card..." at bounding box center [978, 444] width 159 height 468
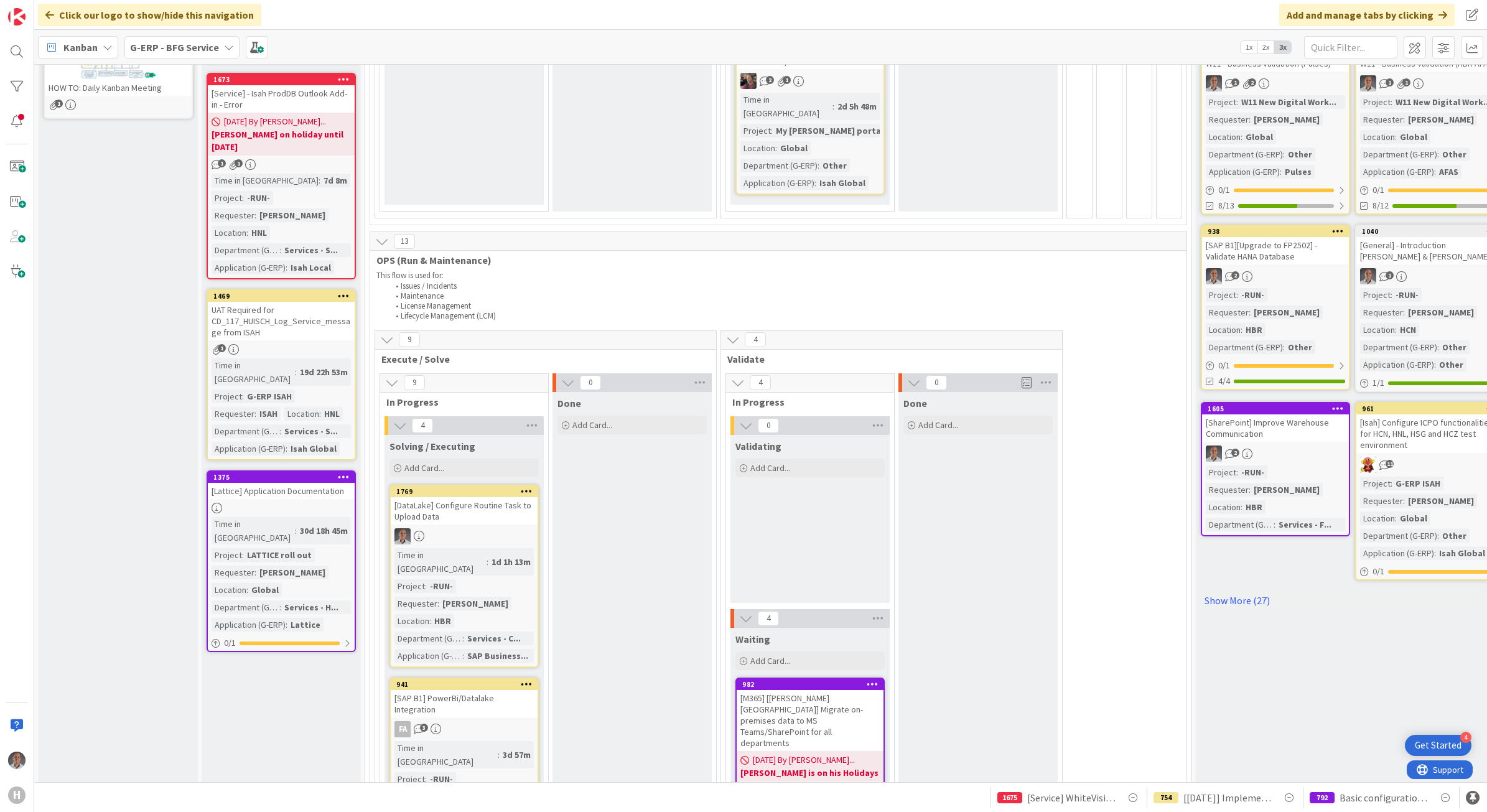
scroll to position [311, 0]
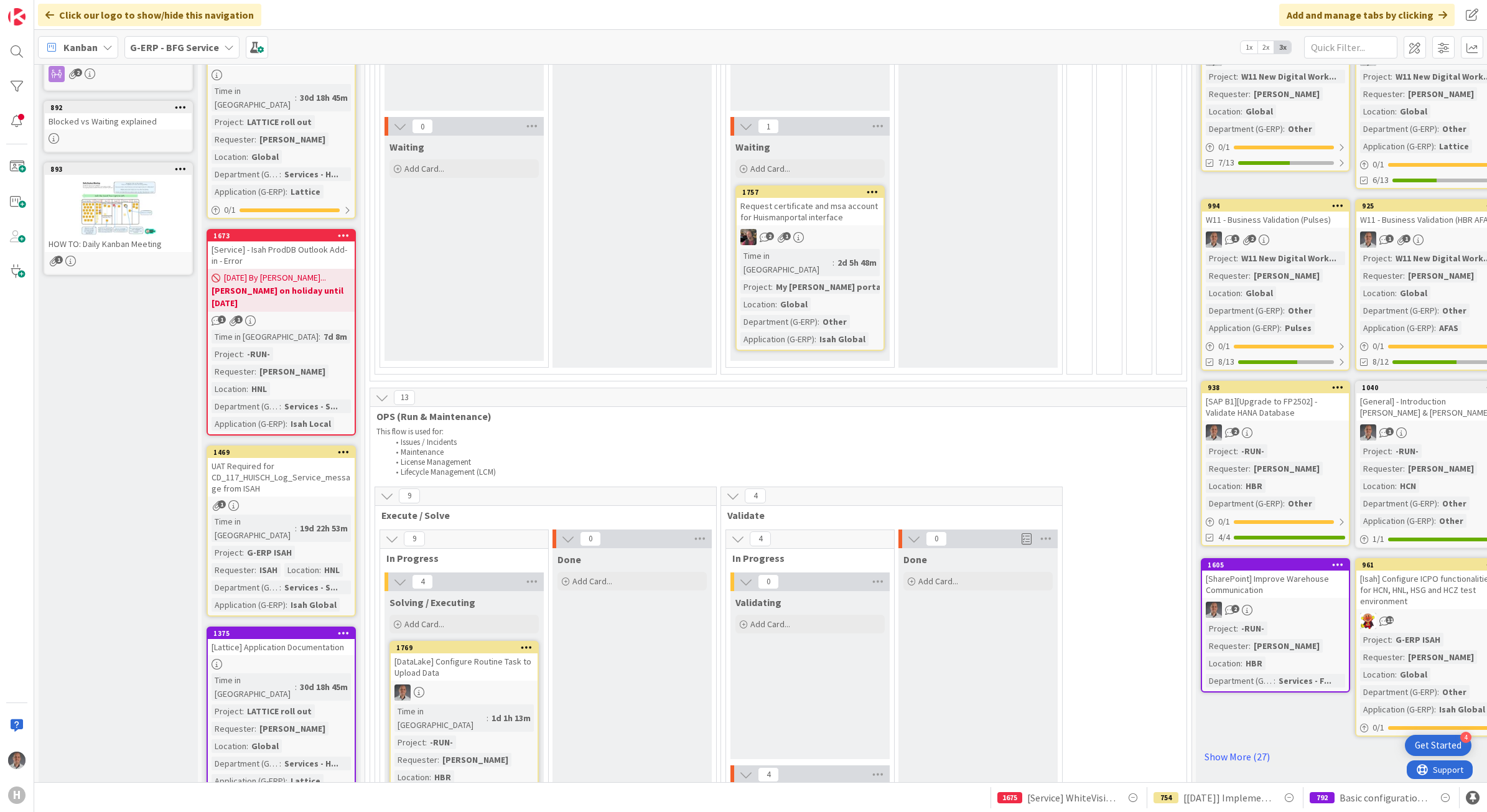
click at [294, 458] on div "UAT Required for CD_117_HUISCH_Log_Service_message from ISAH" at bounding box center [281, 477] width 147 height 39
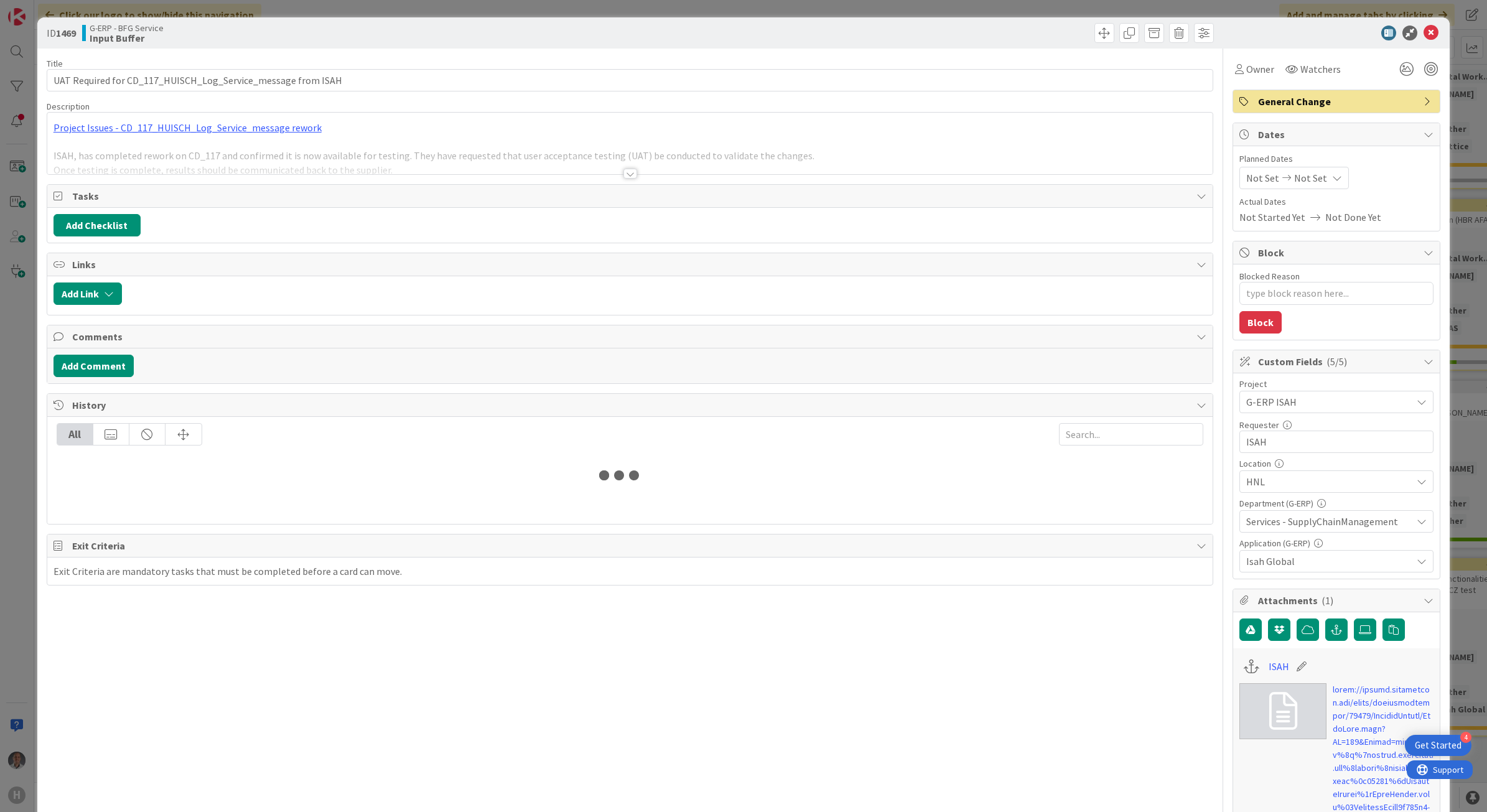
type textarea "x"
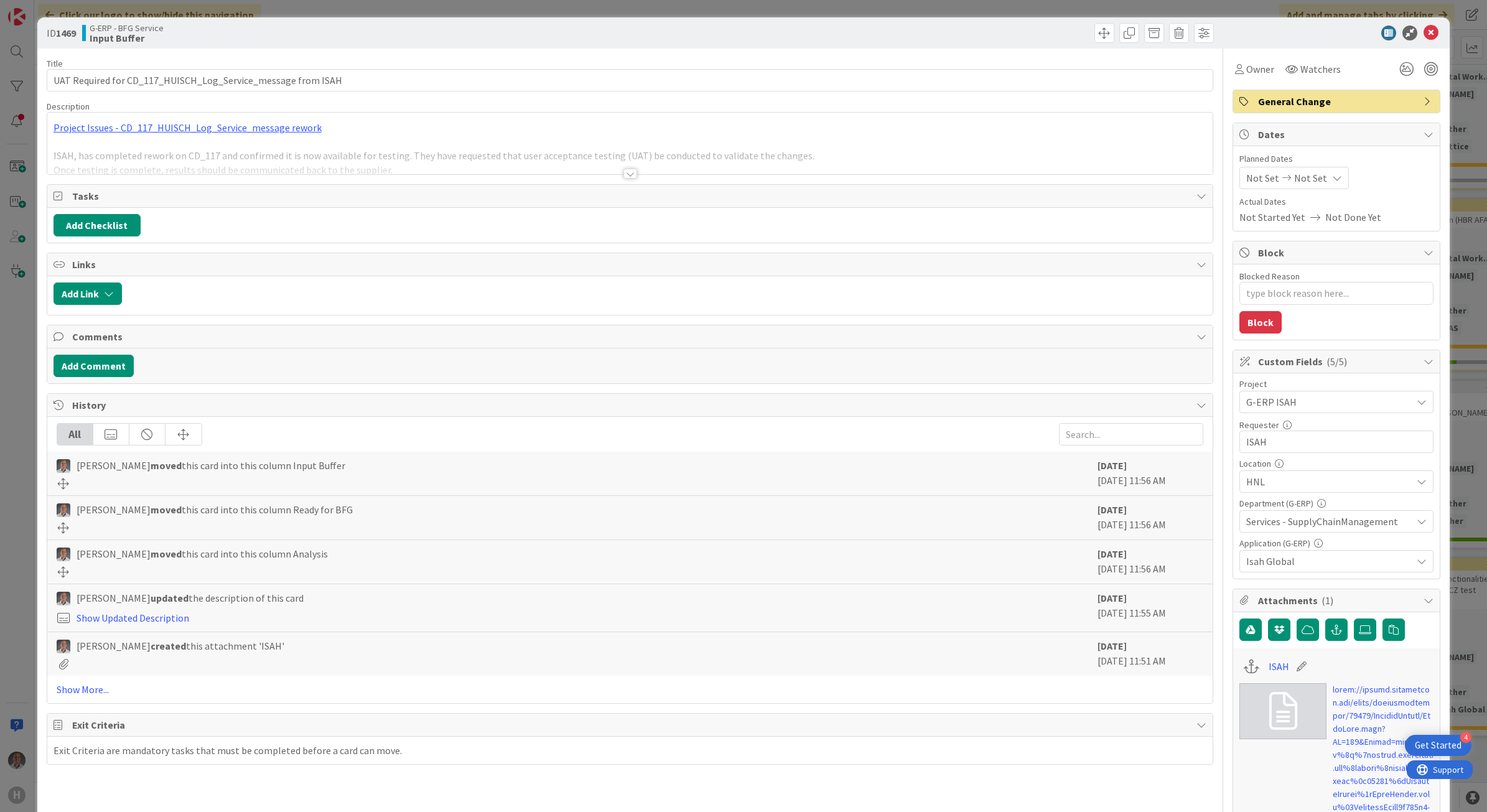
click at [624, 176] on div at bounding box center [631, 173] width 14 height 10
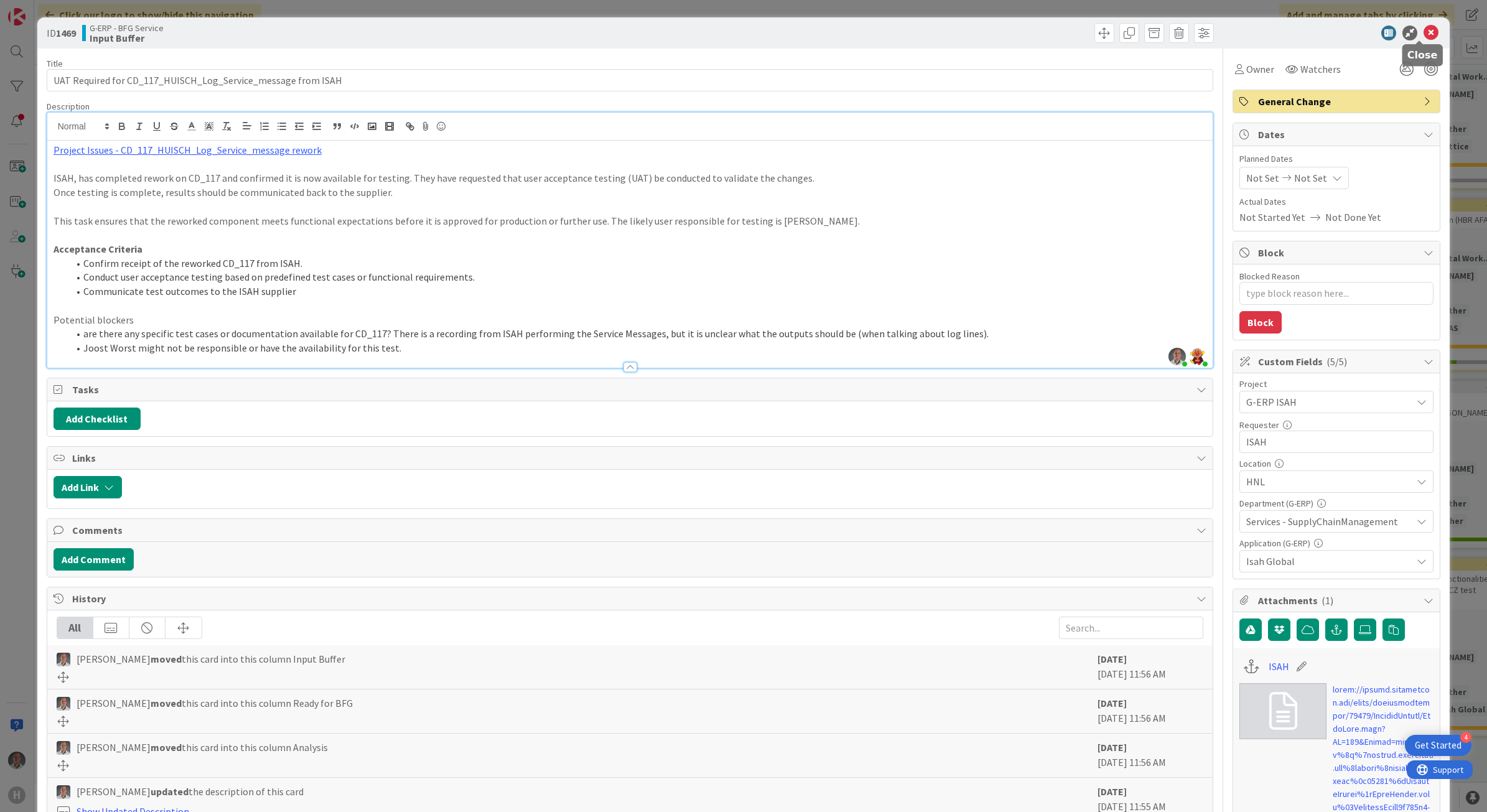
drag, startPoint x: 1422, startPoint y: 33, endPoint x: 800, endPoint y: 598, distance: 840.3
click at [1424, 33] on icon at bounding box center [1431, 33] width 15 height 15
